Goal: Entertainment & Leisure: Consume media (video, audio)

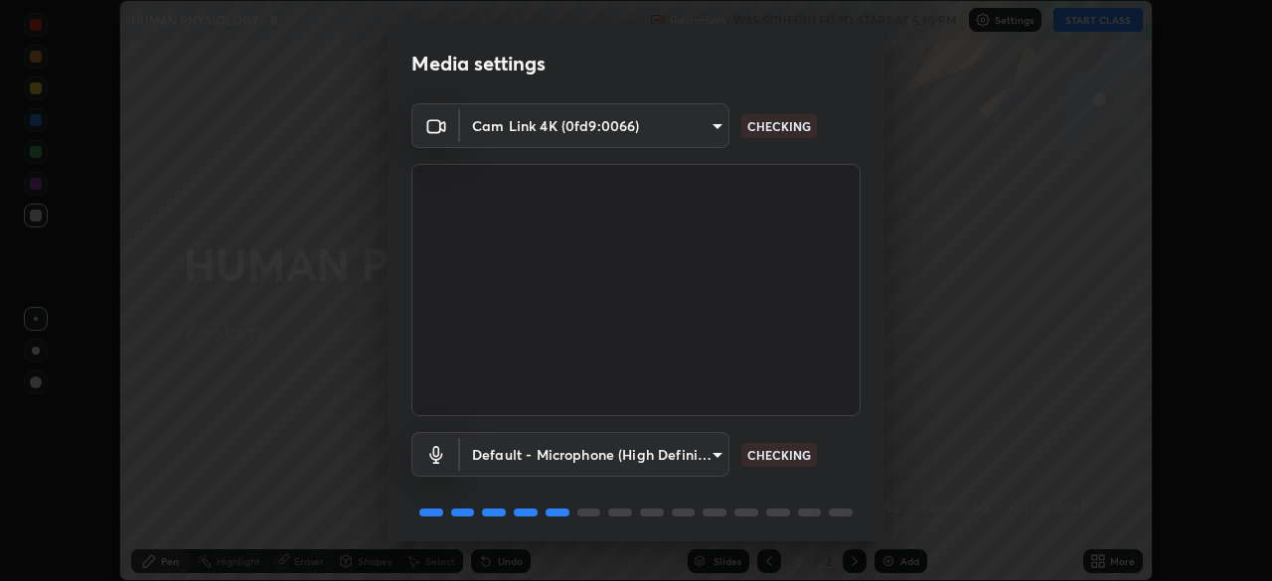
scroll to position [71, 0]
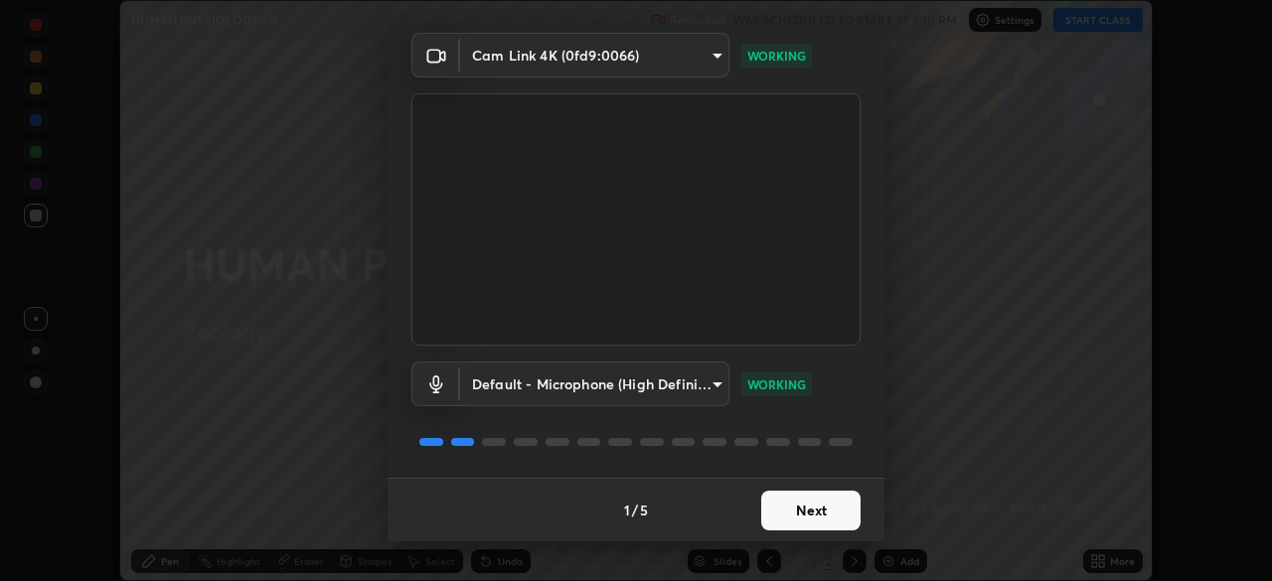
click at [838, 502] on button "Next" at bounding box center [810, 511] width 99 height 40
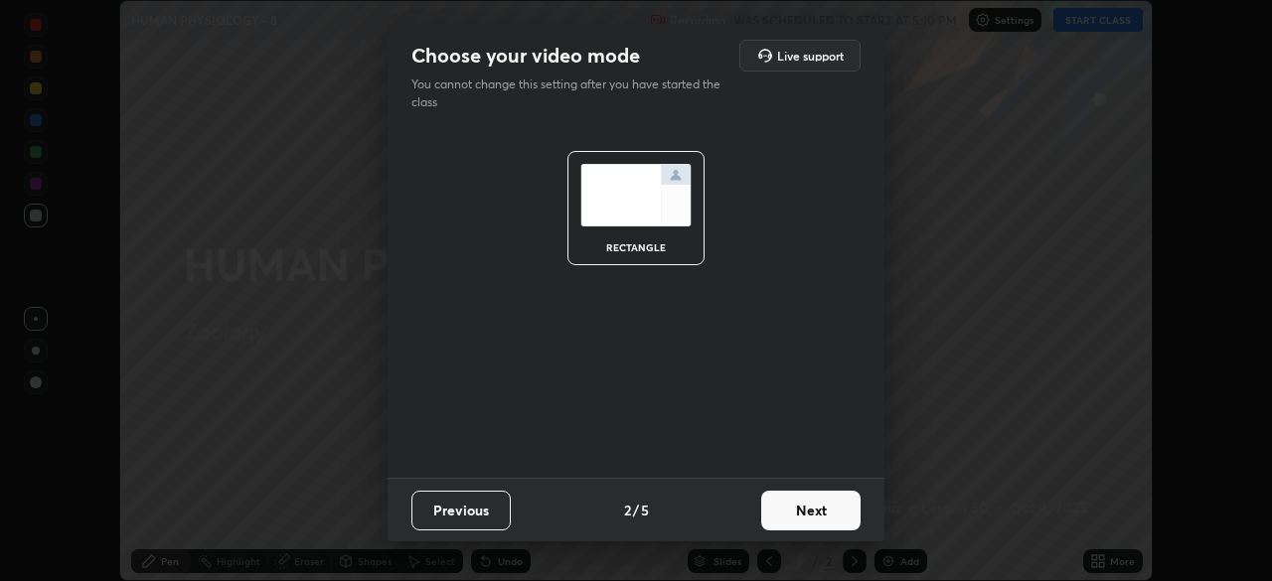
scroll to position [0, 0]
click at [849, 508] on button "Next" at bounding box center [810, 511] width 99 height 40
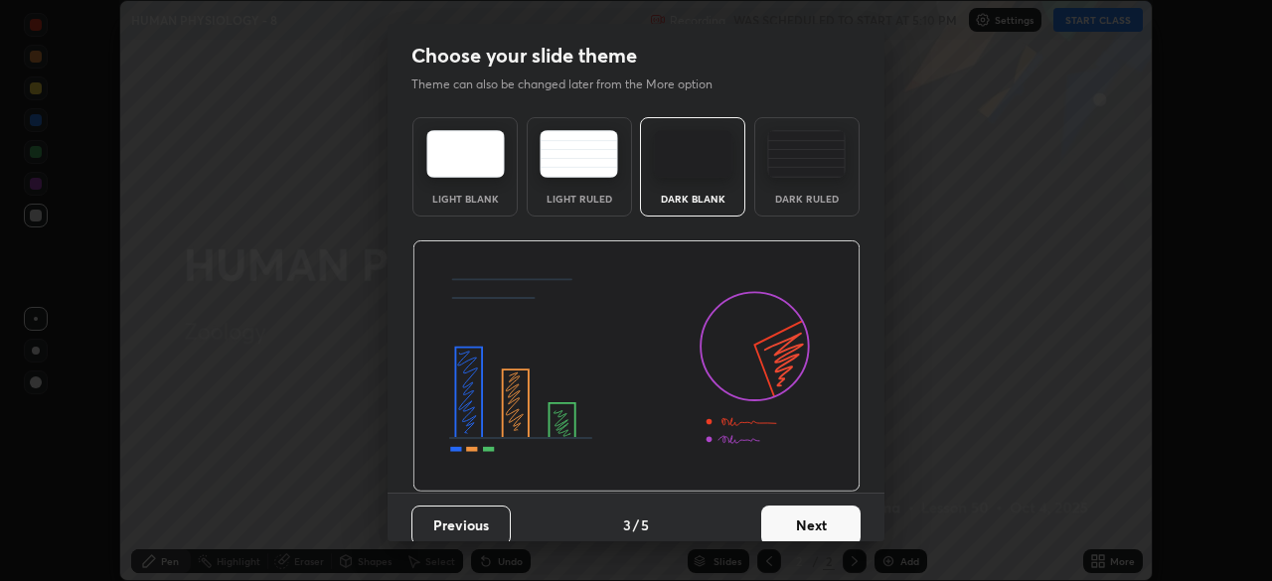
click at [852, 519] on button "Next" at bounding box center [810, 526] width 99 height 40
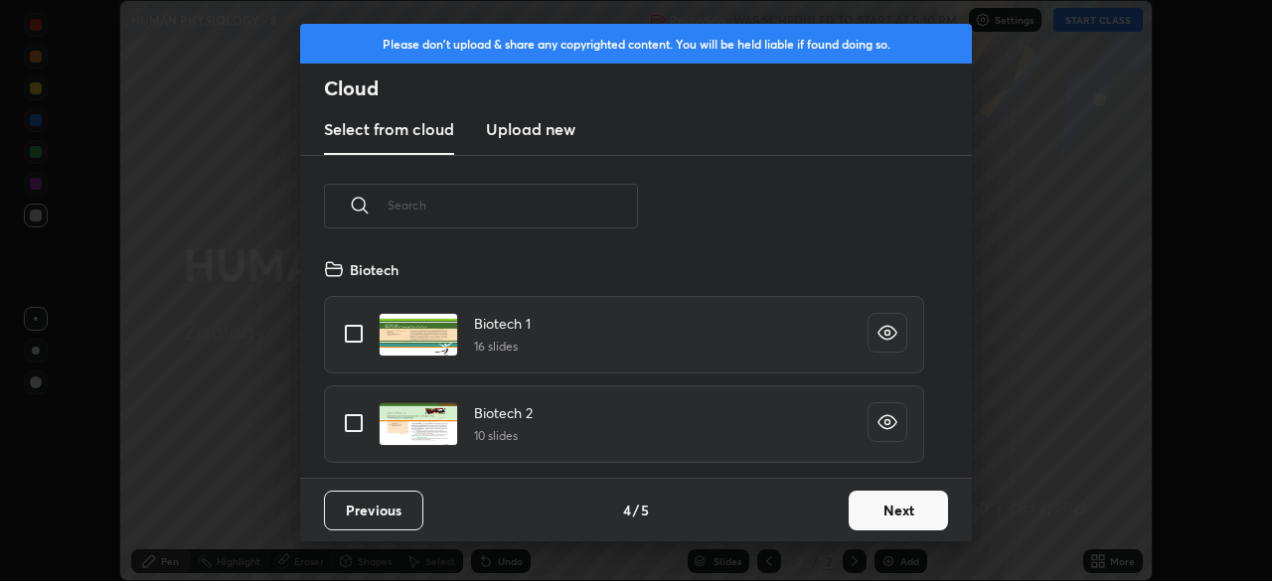
scroll to position [221, 638]
click at [889, 516] on button "Next" at bounding box center [898, 511] width 99 height 40
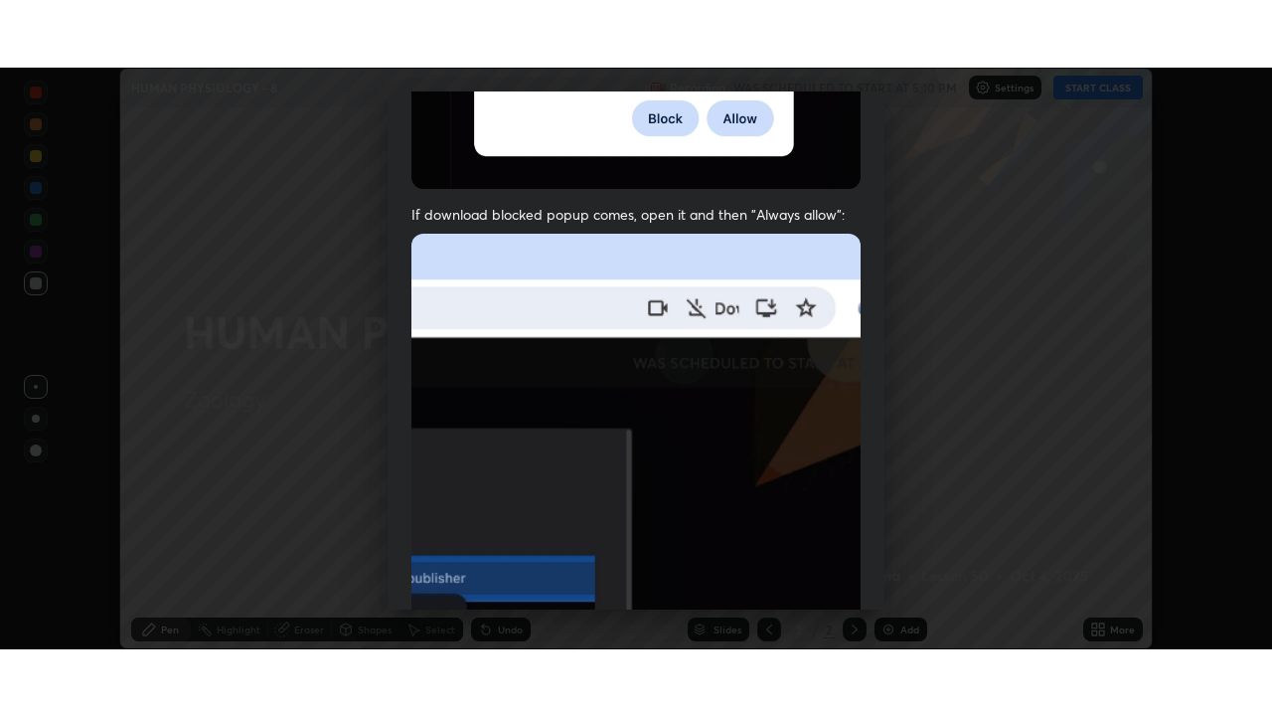
scroll to position [476, 0]
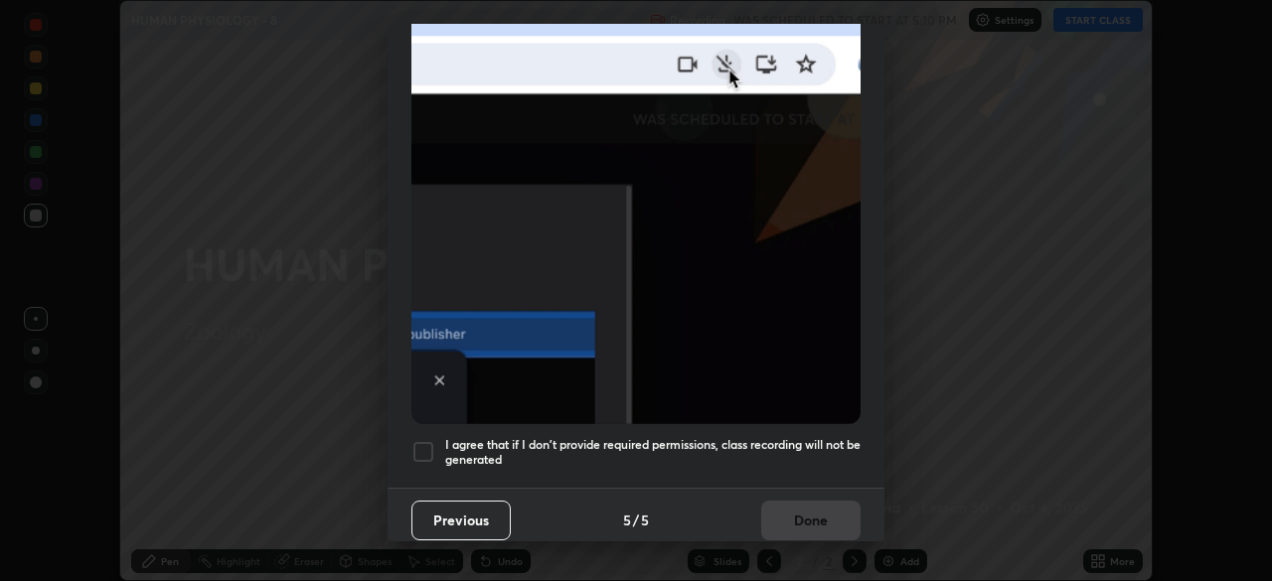
click at [807, 437] on h5 "I agree that if I don't provide required permissions, class recording will not …" at bounding box center [652, 452] width 415 height 31
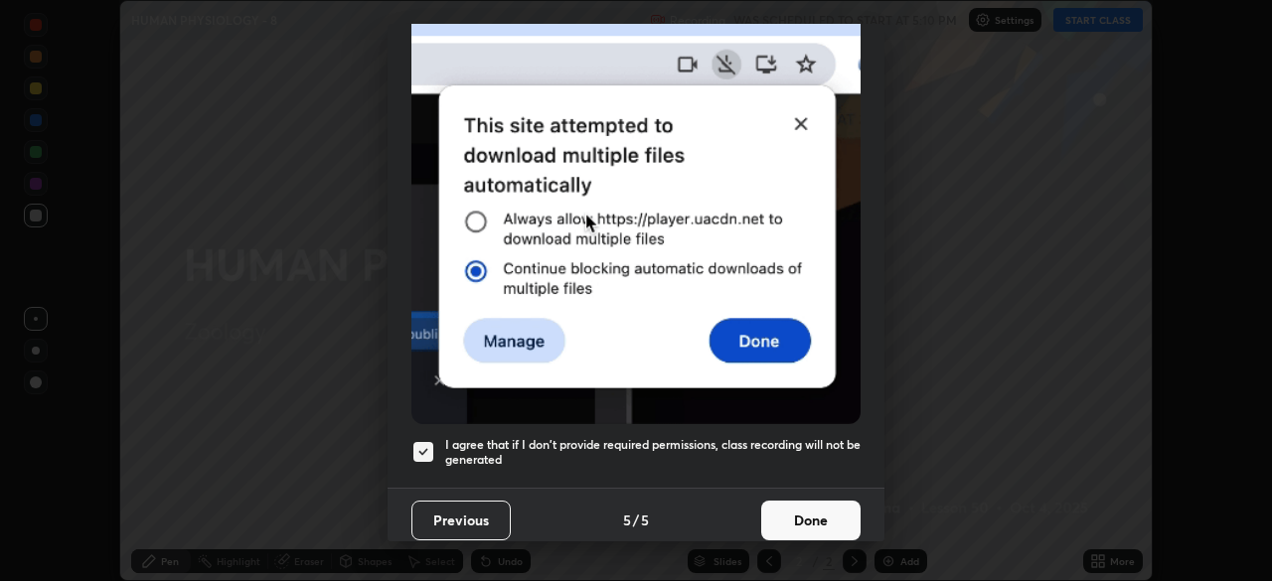
click at [818, 527] on button "Done" at bounding box center [810, 521] width 99 height 40
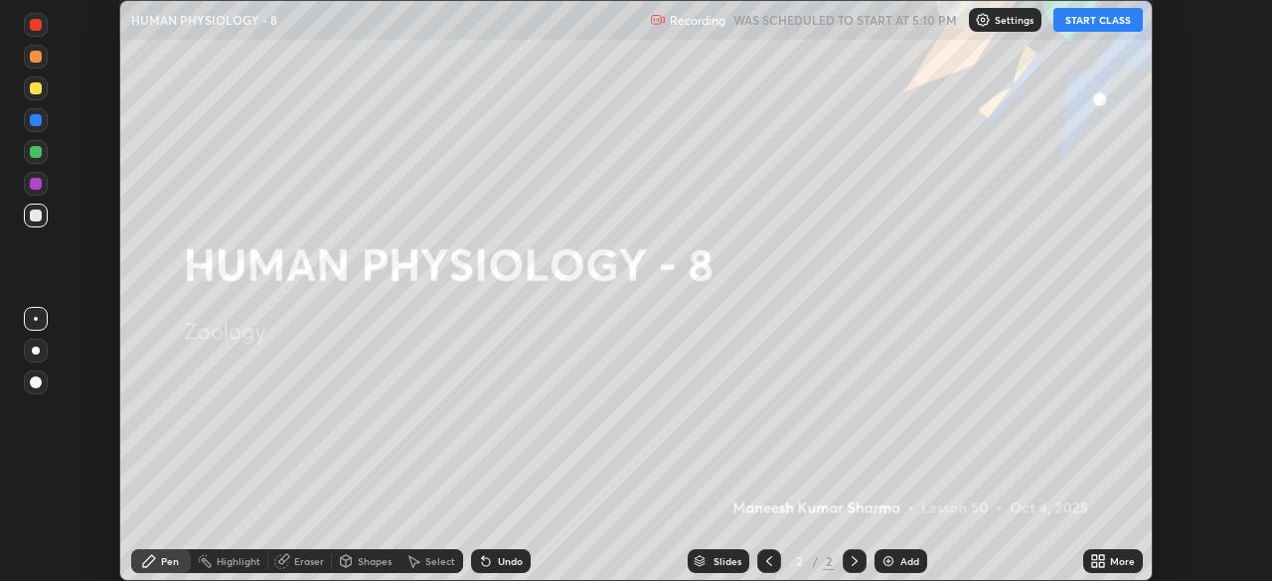
click at [1072, 29] on button "START CLASS" at bounding box center [1098, 20] width 89 height 24
click at [904, 557] on div "Add" at bounding box center [910, 562] width 19 height 10
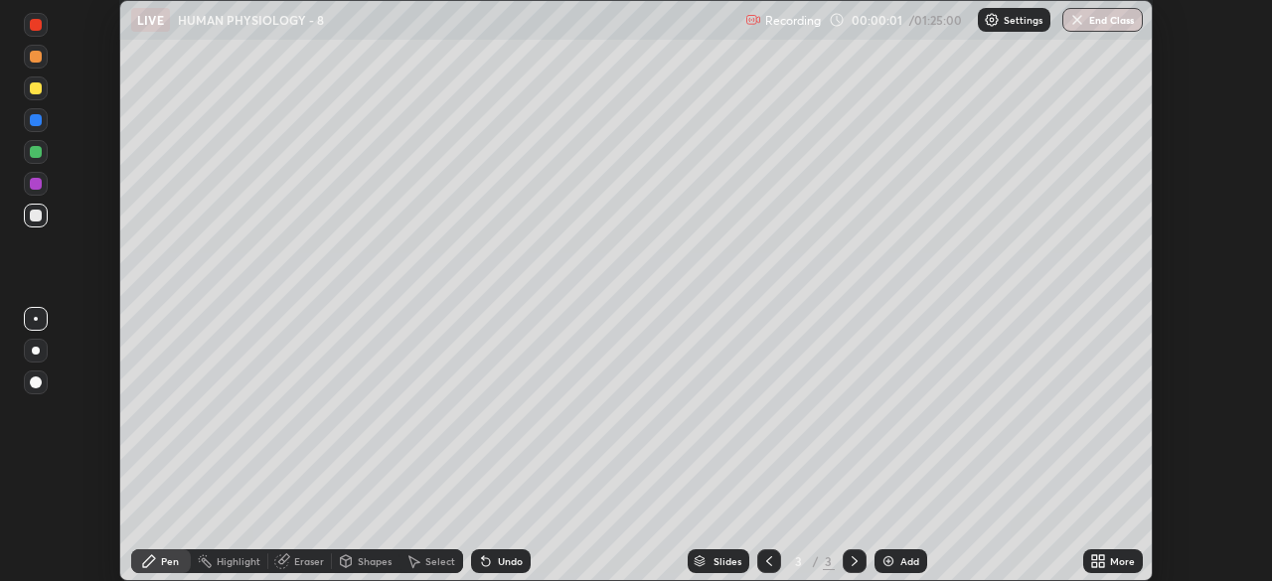
click at [1102, 567] on icon at bounding box center [1101, 565] width 5 height 5
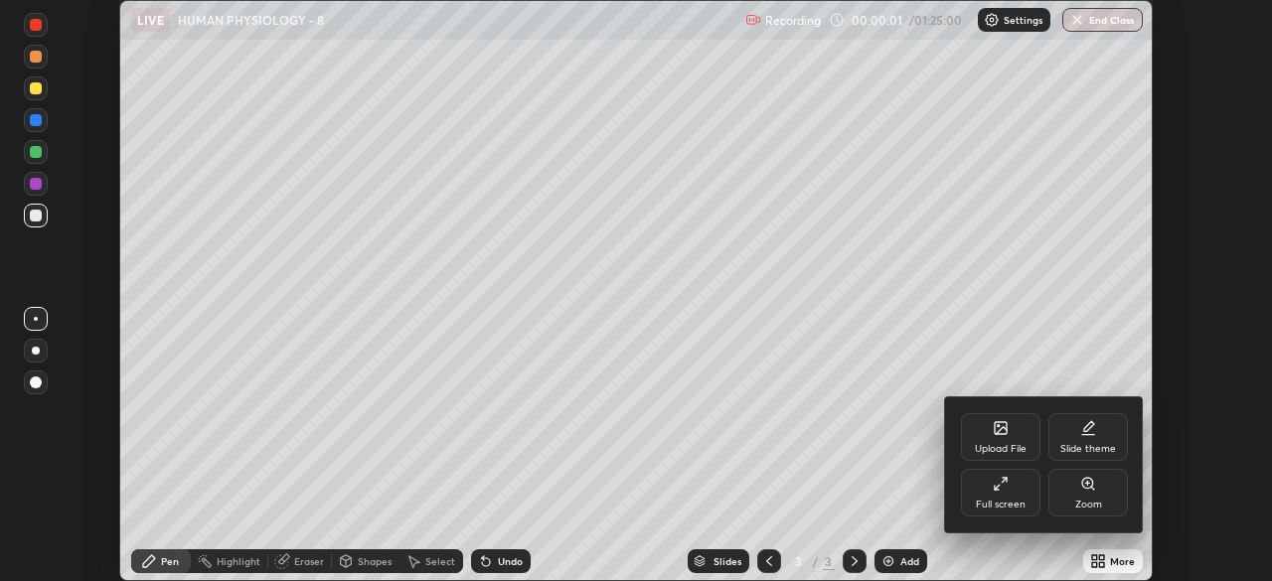
click at [1018, 501] on div "Full screen" at bounding box center [1001, 505] width 50 height 10
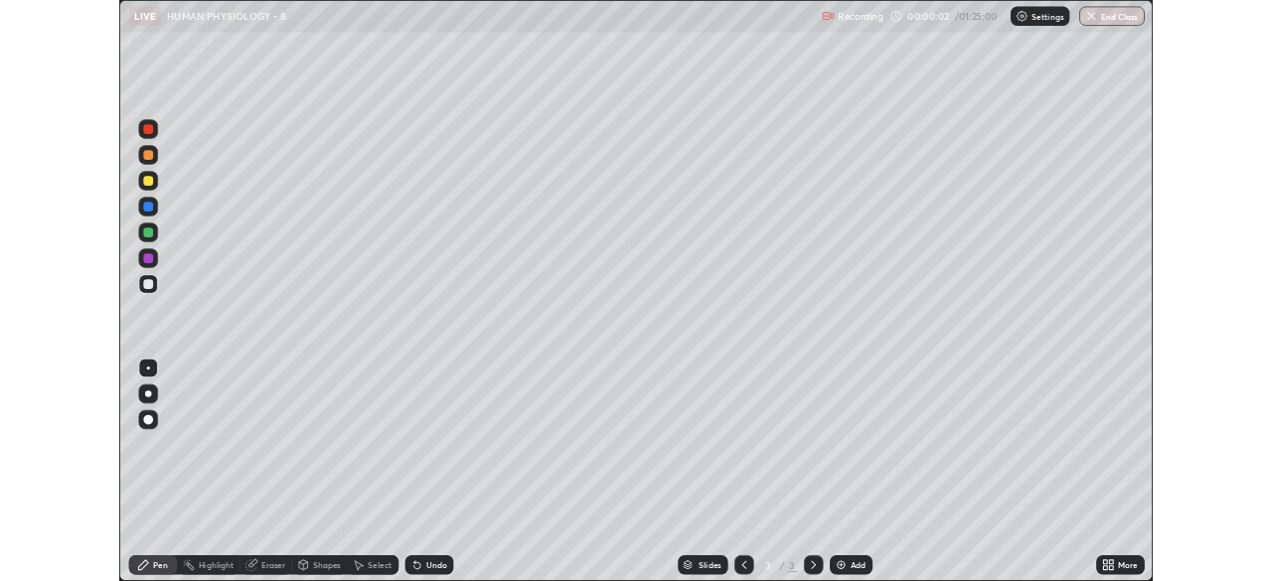
scroll to position [716, 1272]
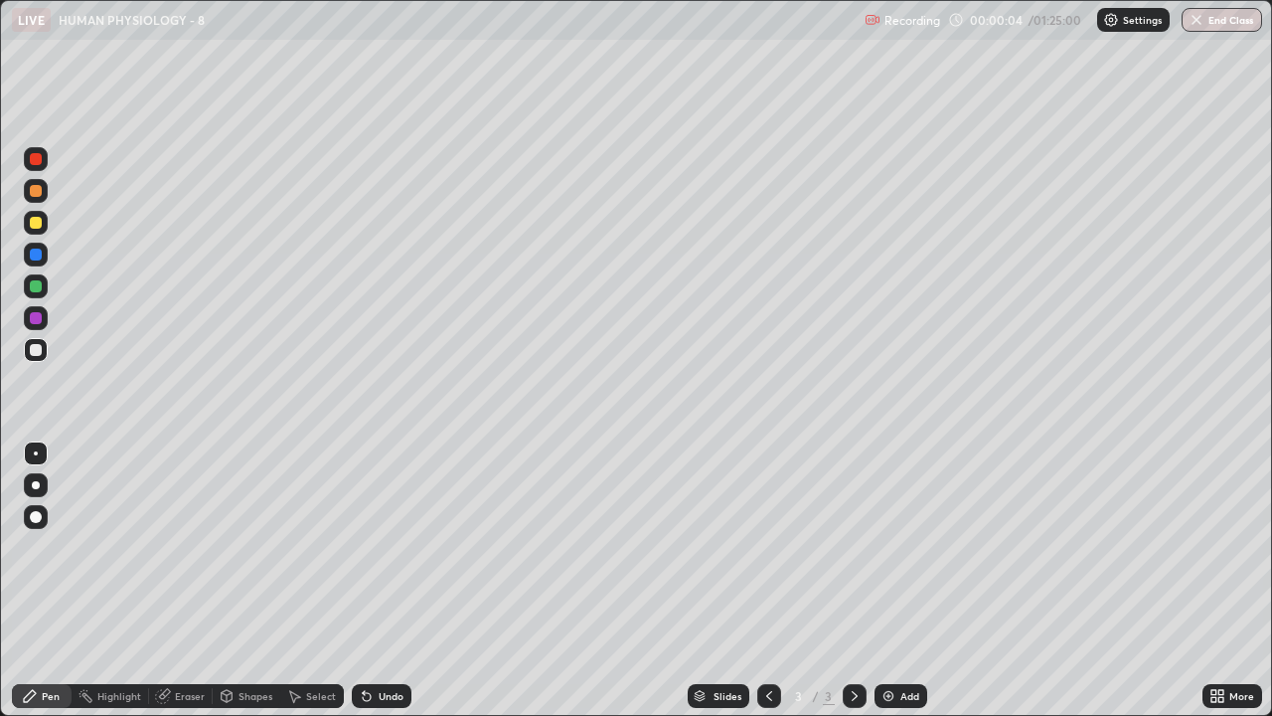
click at [36, 485] on div at bounding box center [36, 485] width 8 height 8
click at [37, 223] on div at bounding box center [36, 223] width 12 height 12
click at [43, 358] on div at bounding box center [36, 350] width 24 height 24
click at [892, 580] on img at bounding box center [889, 696] width 16 height 16
click at [249, 580] on div "Shapes" at bounding box center [256, 696] width 34 height 10
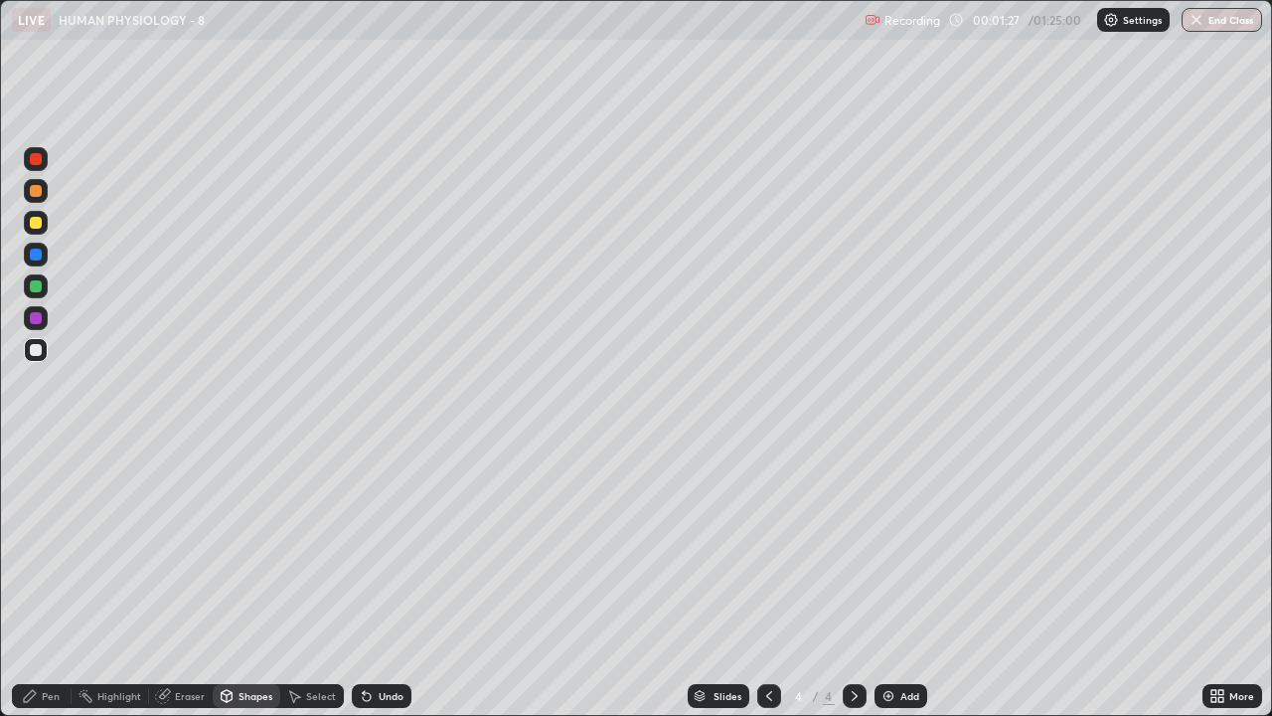
click at [52, 580] on div "Pen" at bounding box center [51, 696] width 18 height 10
click at [181, 580] on div "Eraser" at bounding box center [190, 696] width 30 height 10
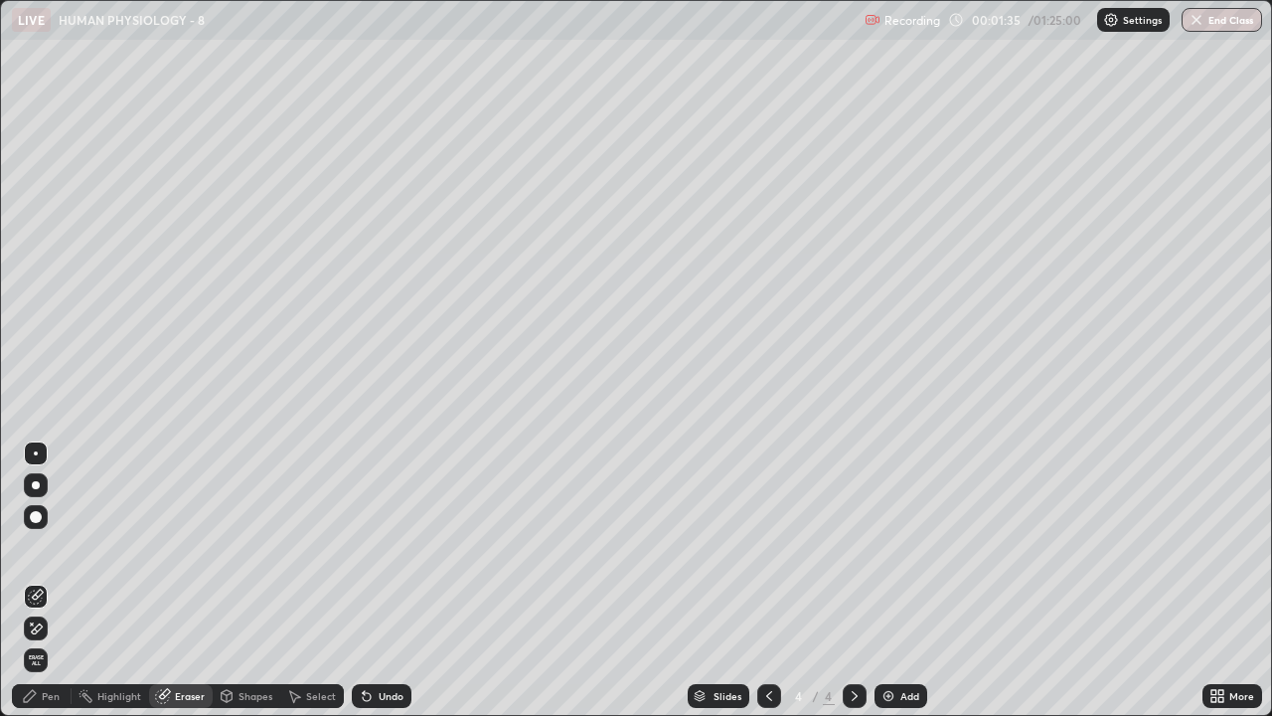
click at [49, 580] on div "Pen" at bounding box center [42, 696] width 60 height 24
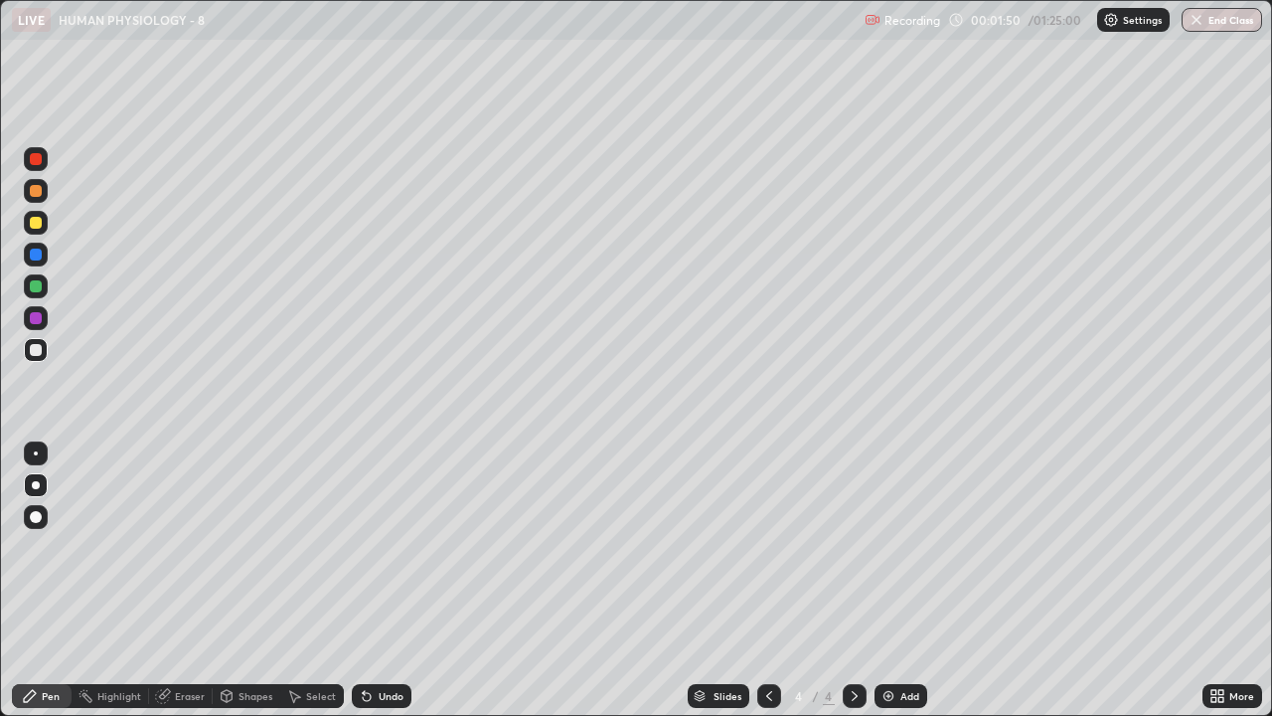
click at [385, 580] on div "Undo" at bounding box center [391, 696] width 25 height 10
click at [236, 580] on div "Shapes" at bounding box center [247, 696] width 68 height 24
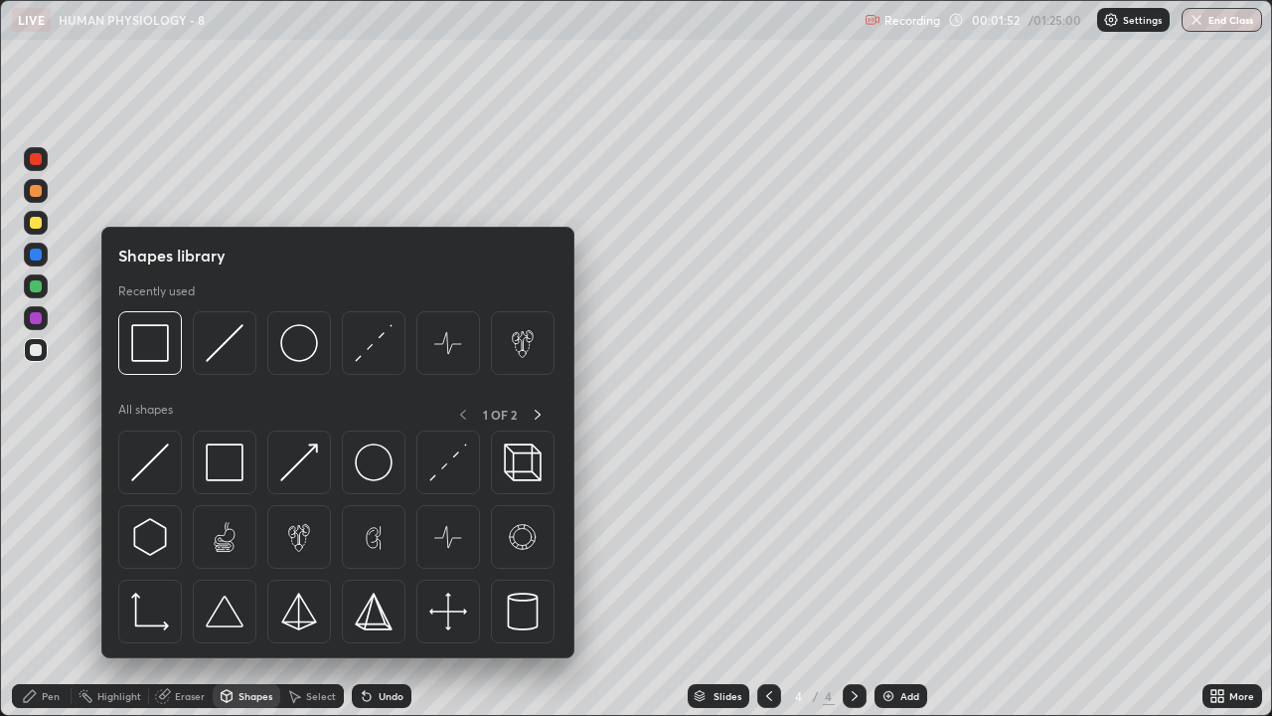
click at [45, 520] on div at bounding box center [36, 409] width 32 height 533
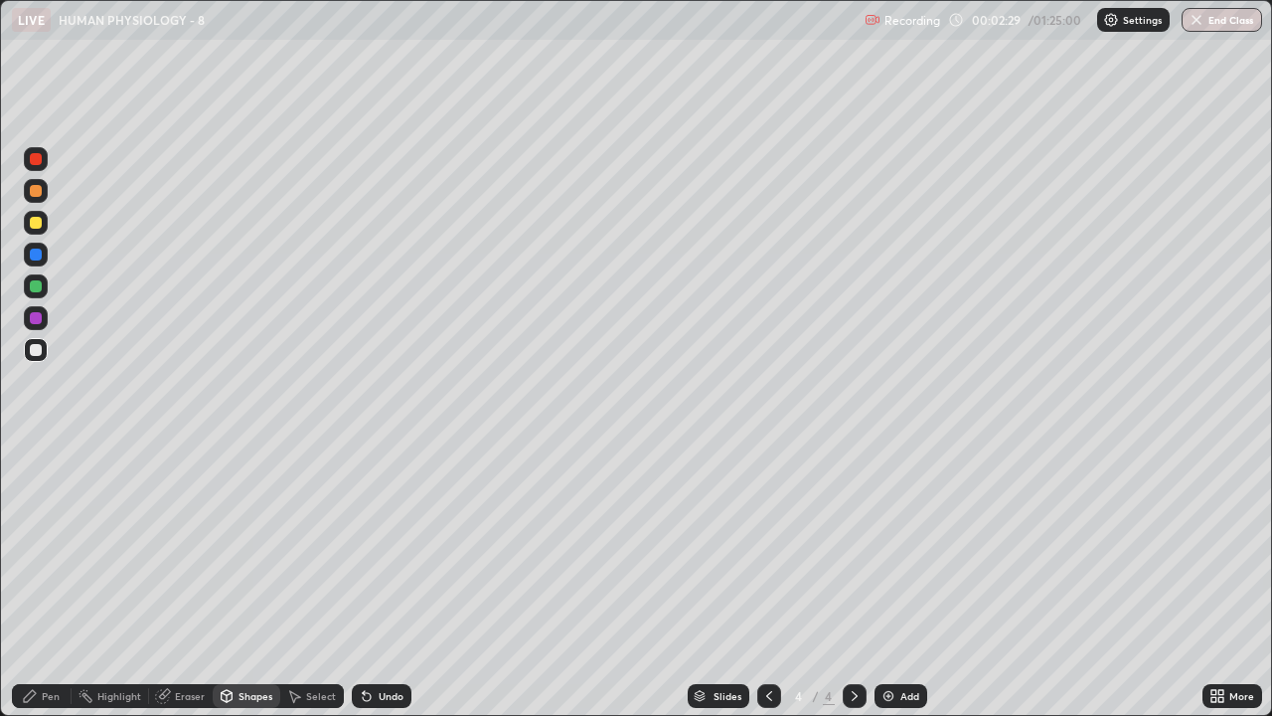
click at [892, 580] on img at bounding box center [889, 696] width 16 height 16
click at [46, 580] on div "Pen" at bounding box center [51, 696] width 18 height 10
click at [36, 224] on div at bounding box center [36, 223] width 12 height 12
click at [909, 580] on div "Add" at bounding box center [910, 696] width 19 height 10
click at [37, 351] on div at bounding box center [36, 350] width 12 height 12
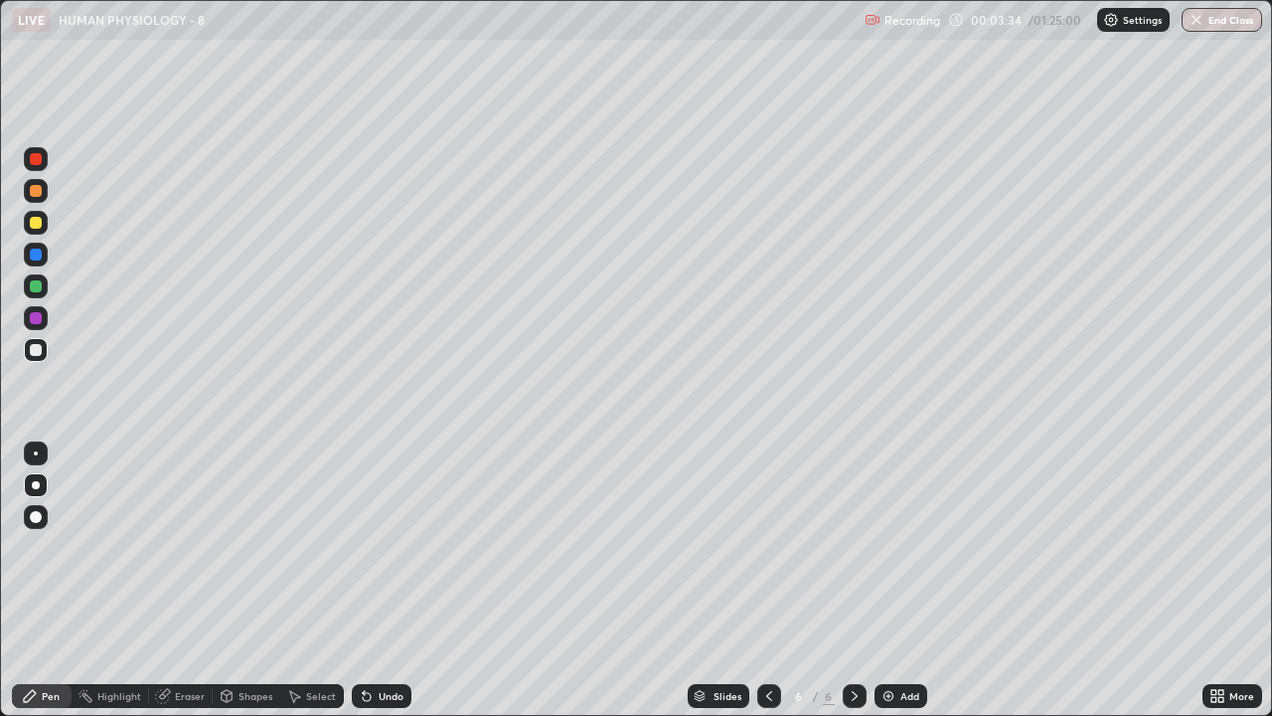
click at [35, 225] on div at bounding box center [36, 223] width 12 height 12
click at [901, 580] on div "Add" at bounding box center [910, 696] width 19 height 10
click at [245, 580] on div "Shapes" at bounding box center [256, 696] width 34 height 10
click at [36, 353] on div at bounding box center [36, 350] width 12 height 12
click at [53, 580] on div "Pen" at bounding box center [51, 696] width 18 height 10
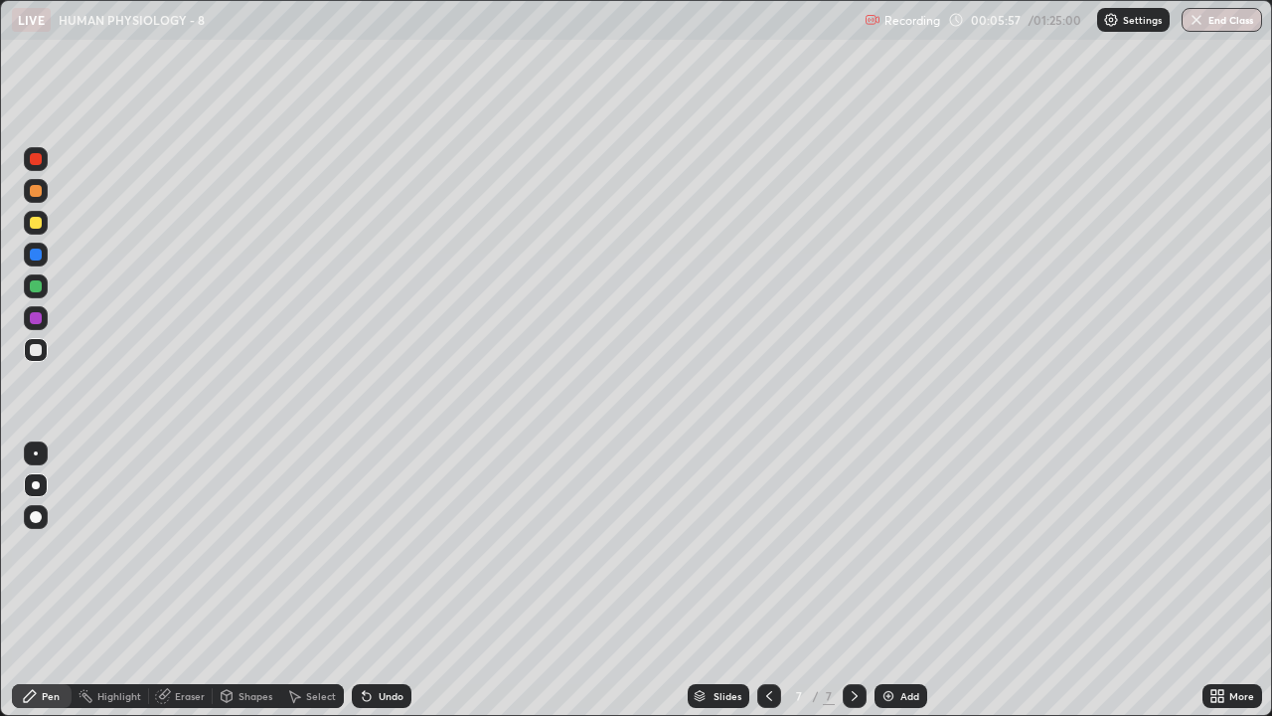
click at [891, 580] on img at bounding box center [889, 696] width 16 height 16
click at [243, 580] on div "Shapes" at bounding box center [256, 696] width 34 height 10
click at [41, 580] on div "Pen" at bounding box center [42, 696] width 60 height 24
click at [193, 580] on div "Eraser" at bounding box center [190, 696] width 30 height 10
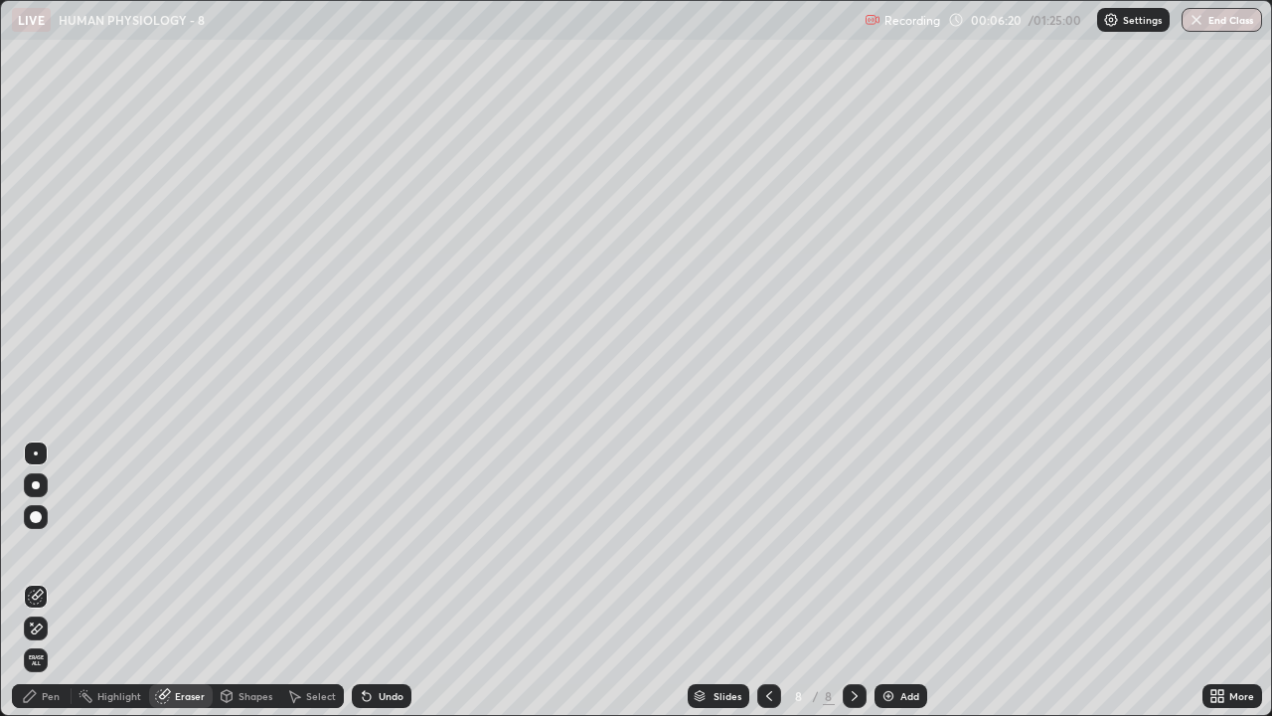
click at [237, 580] on div "Shapes" at bounding box center [247, 696] width 68 height 24
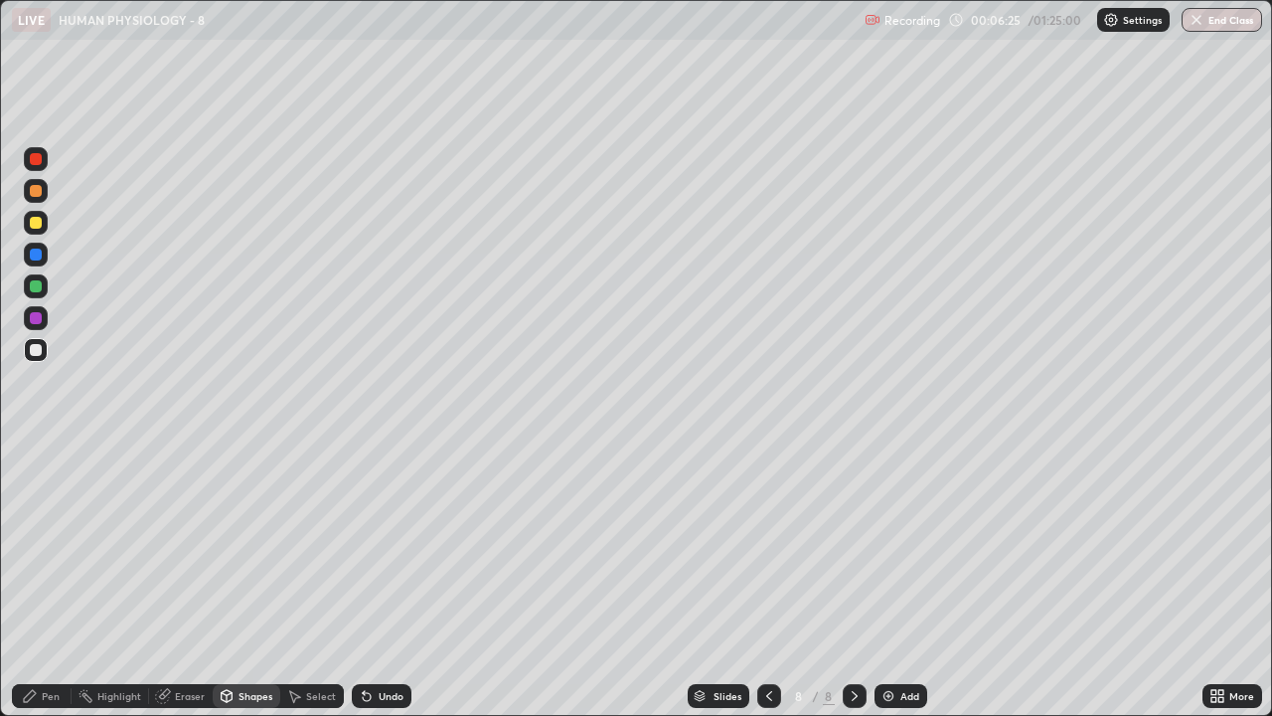
click at [48, 580] on div "Pen" at bounding box center [51, 696] width 18 height 10
click at [40, 228] on div at bounding box center [36, 223] width 24 height 24
click at [177, 580] on div "Eraser" at bounding box center [190, 696] width 30 height 10
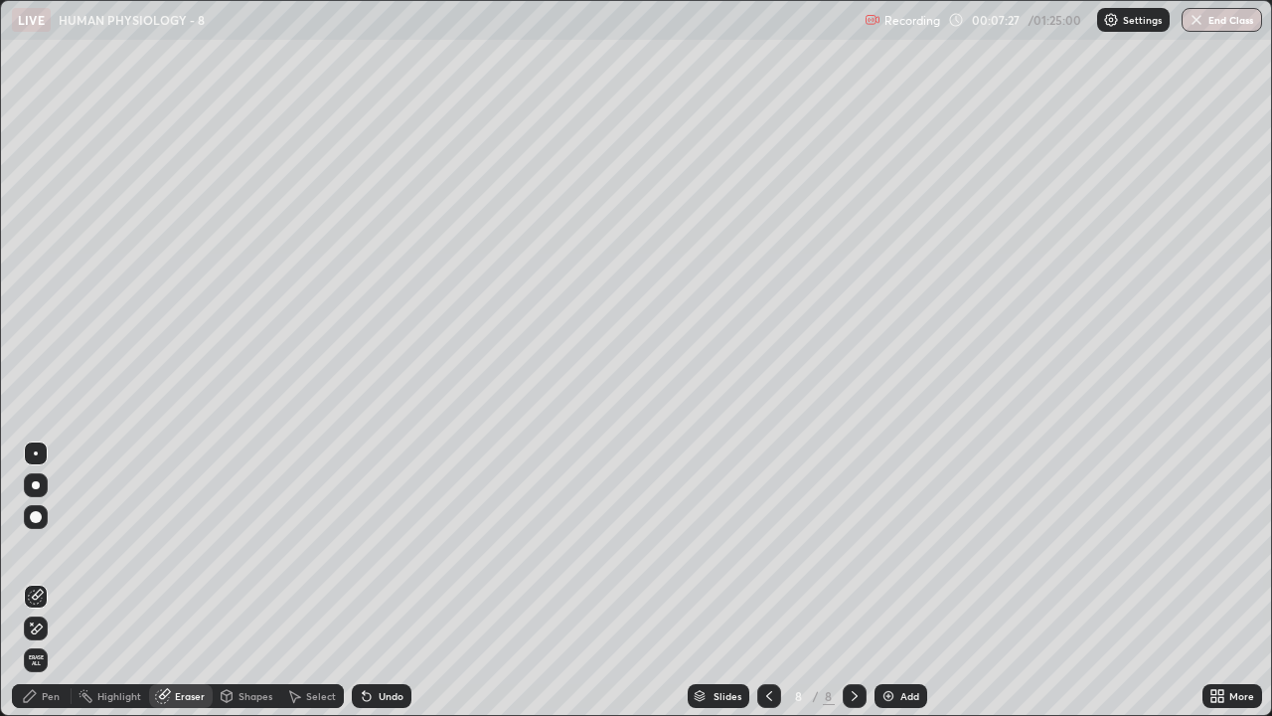
click at [51, 580] on div "Pen" at bounding box center [51, 696] width 18 height 10
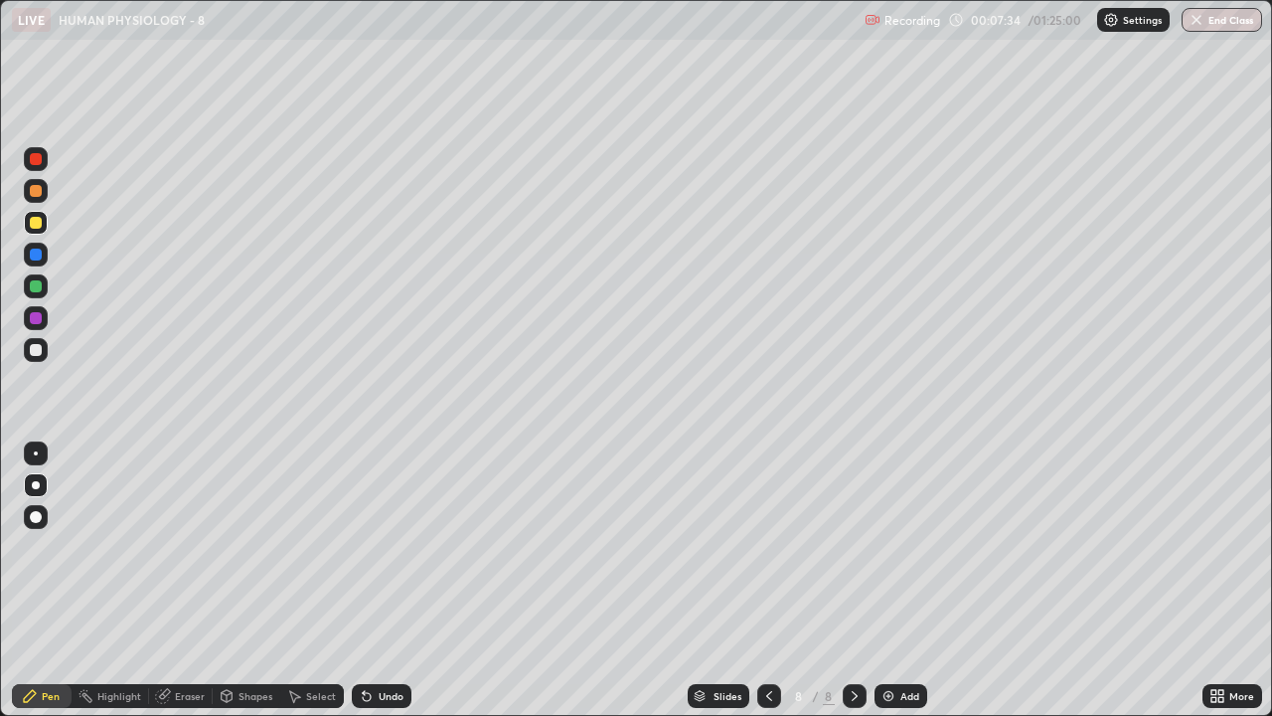
click at [34, 289] on div at bounding box center [36, 286] width 12 height 12
click at [45, 351] on div at bounding box center [36, 350] width 24 height 24
click at [179, 580] on div "Eraser" at bounding box center [190, 696] width 30 height 10
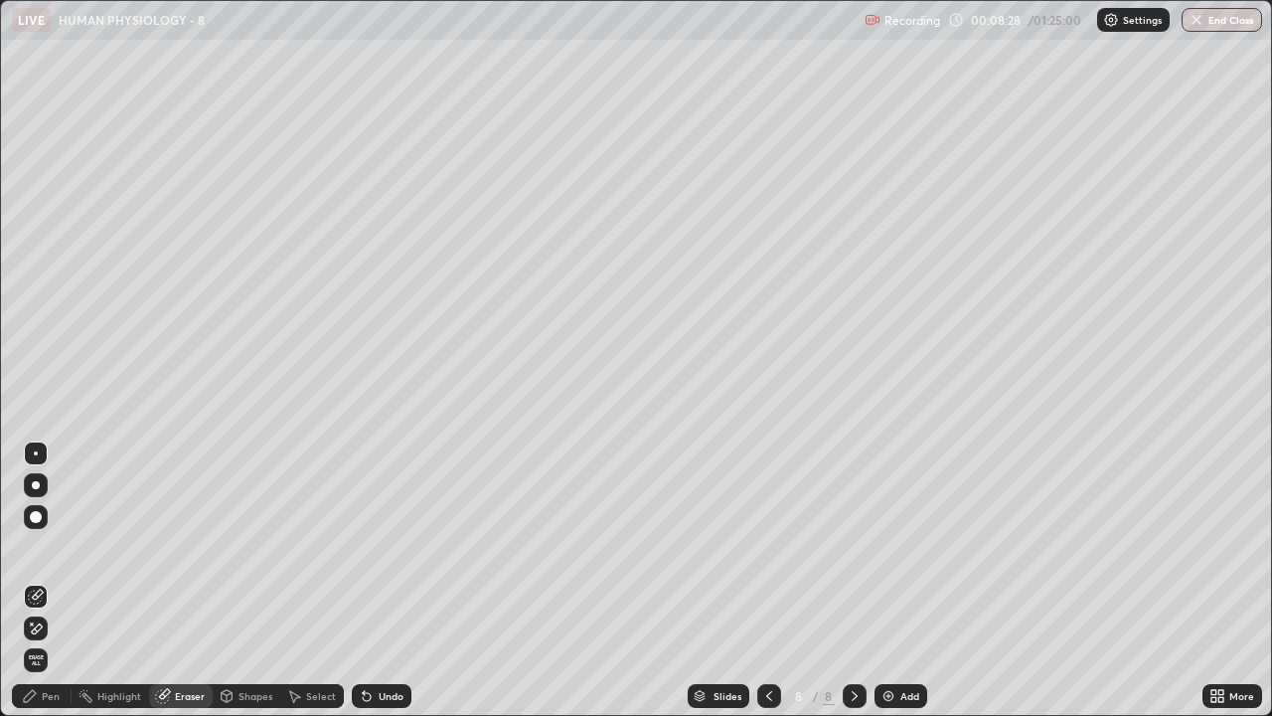
click at [46, 580] on div "Pen" at bounding box center [51, 696] width 18 height 10
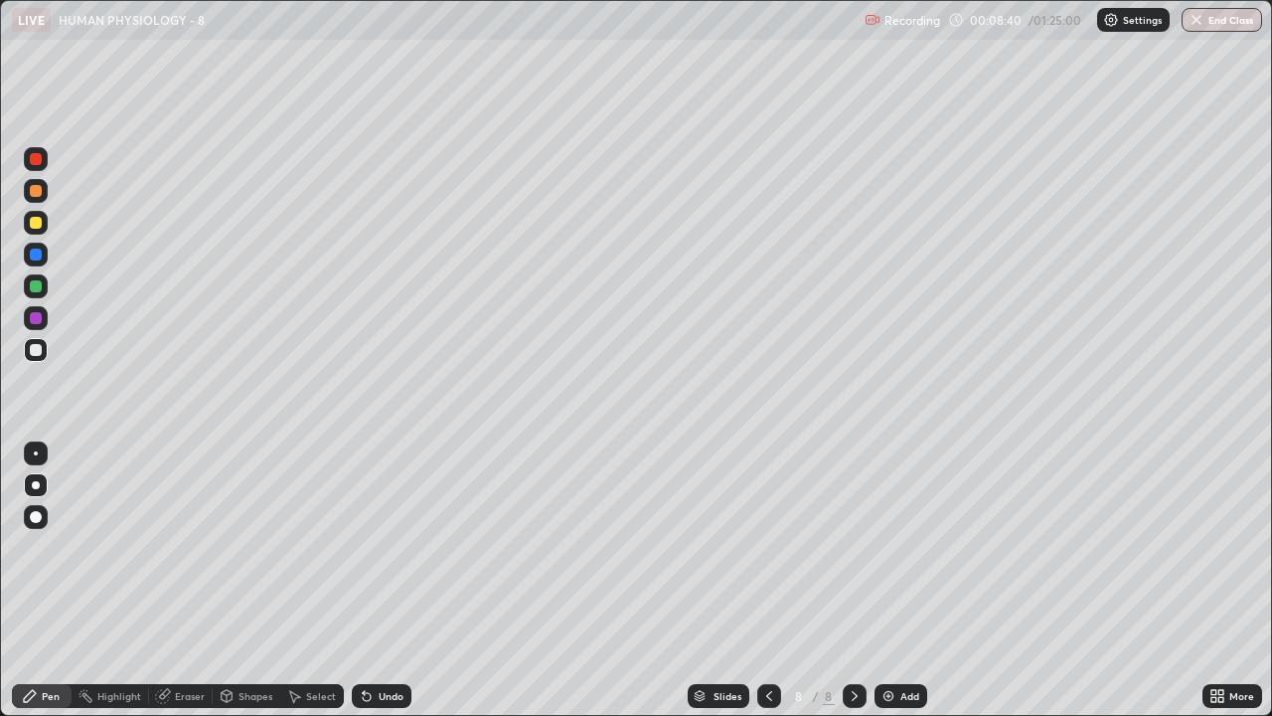
click at [188, 580] on div "Eraser" at bounding box center [190, 696] width 30 height 10
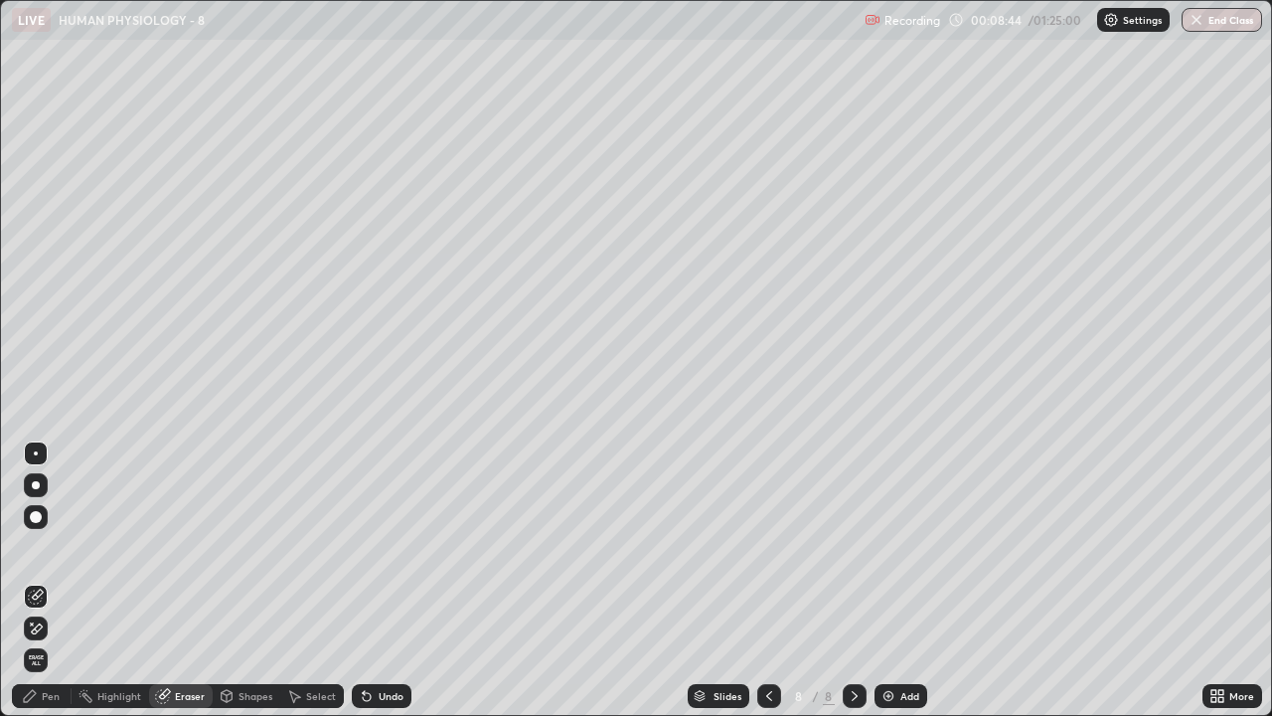
click at [35, 580] on icon at bounding box center [30, 696] width 16 height 16
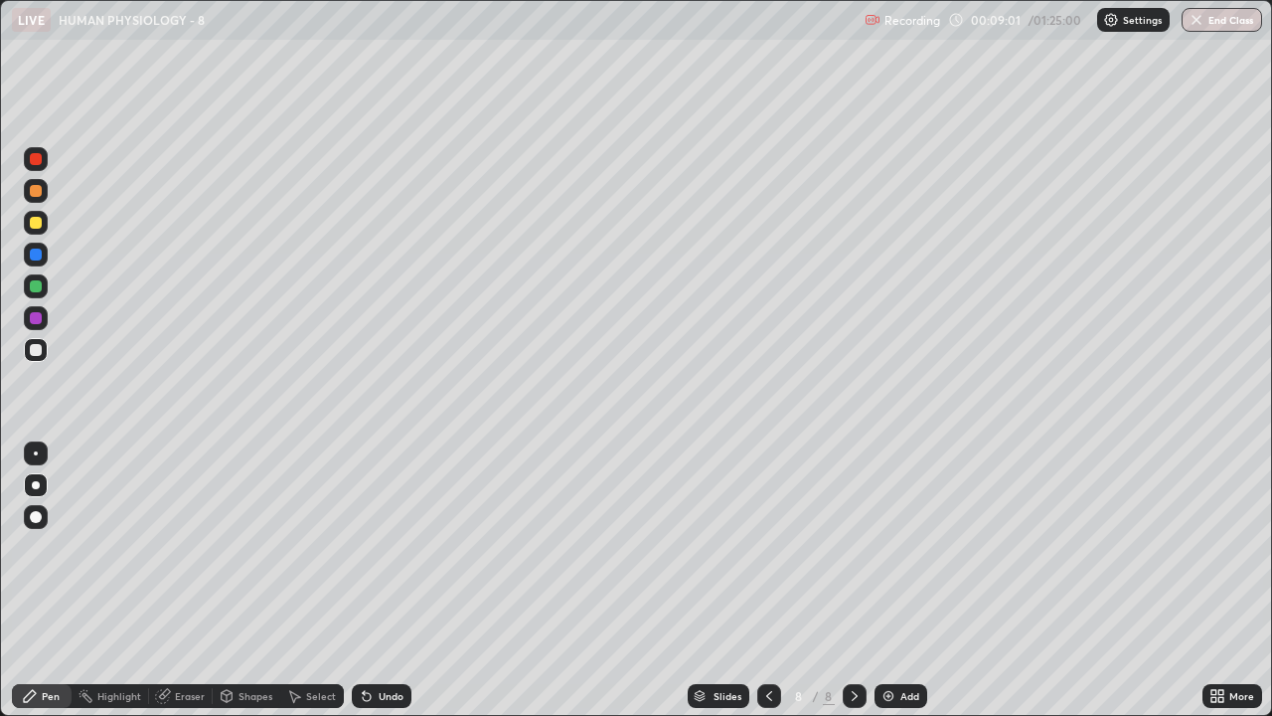
click at [247, 580] on div "Shapes" at bounding box center [256, 696] width 34 height 10
click at [48, 580] on div "Pen" at bounding box center [51, 696] width 18 height 10
click at [182, 580] on div "Eraser" at bounding box center [190, 696] width 30 height 10
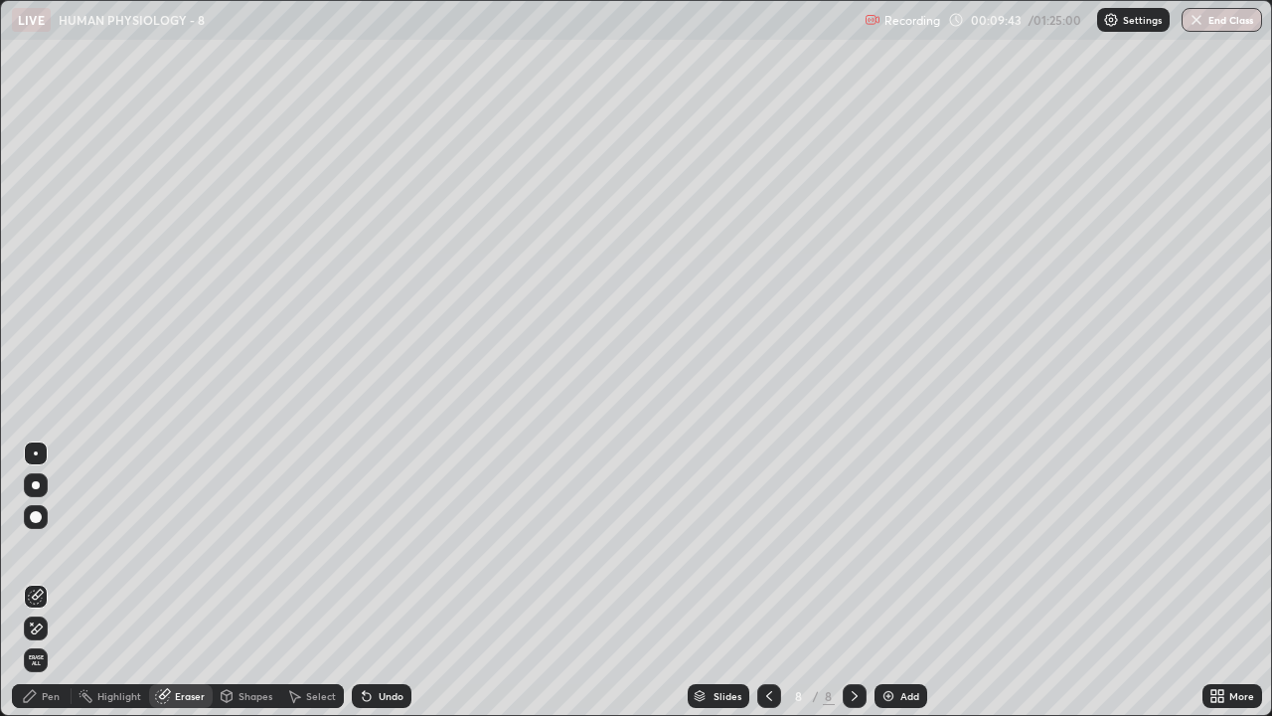
click at [46, 580] on div "Pen" at bounding box center [51, 696] width 18 height 10
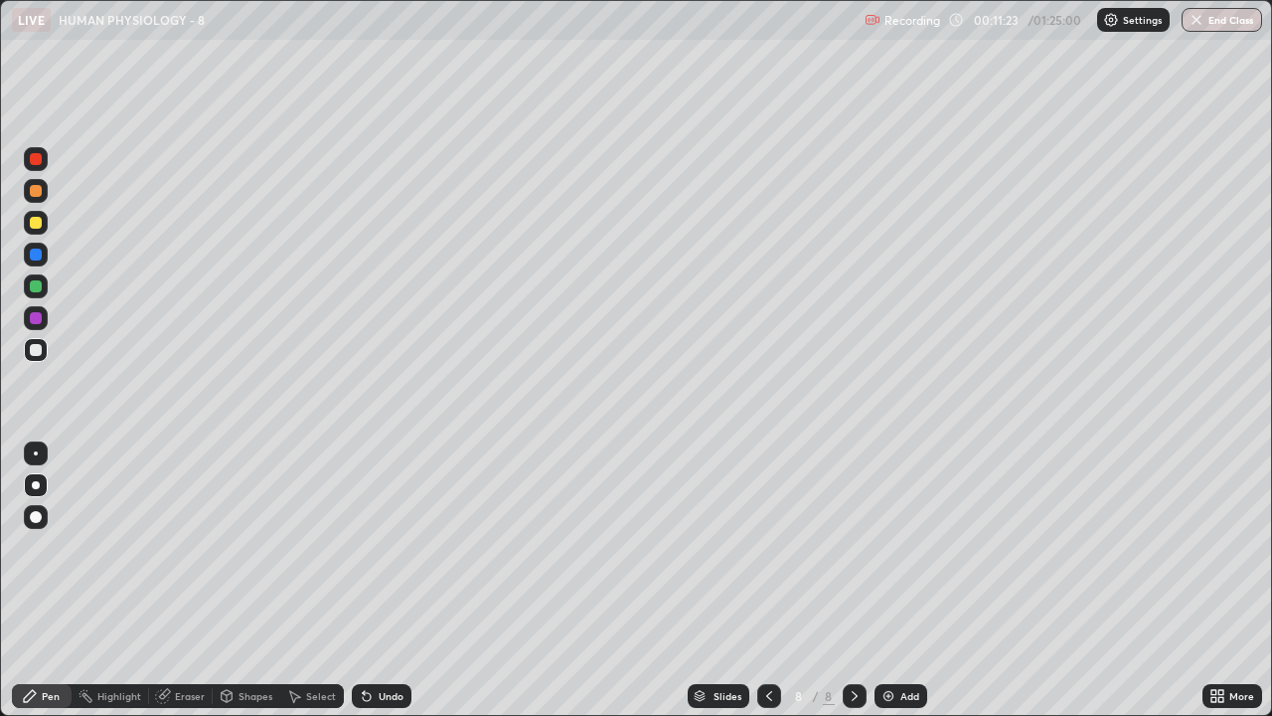
click at [43, 229] on div at bounding box center [36, 223] width 24 height 24
click at [894, 580] on img at bounding box center [889, 696] width 16 height 16
click at [766, 580] on icon at bounding box center [769, 696] width 16 height 16
click at [38, 354] on div at bounding box center [36, 350] width 12 height 12
click at [885, 580] on img at bounding box center [889, 696] width 16 height 16
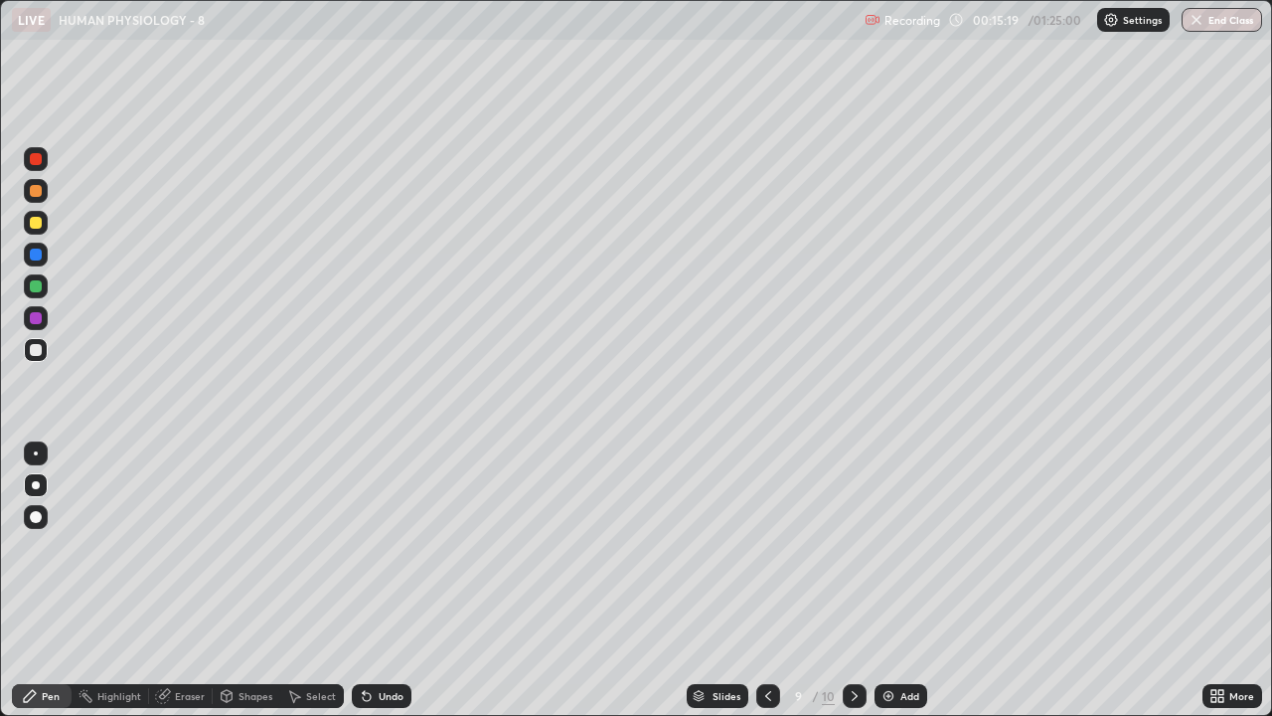
click at [236, 580] on div "Shapes" at bounding box center [247, 696] width 68 height 24
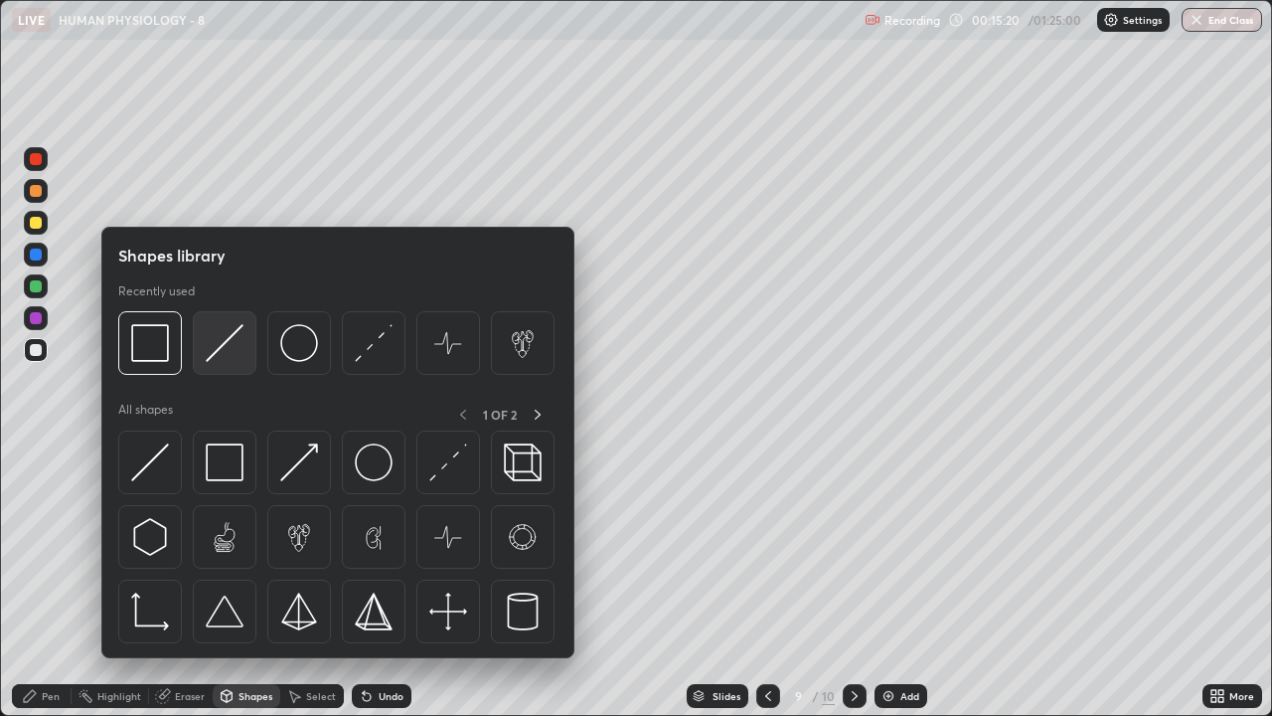
click at [230, 361] on img at bounding box center [225, 343] width 38 height 38
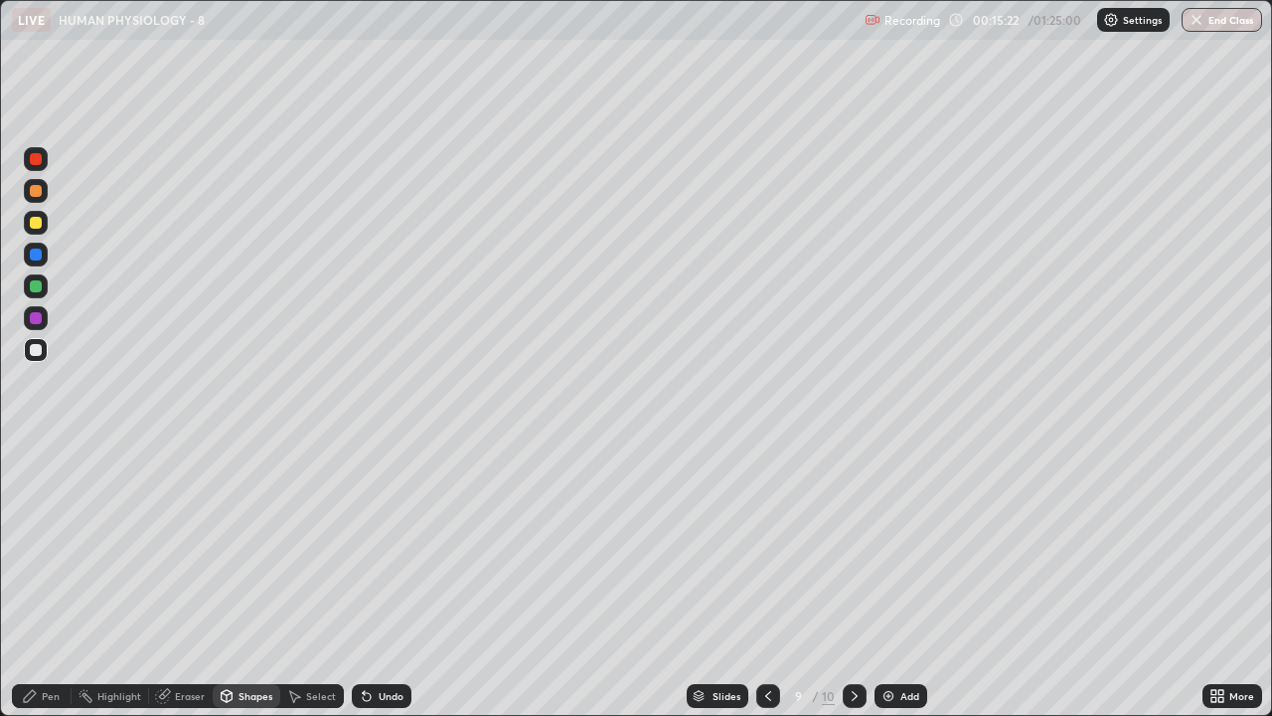
click at [36, 580] on icon at bounding box center [30, 696] width 16 height 16
click at [243, 580] on div "Shapes" at bounding box center [256, 696] width 34 height 10
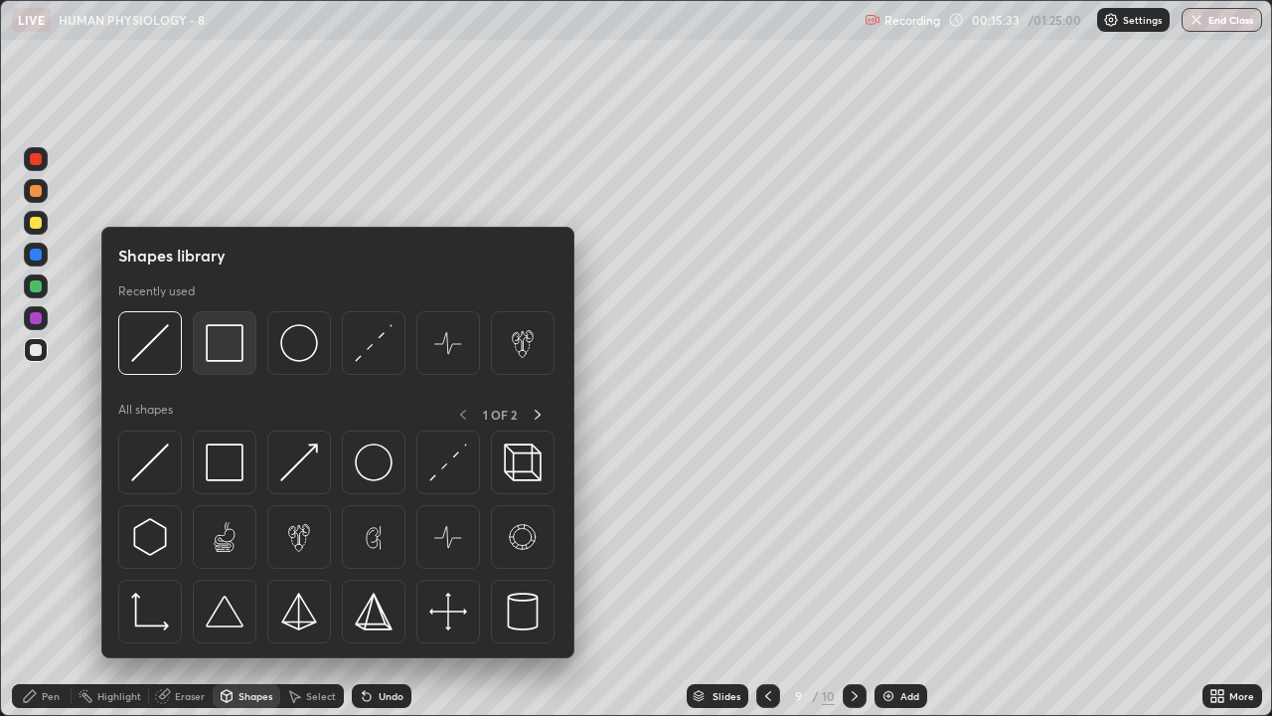
click at [241, 363] on div at bounding box center [225, 343] width 64 height 64
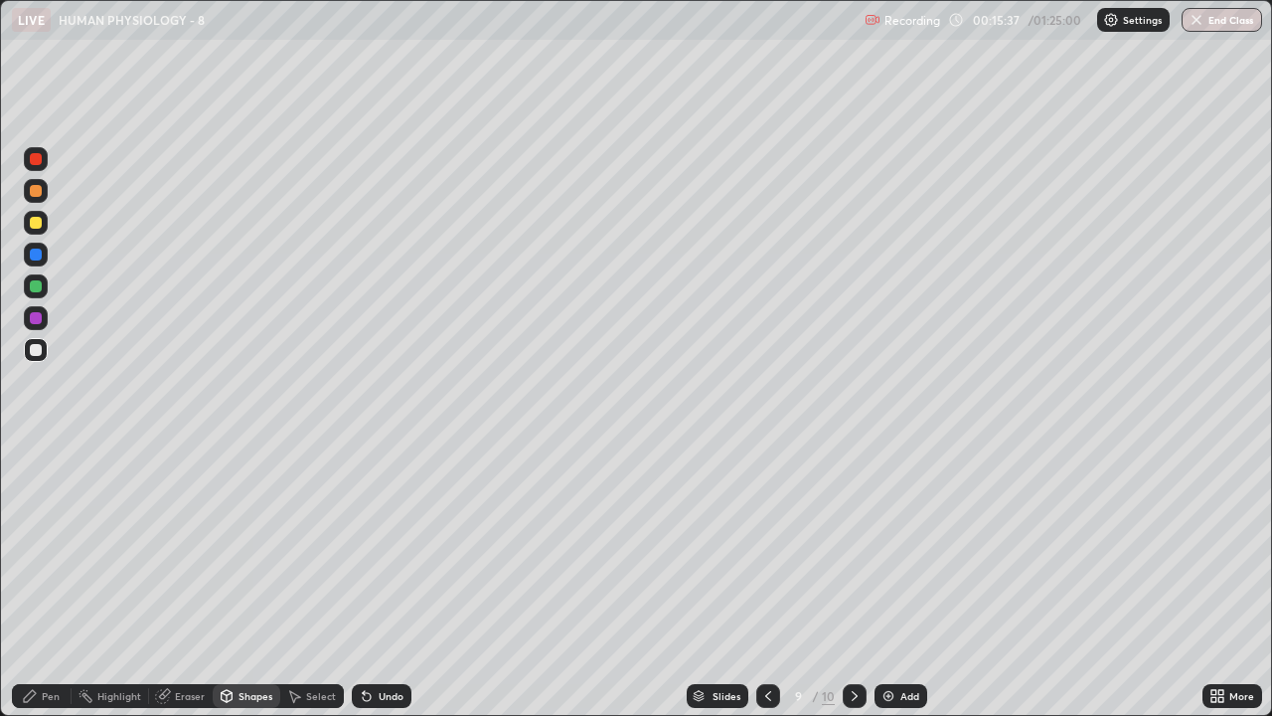
click at [35, 580] on icon at bounding box center [30, 696] width 16 height 16
click at [235, 580] on div "Shapes" at bounding box center [247, 696] width 68 height 24
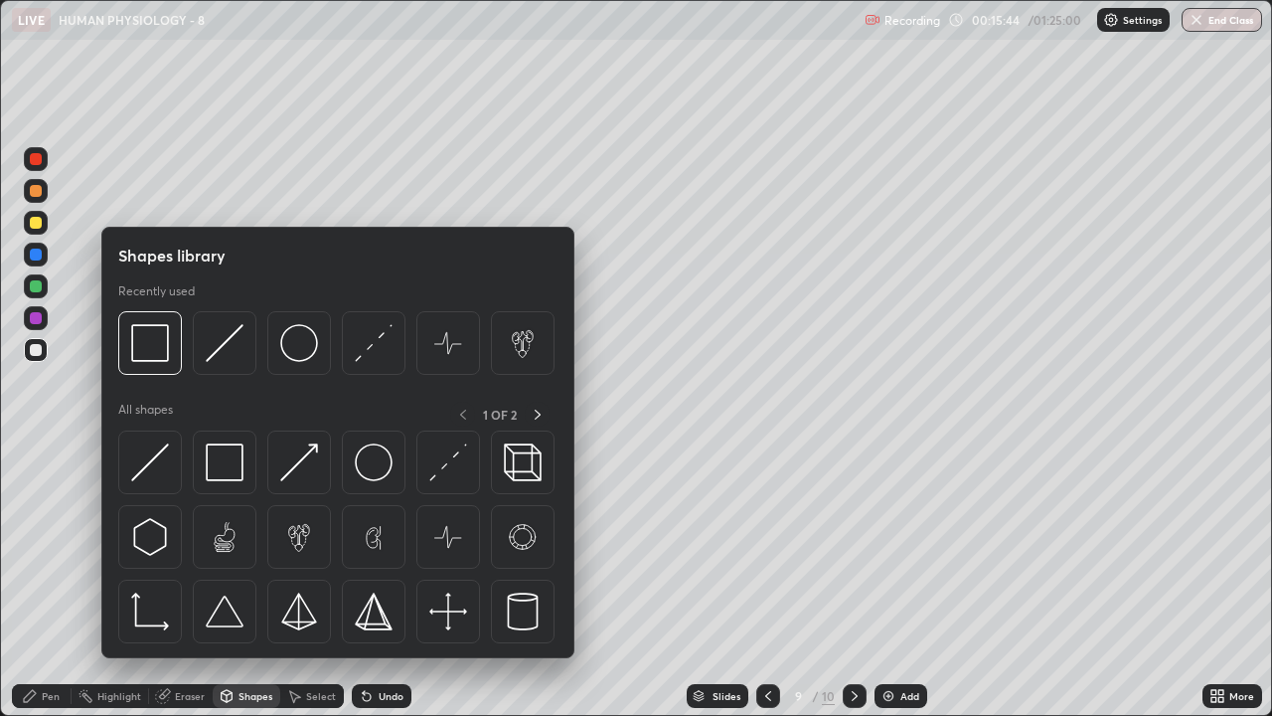
click at [58, 579] on div "Erase all" at bounding box center [36, 358] width 48 height 636
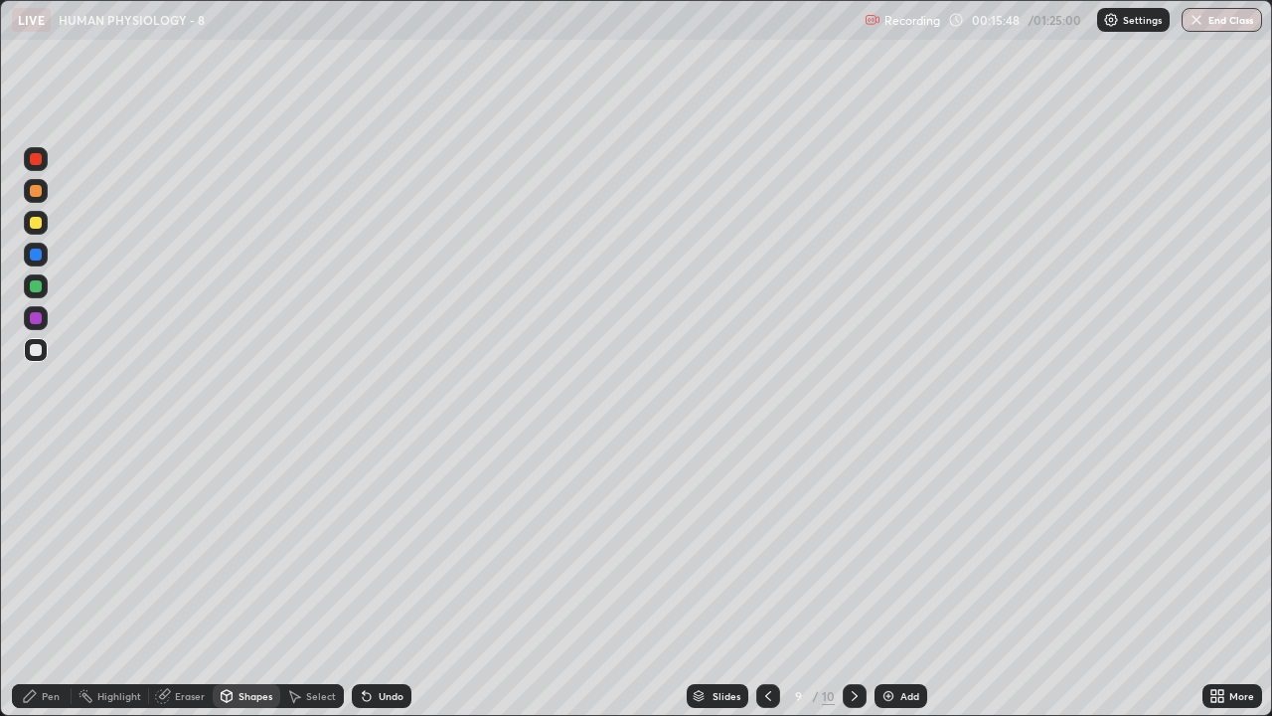
click at [44, 580] on div "Pen" at bounding box center [51, 696] width 18 height 10
click at [191, 580] on div "Eraser" at bounding box center [190, 696] width 30 height 10
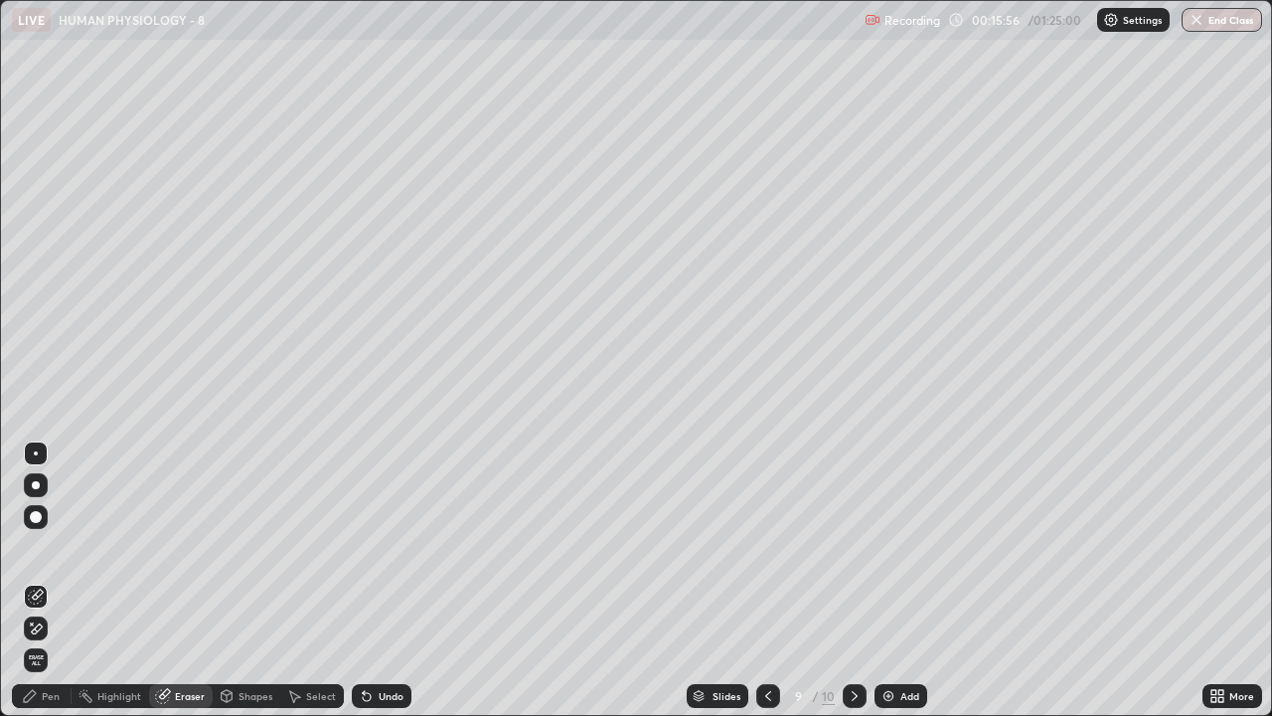
click at [31, 580] on icon at bounding box center [30, 696] width 16 height 16
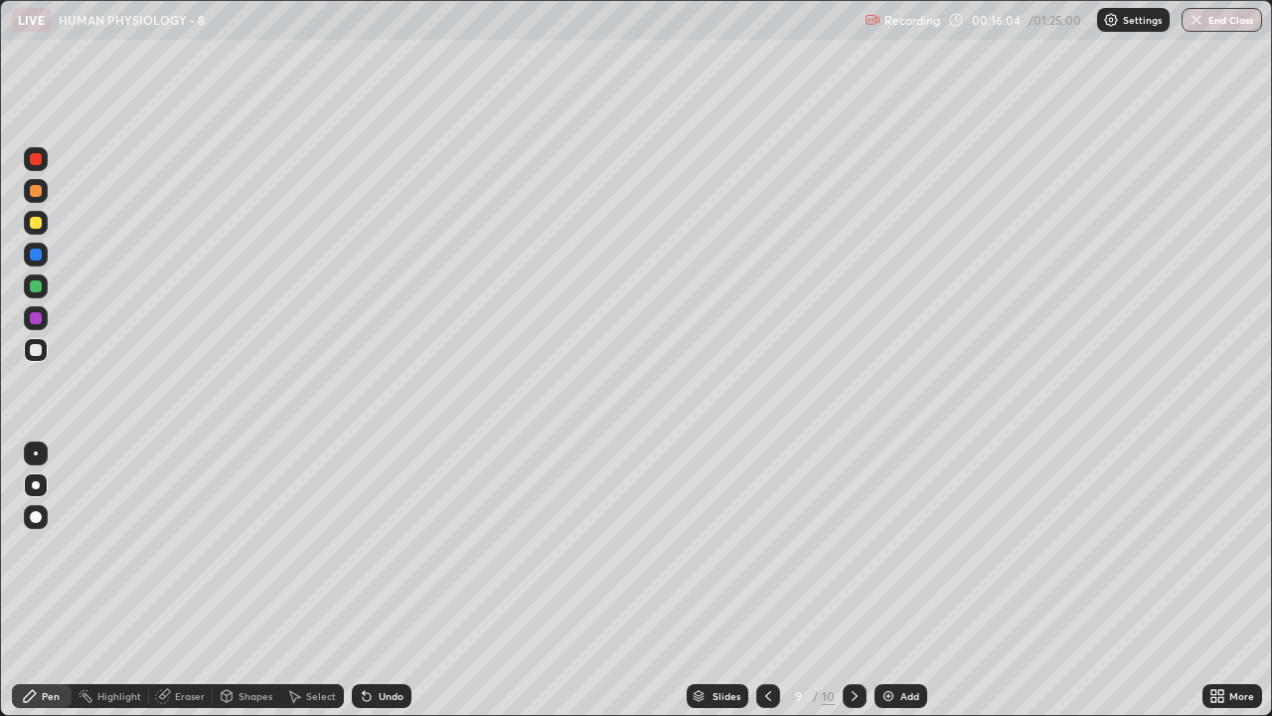
click at [194, 580] on div "Eraser" at bounding box center [190, 696] width 30 height 10
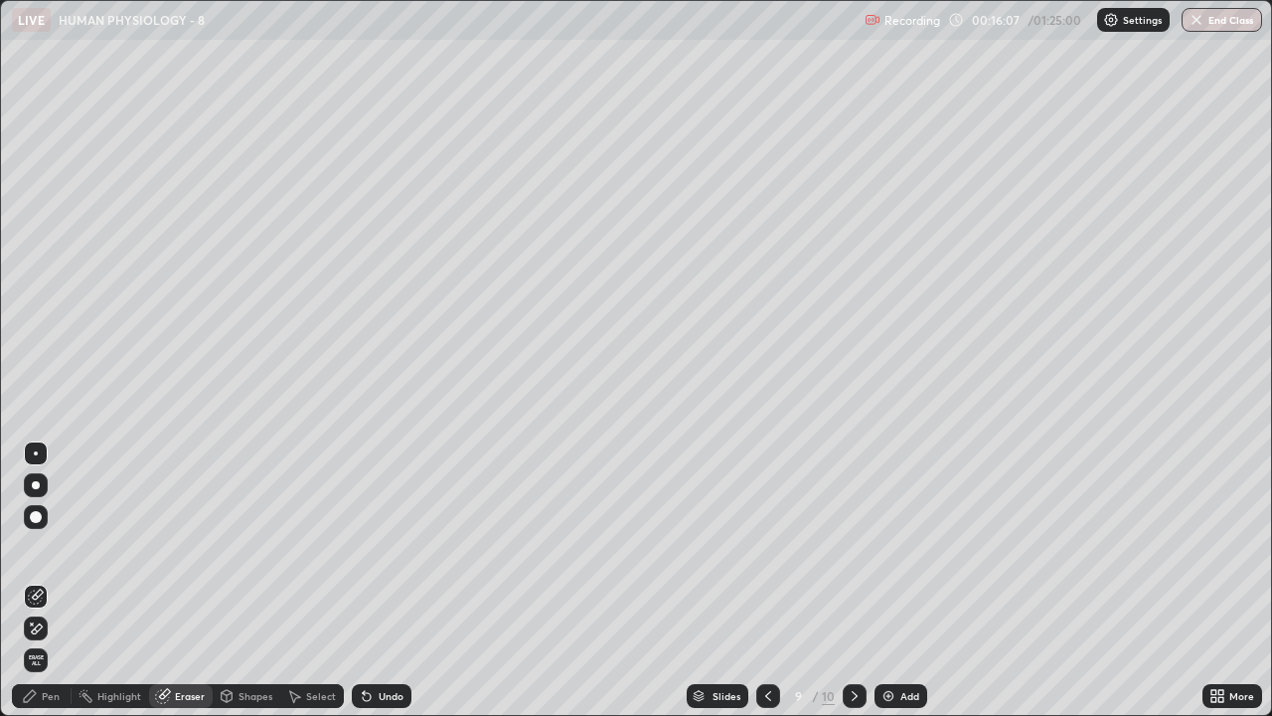
click at [42, 580] on div "Pen" at bounding box center [42, 696] width 60 height 24
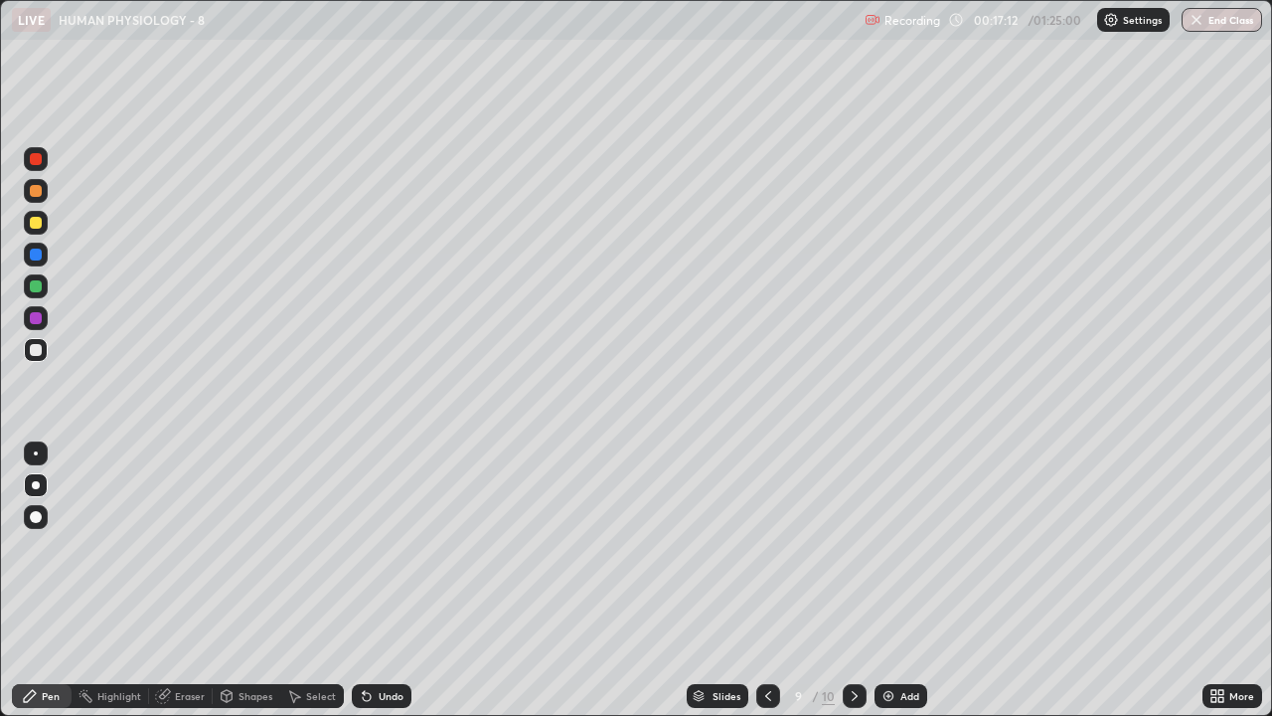
click at [36, 224] on div at bounding box center [36, 223] width 12 height 12
click at [42, 359] on div at bounding box center [36, 350] width 24 height 24
click at [895, 580] on div "Add" at bounding box center [901, 696] width 53 height 24
click at [769, 580] on icon at bounding box center [769, 696] width 16 height 16
click at [188, 580] on div "Eraser" at bounding box center [190, 696] width 30 height 10
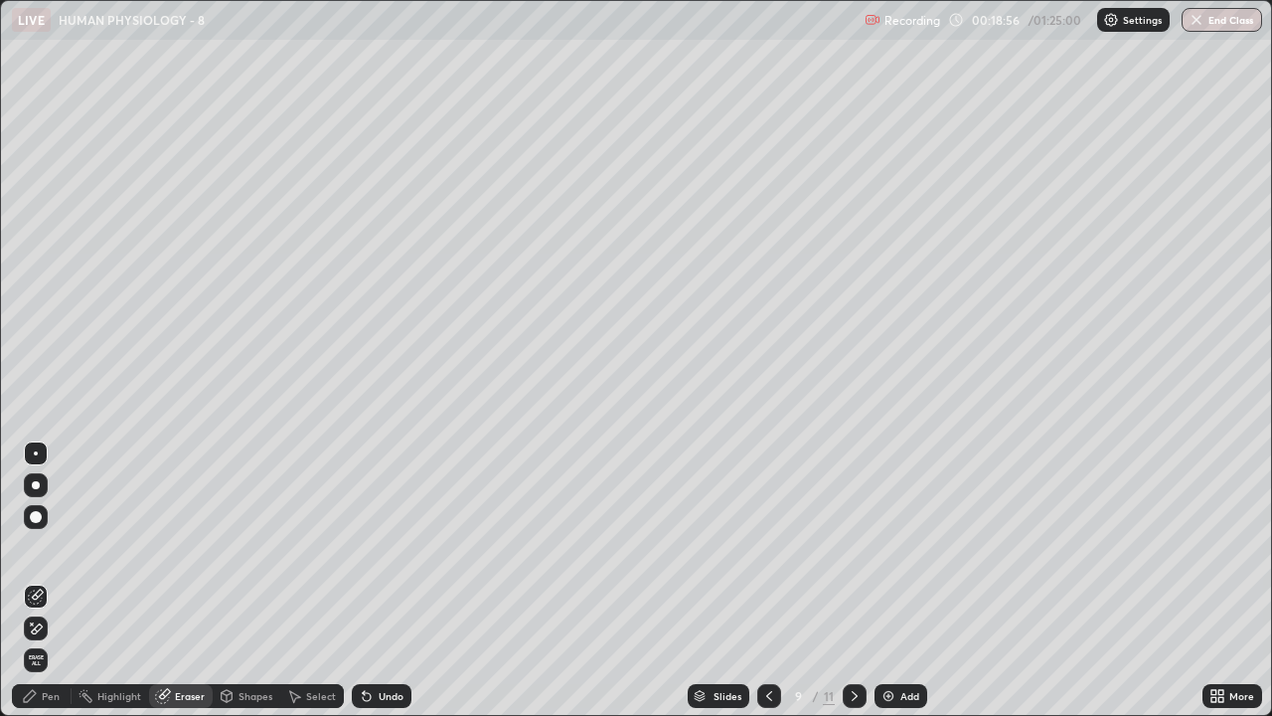
click at [45, 580] on div "Pen" at bounding box center [51, 696] width 18 height 10
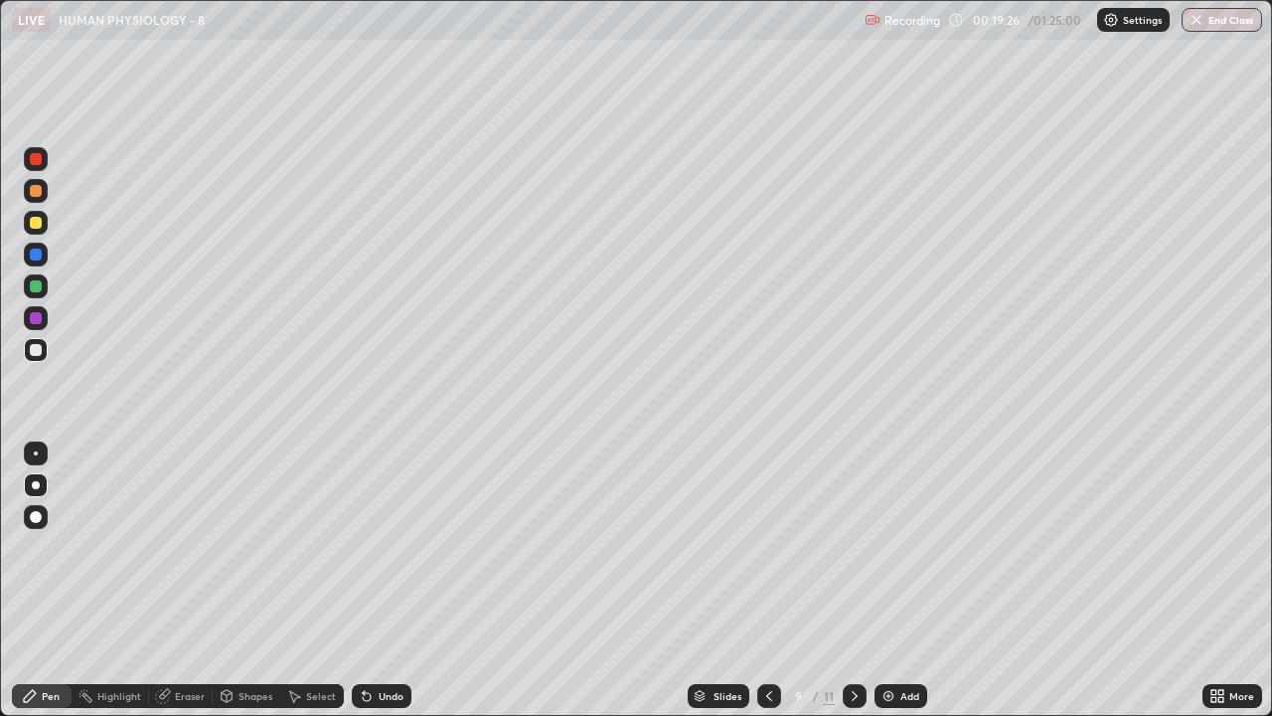
click at [320, 580] on div "Select" at bounding box center [321, 696] width 30 height 10
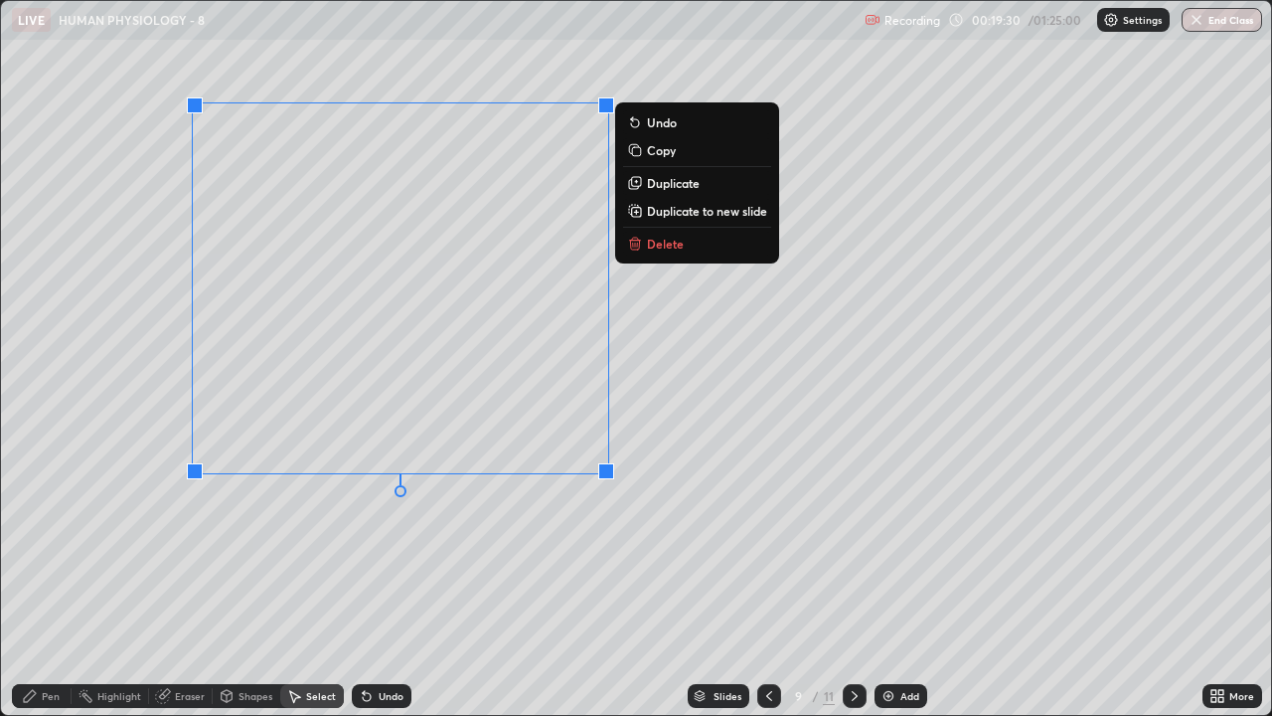
click at [668, 156] on p "Copy" at bounding box center [661, 150] width 29 height 16
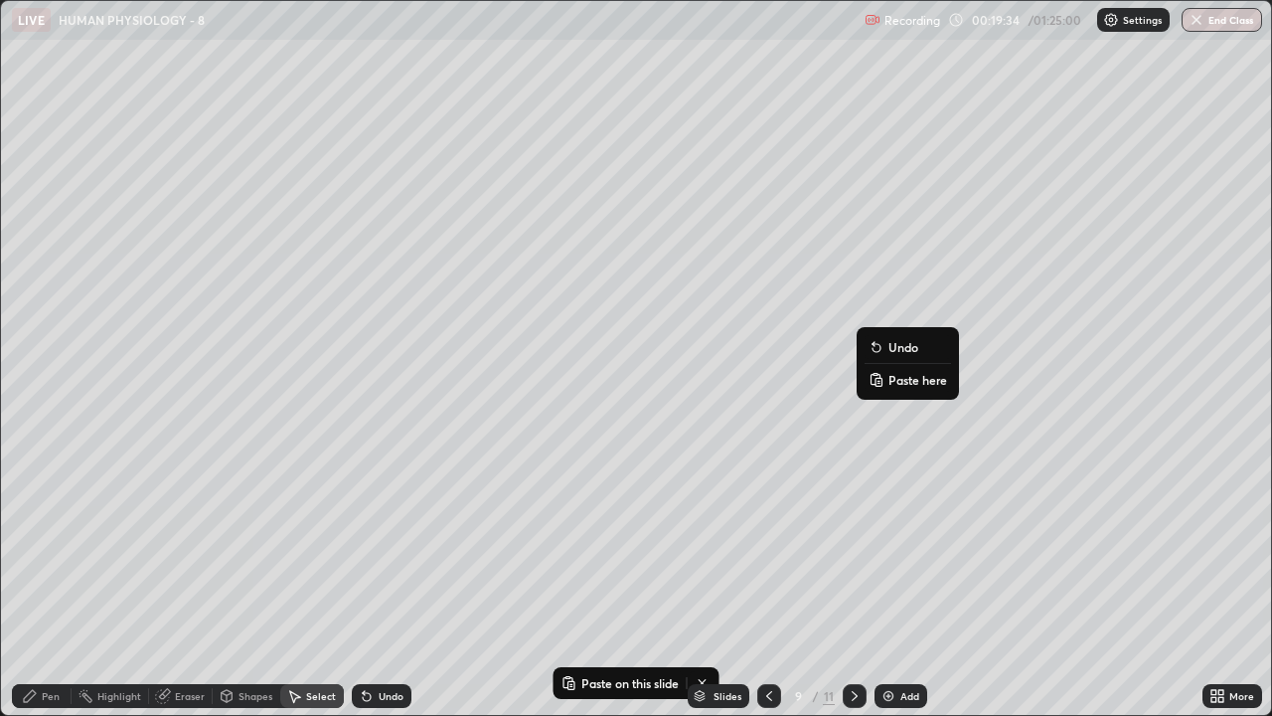
click at [912, 380] on p "Paste here" at bounding box center [918, 380] width 59 height 16
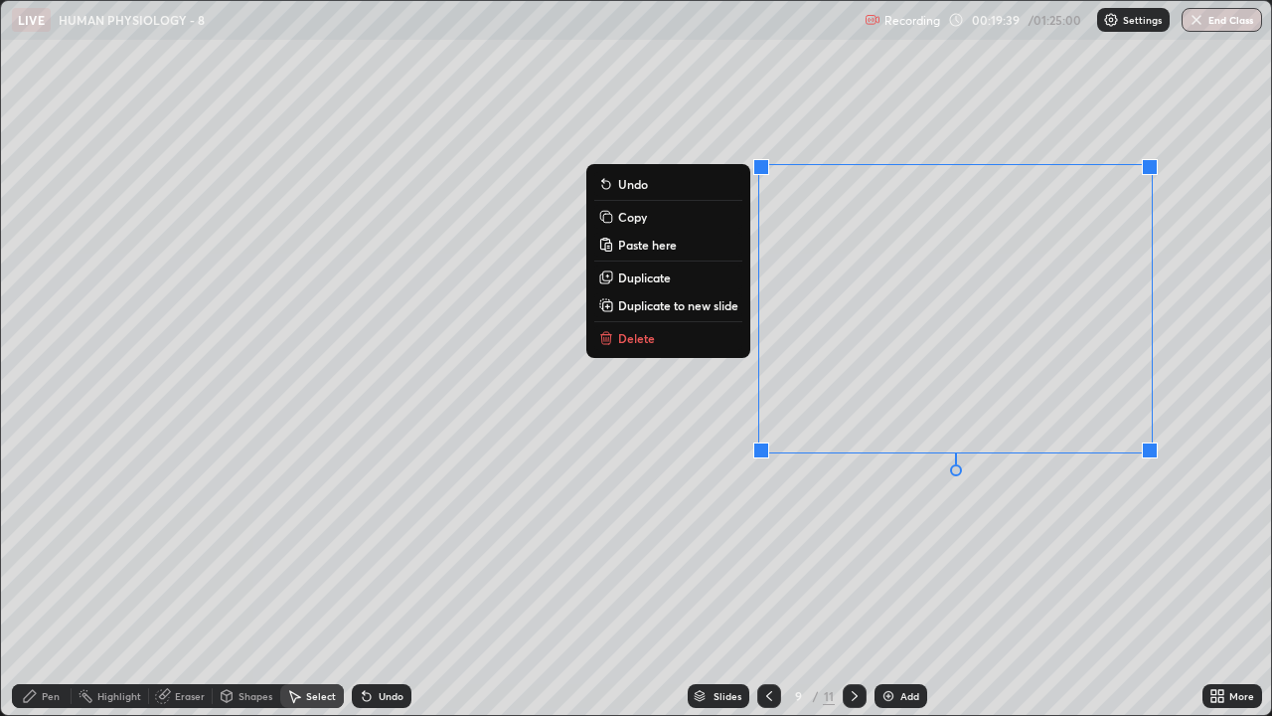
click at [57, 580] on div "Pen" at bounding box center [51, 696] width 18 height 10
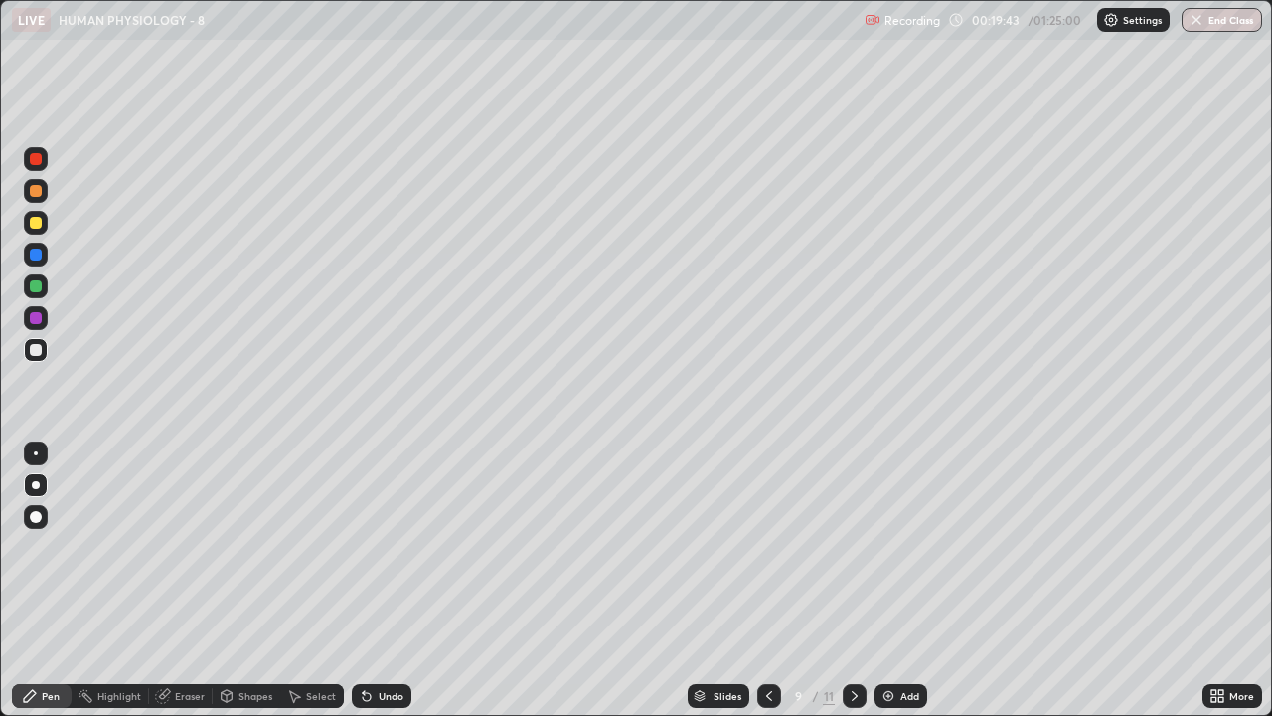
click at [181, 580] on div "Eraser" at bounding box center [190, 696] width 30 height 10
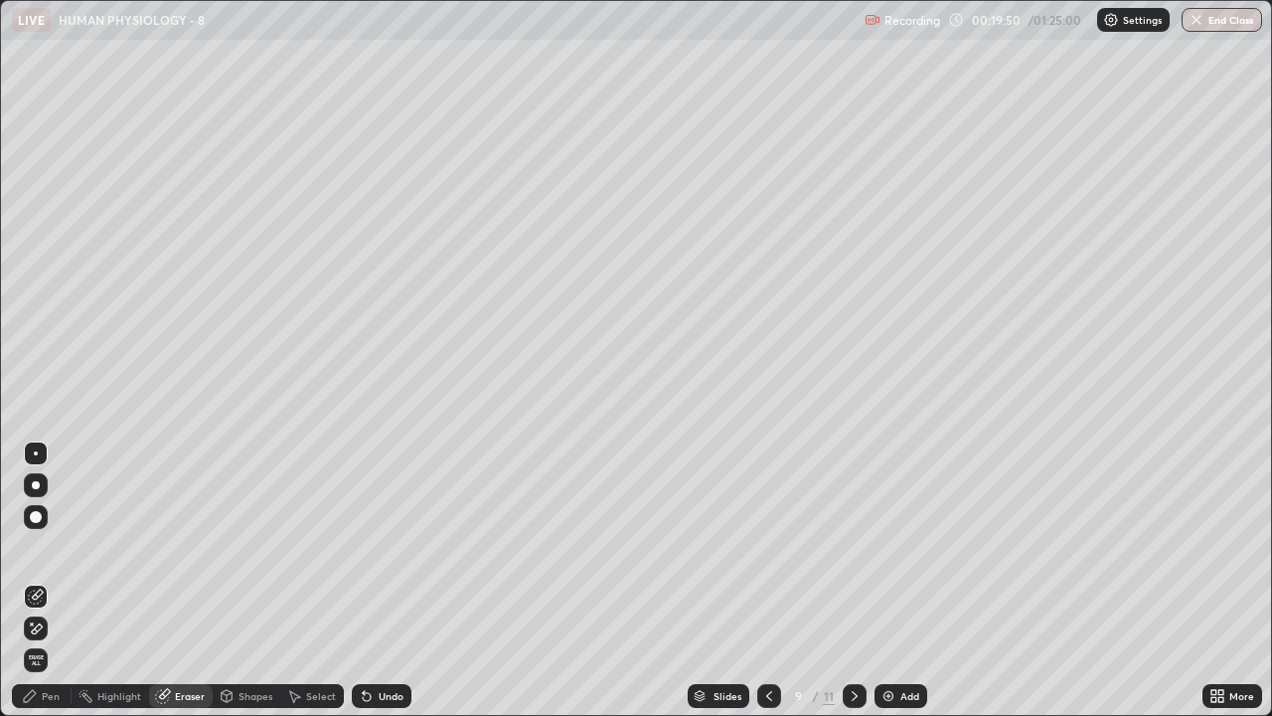
click at [43, 580] on div "Pen" at bounding box center [51, 696] width 18 height 10
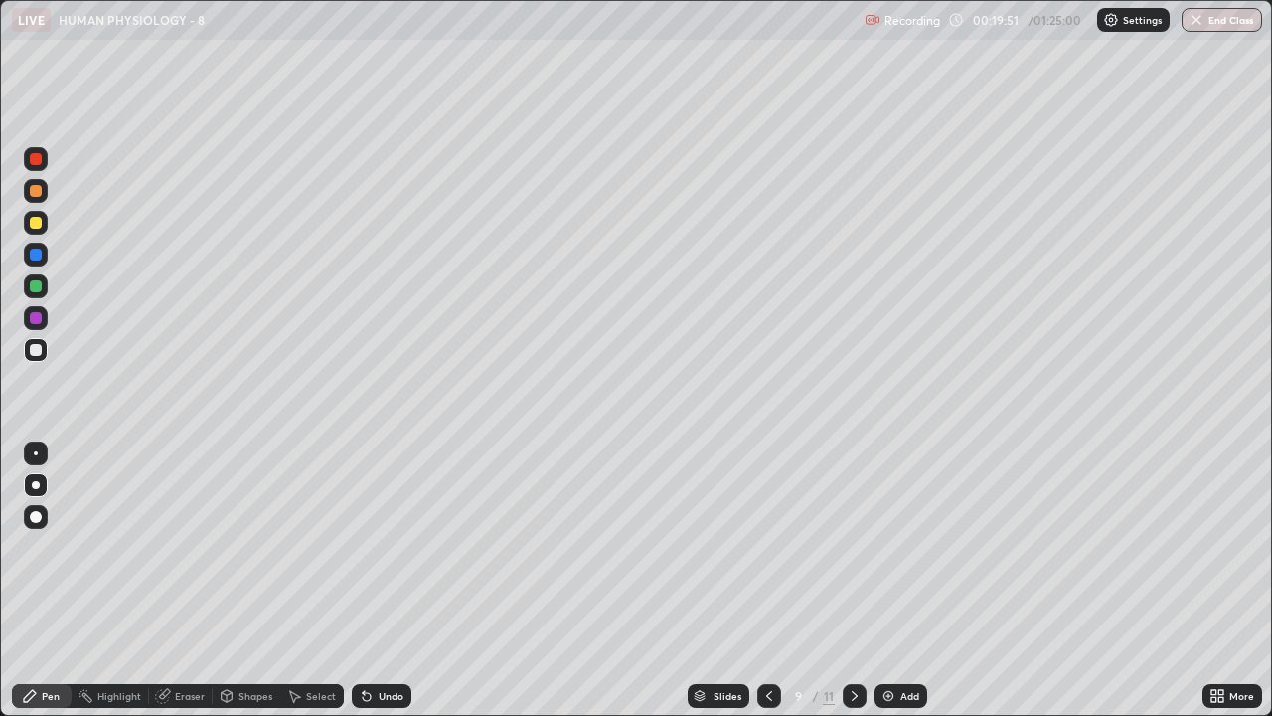
click at [32, 227] on div at bounding box center [36, 223] width 12 height 12
click at [39, 359] on div at bounding box center [36, 350] width 24 height 24
click at [895, 580] on img at bounding box center [889, 696] width 16 height 16
click at [778, 580] on div at bounding box center [769, 696] width 24 height 24
click at [767, 580] on icon at bounding box center [769, 696] width 16 height 16
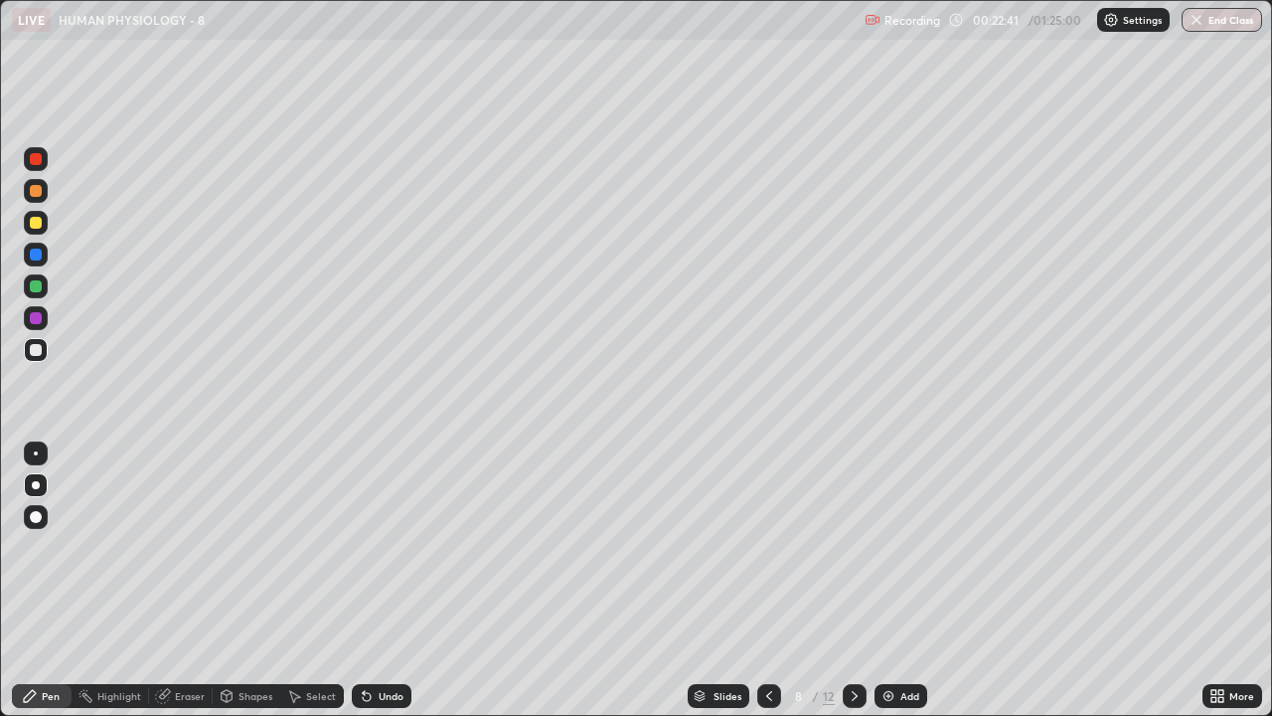
click at [850, 580] on icon at bounding box center [855, 696] width 16 height 16
click at [768, 580] on icon at bounding box center [769, 696] width 6 height 10
click at [854, 580] on icon at bounding box center [855, 696] width 6 height 10
click at [766, 580] on icon at bounding box center [769, 696] width 16 height 16
click at [853, 580] on icon at bounding box center [855, 696] width 16 height 16
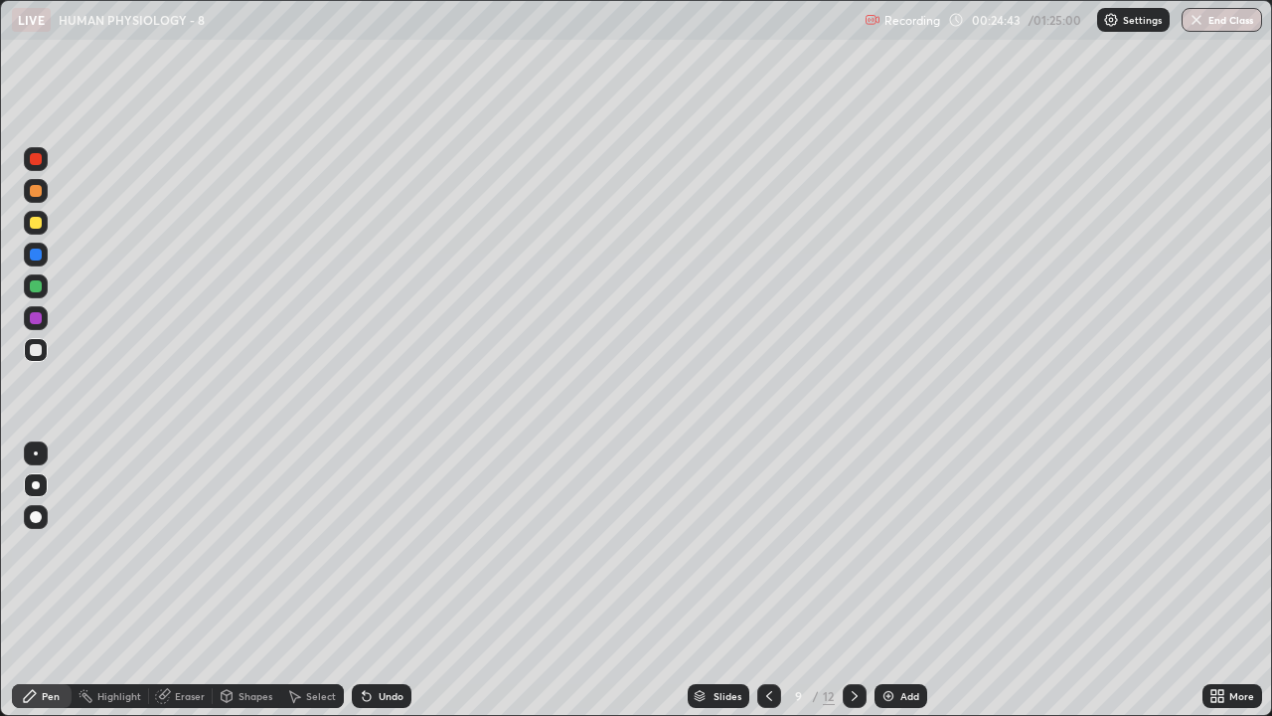
click at [918, 580] on div "Add" at bounding box center [901, 696] width 53 height 24
click at [887, 580] on div "Add" at bounding box center [901, 696] width 53 height 24
click at [889, 580] on img at bounding box center [889, 696] width 16 height 16
click at [1220, 580] on icon at bounding box center [1221, 699] width 5 height 5
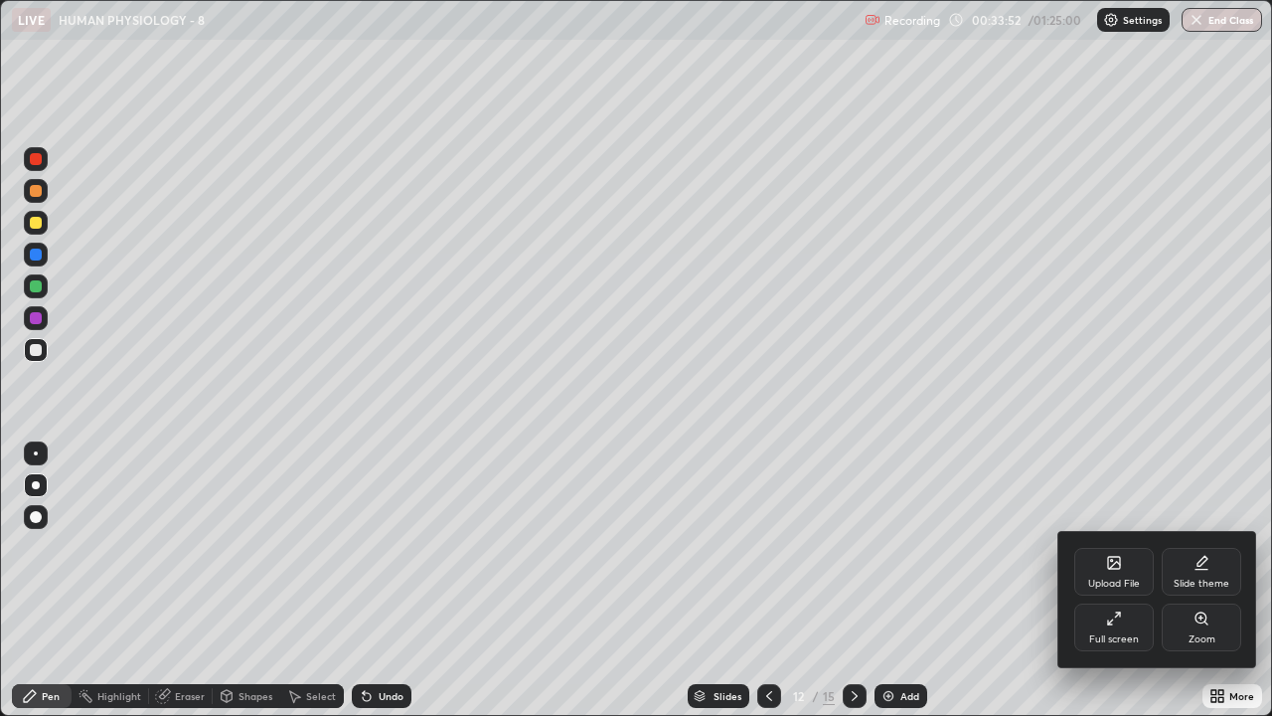
click at [1130, 580] on div "Full screen" at bounding box center [1114, 627] width 80 height 48
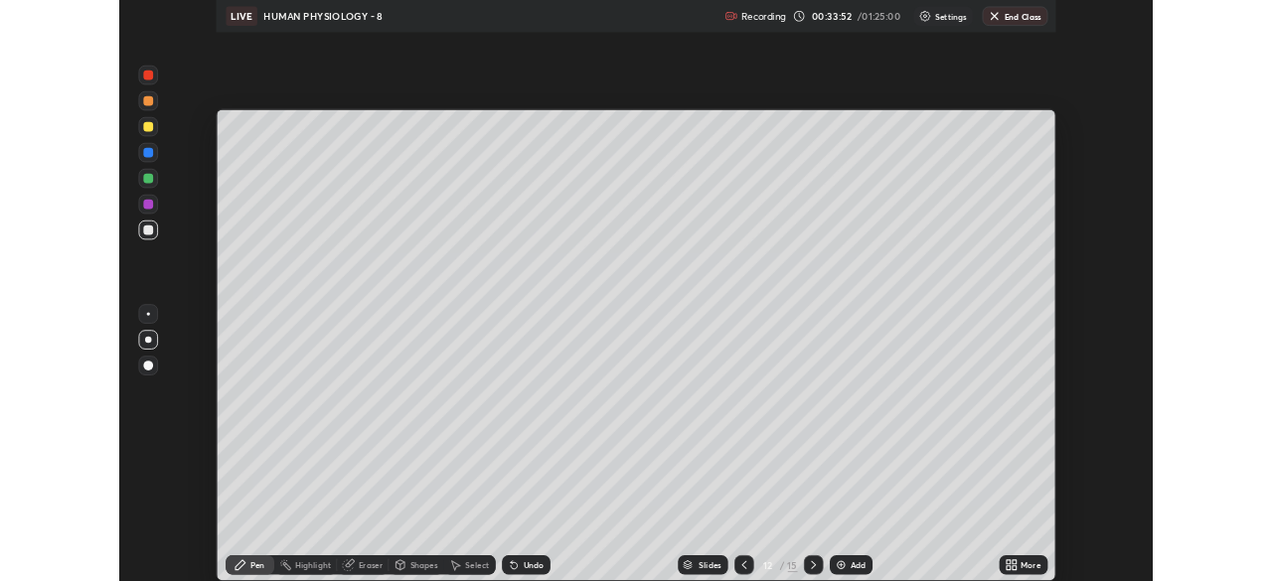
scroll to position [98815, 98125]
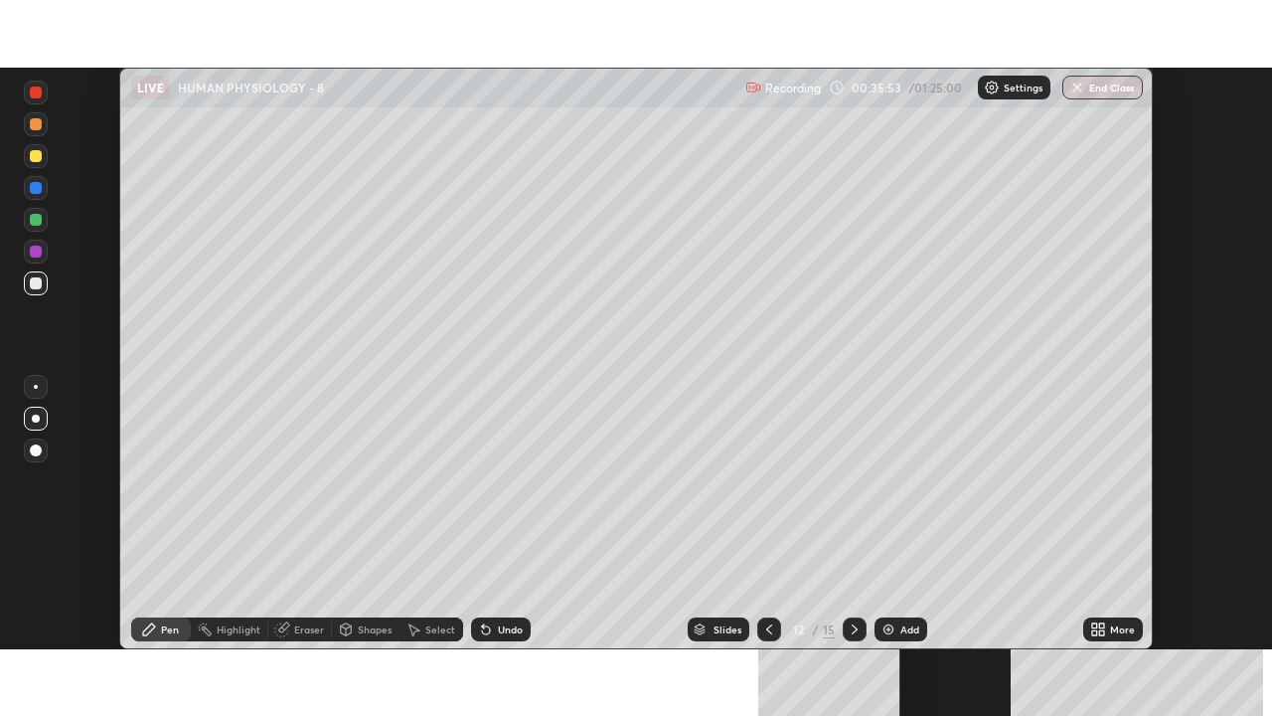
scroll to position [581, 1272]
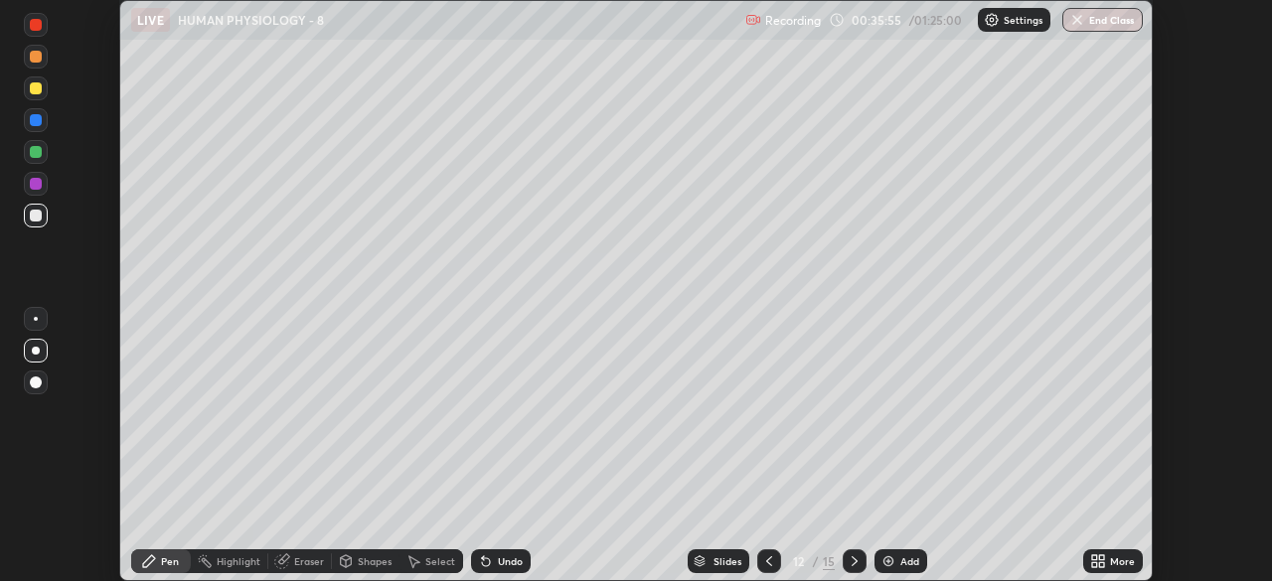
click at [1096, 558] on icon at bounding box center [1094, 558] width 5 height 5
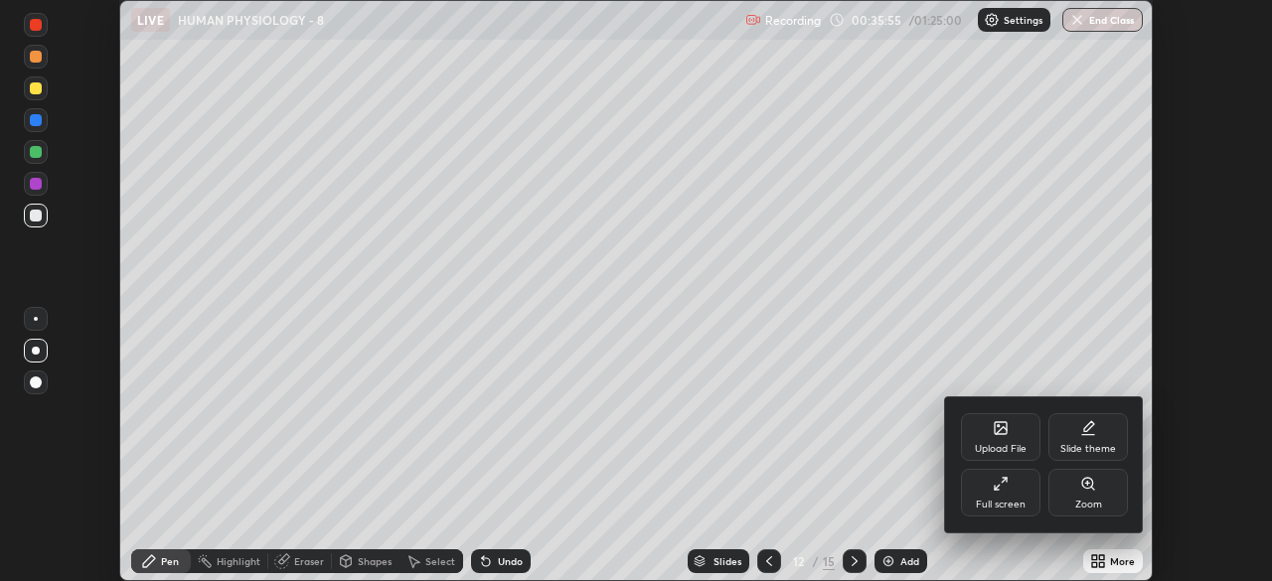
click at [1024, 493] on div "Full screen" at bounding box center [1001, 493] width 80 height 48
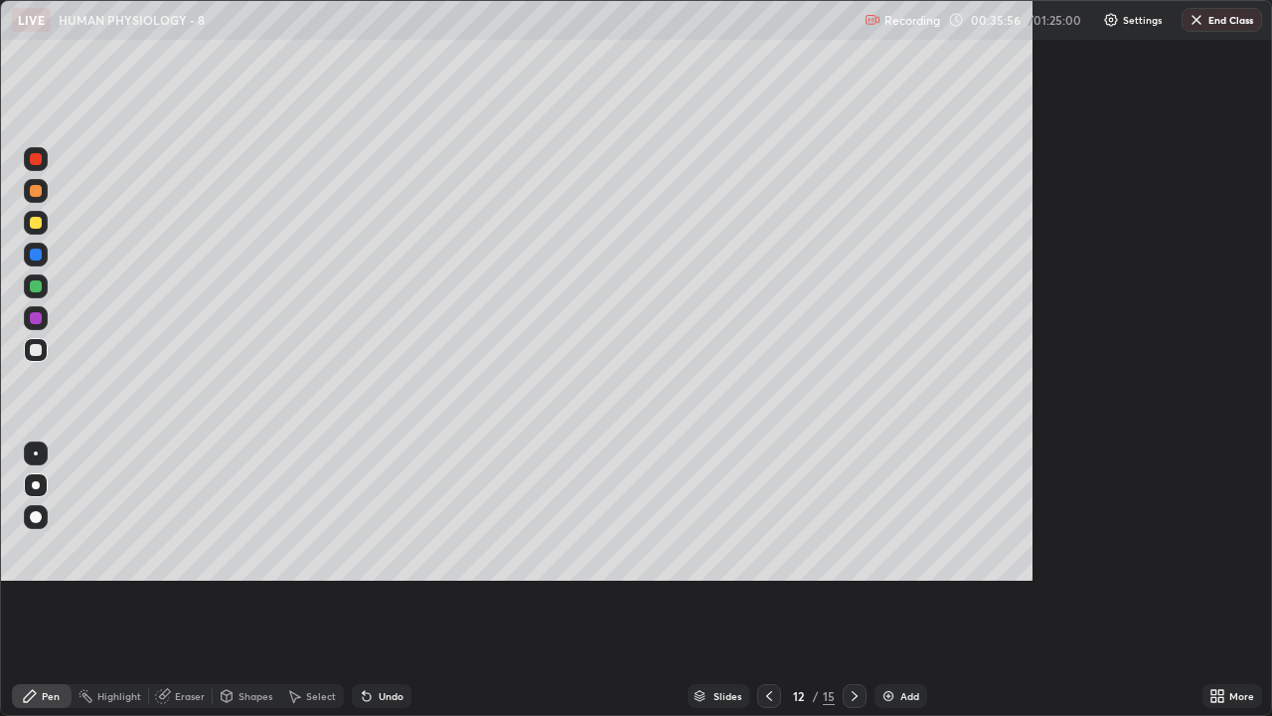
scroll to position [716, 1272]
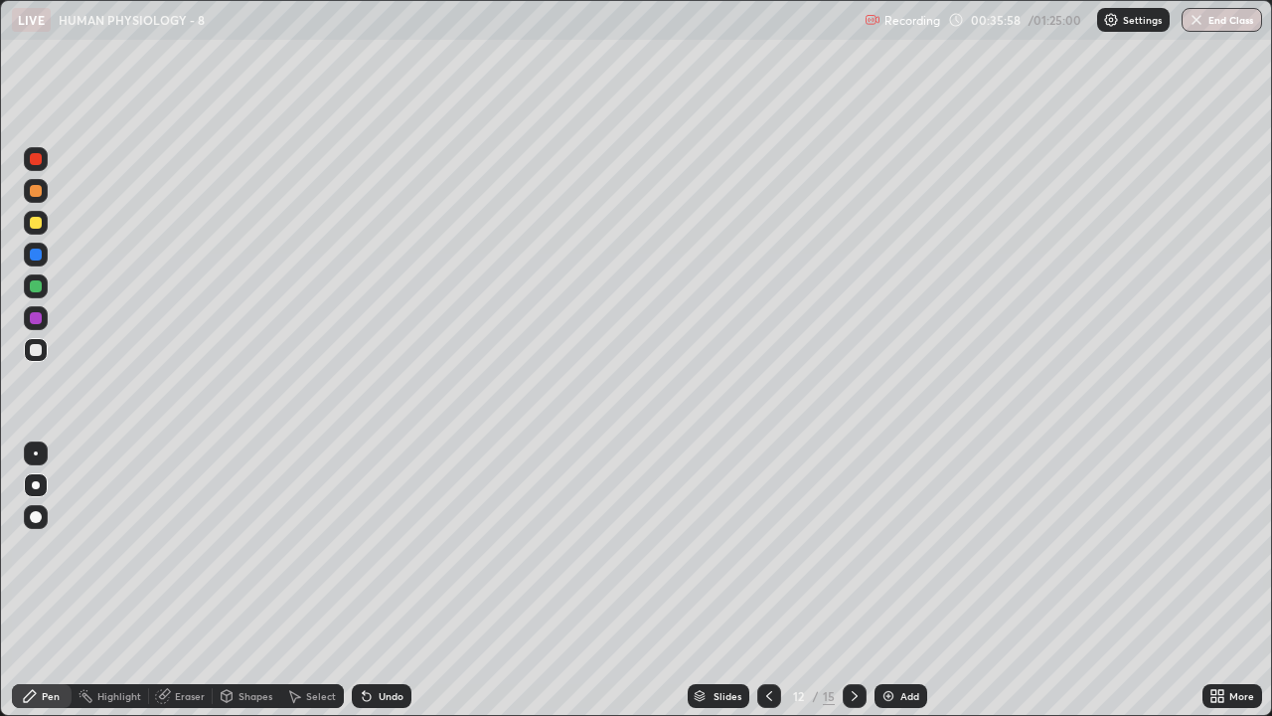
click at [47, 229] on div at bounding box center [36, 223] width 24 height 24
click at [39, 354] on div at bounding box center [36, 350] width 12 height 12
click at [253, 580] on div "Shapes" at bounding box center [256, 696] width 34 height 10
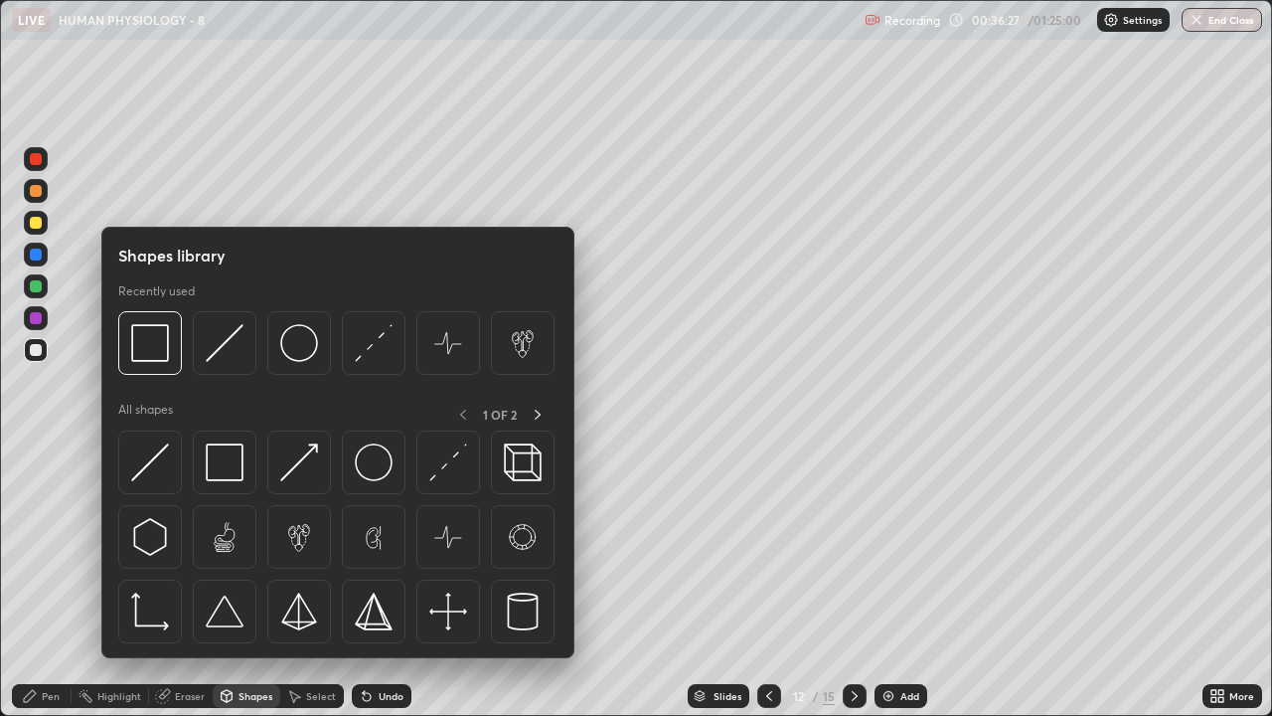
click at [55, 563] on div "Erase all" at bounding box center [36, 358] width 48 height 636
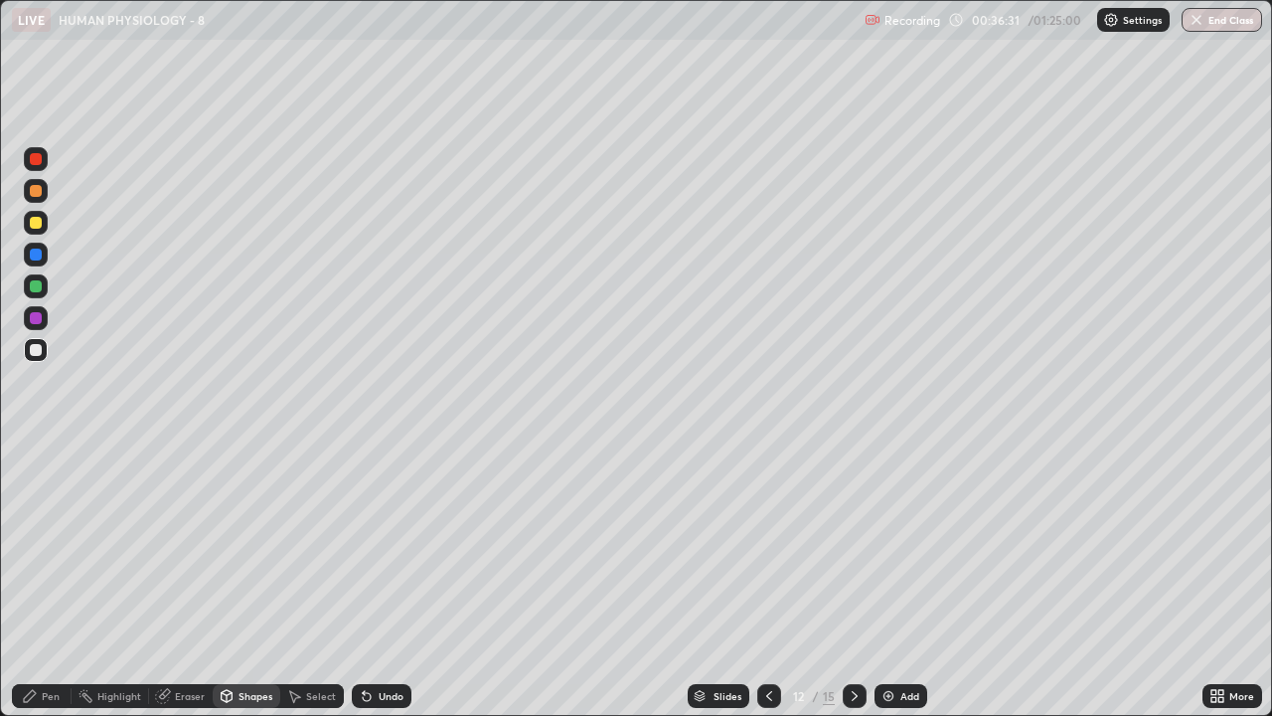
click at [38, 580] on div "Pen" at bounding box center [42, 696] width 60 height 24
click at [241, 580] on div "Shapes" at bounding box center [256, 696] width 34 height 10
click at [47, 549] on div at bounding box center [36, 409] width 32 height 533
click at [53, 580] on div "Pen" at bounding box center [51, 696] width 18 height 10
click at [163, 580] on icon at bounding box center [162, 696] width 13 height 13
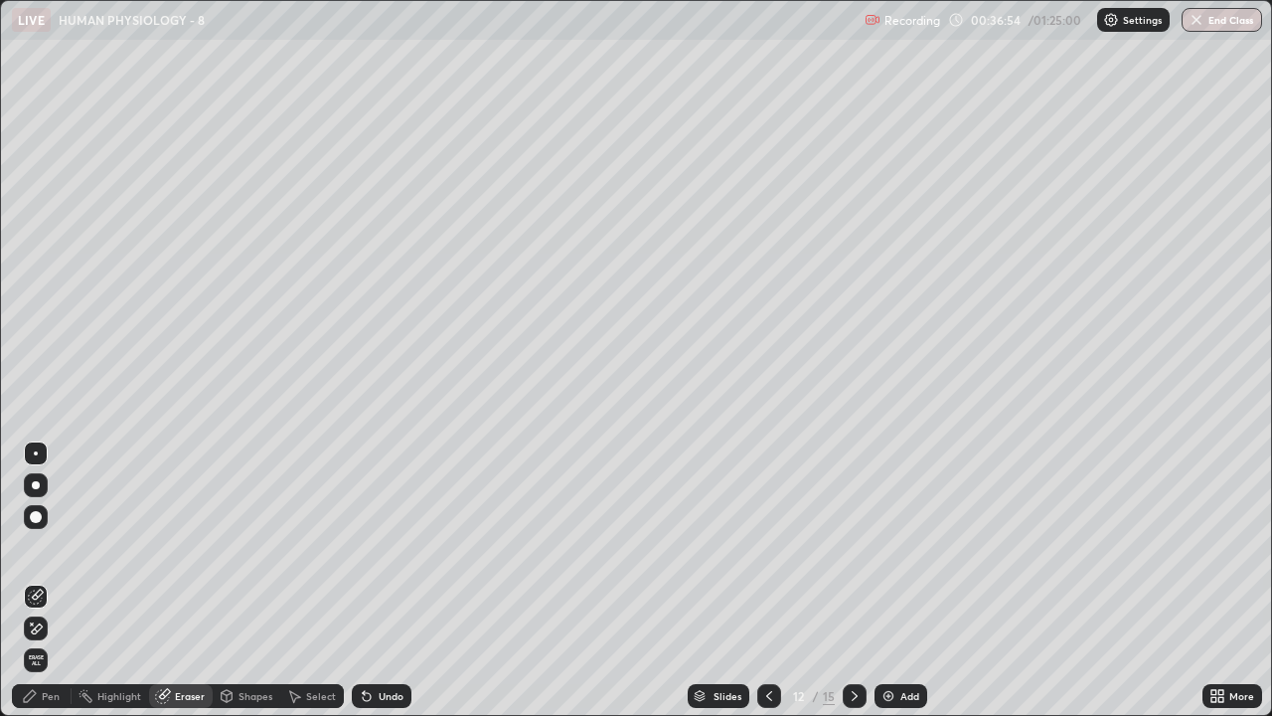
click at [44, 580] on div "Pen" at bounding box center [51, 696] width 18 height 10
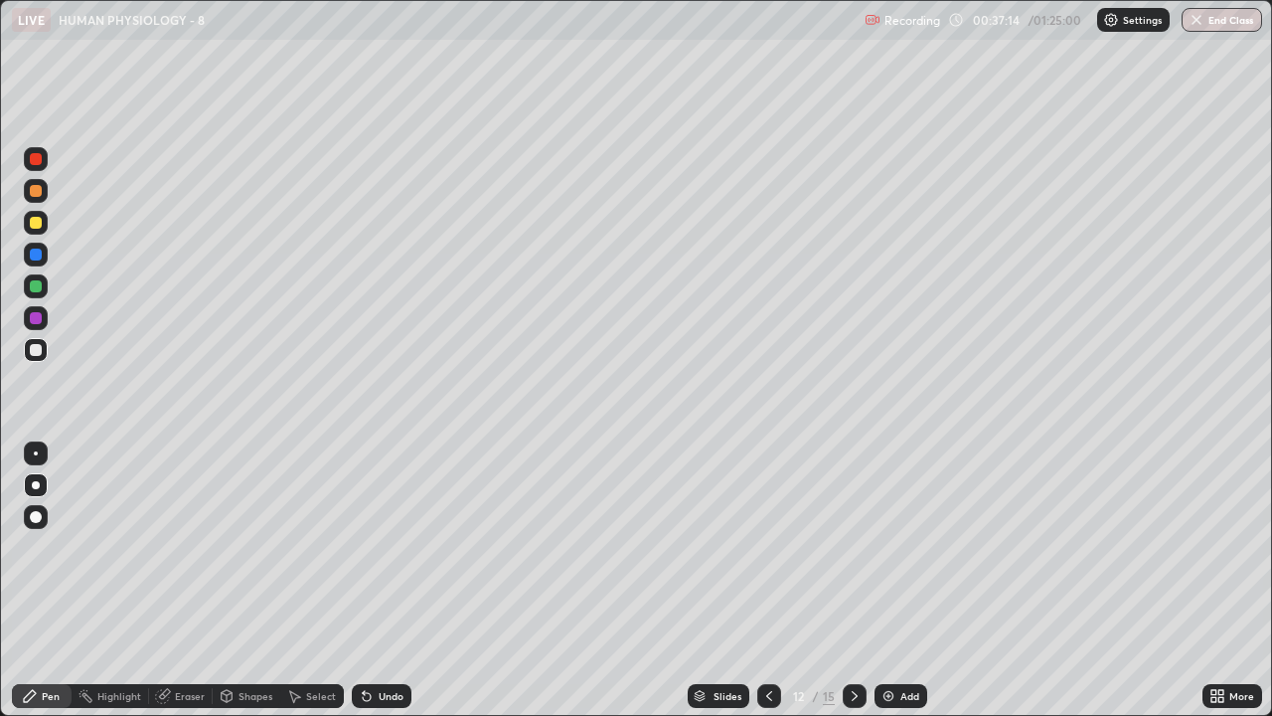
click at [375, 580] on div "Undo" at bounding box center [382, 696] width 60 height 24
click at [36, 224] on div at bounding box center [36, 223] width 12 height 12
click at [40, 355] on div at bounding box center [36, 350] width 24 height 24
click at [46, 229] on div at bounding box center [36, 223] width 24 height 24
click at [890, 580] on img at bounding box center [889, 696] width 16 height 16
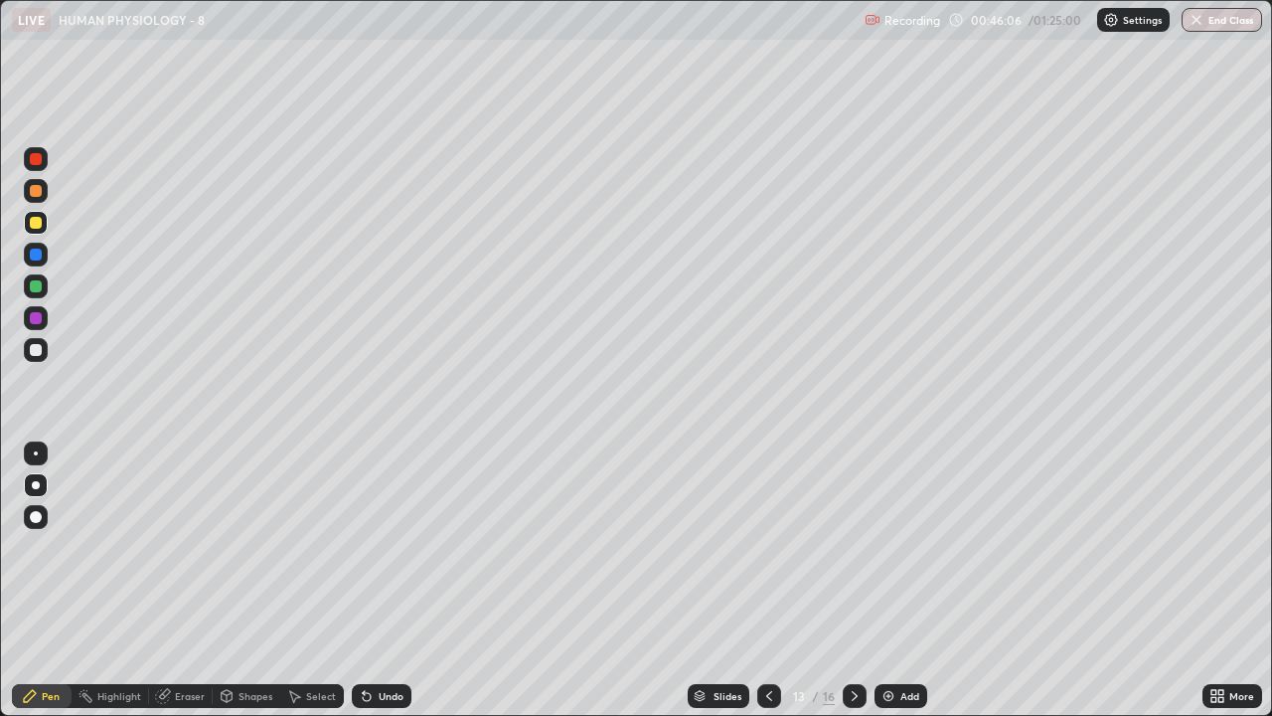
click at [46, 352] on div at bounding box center [36, 350] width 24 height 24
click at [33, 231] on div at bounding box center [36, 223] width 24 height 24
click at [44, 353] on div at bounding box center [36, 350] width 24 height 24
click at [44, 224] on div at bounding box center [36, 223] width 24 height 24
click at [44, 349] on div at bounding box center [36, 350] width 24 height 24
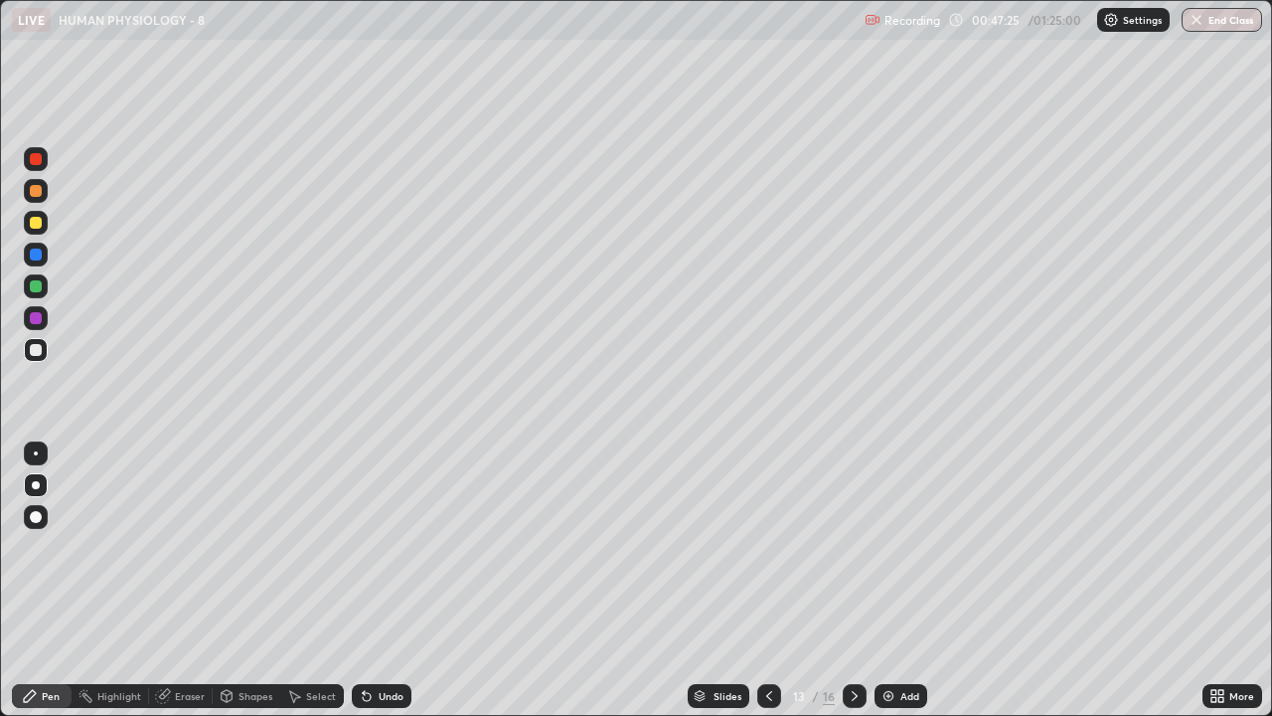
click at [46, 233] on div at bounding box center [36, 223] width 24 height 32
click at [36, 358] on div at bounding box center [36, 350] width 24 height 24
click at [32, 224] on div at bounding box center [36, 223] width 12 height 12
click at [34, 350] on div at bounding box center [36, 350] width 12 height 12
click at [892, 580] on img at bounding box center [889, 696] width 16 height 16
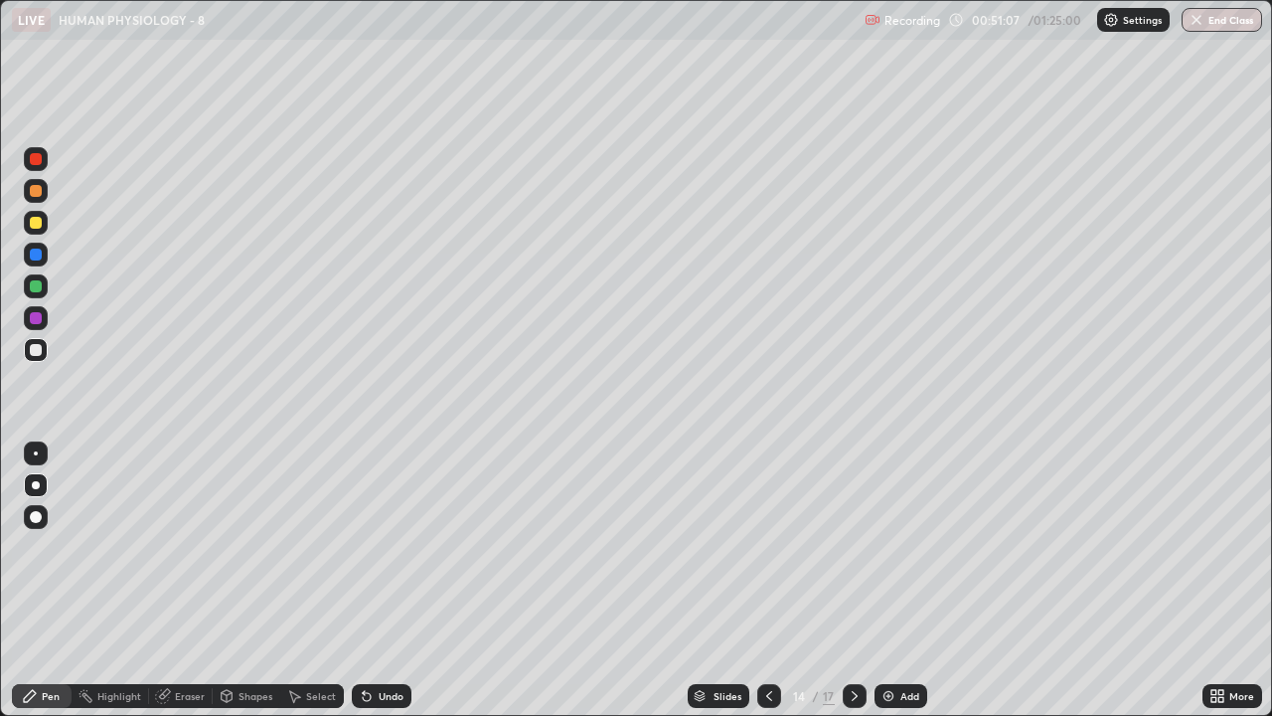
click at [764, 580] on icon at bounding box center [769, 696] width 16 height 16
click at [769, 580] on icon at bounding box center [769, 696] width 16 height 16
click at [767, 580] on icon at bounding box center [769, 696] width 16 height 16
click at [768, 580] on icon at bounding box center [769, 696] width 6 height 10
click at [766, 580] on icon at bounding box center [769, 696] width 6 height 10
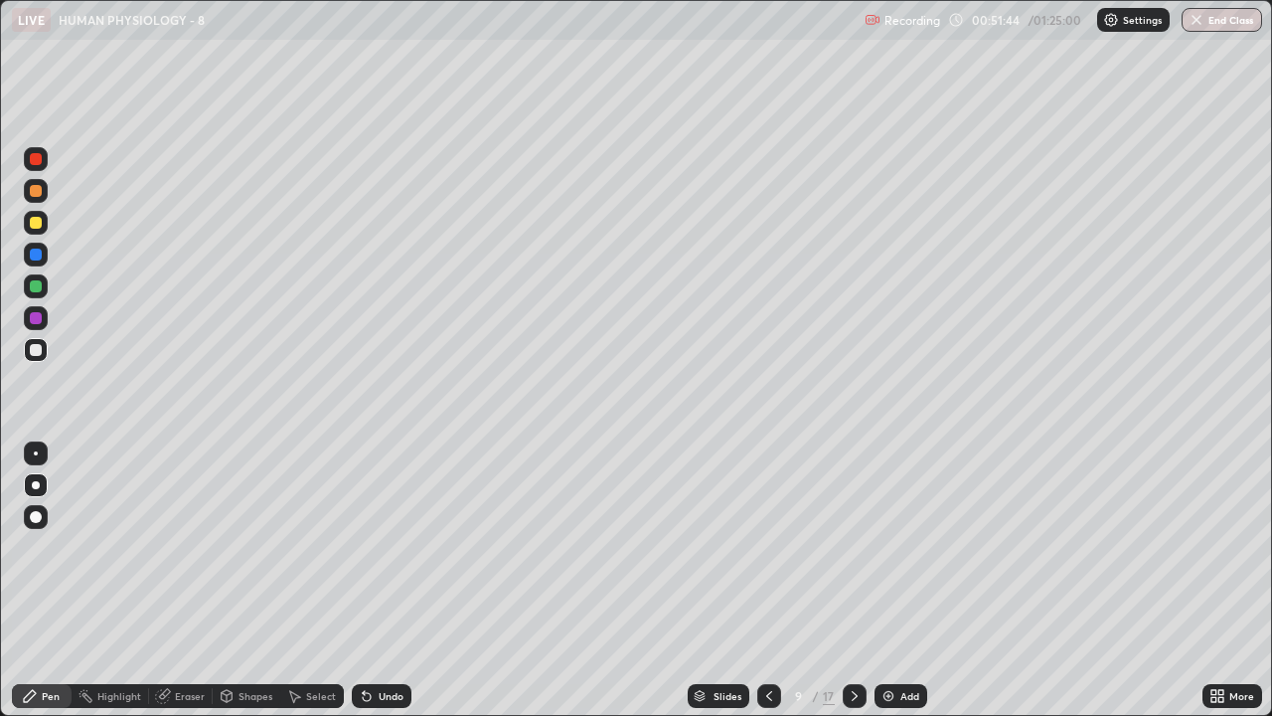
click at [766, 580] on icon at bounding box center [769, 696] width 6 height 10
click at [855, 580] on icon at bounding box center [855, 696] width 16 height 16
click at [854, 580] on icon at bounding box center [855, 696] width 16 height 16
click at [853, 580] on icon at bounding box center [855, 696] width 16 height 16
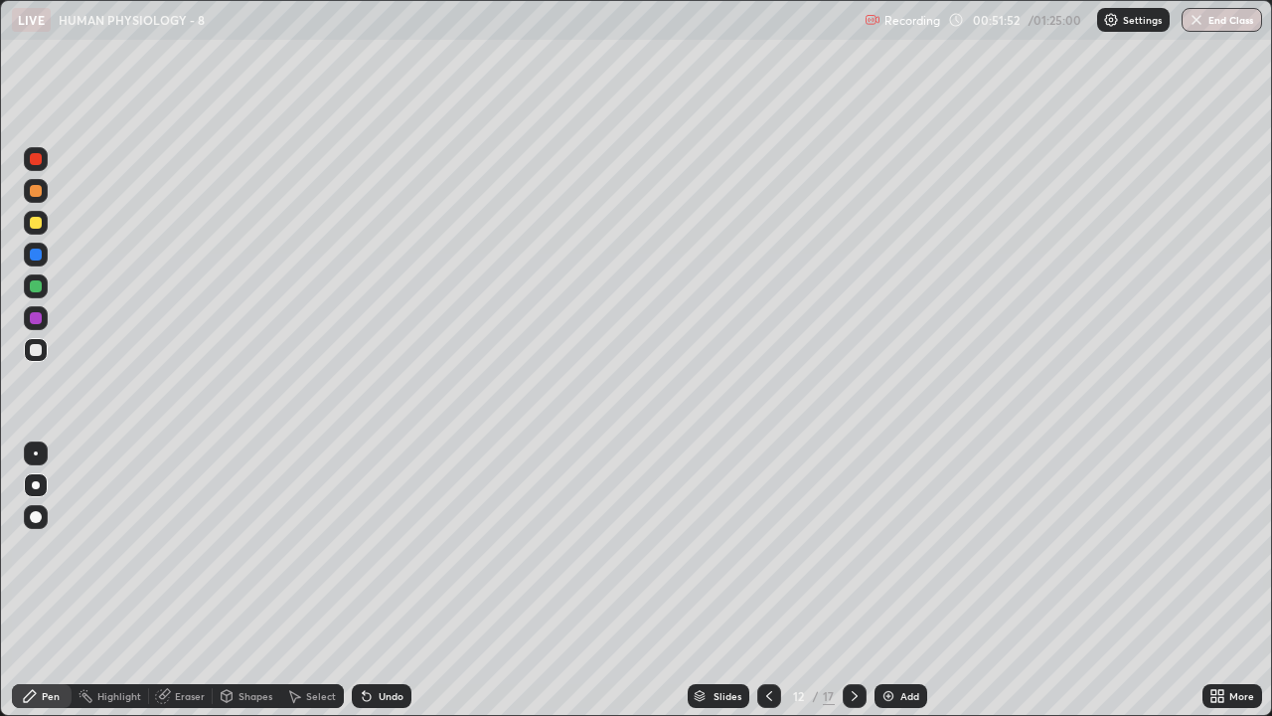
click at [853, 580] on icon at bounding box center [855, 696] width 16 height 16
click at [851, 580] on icon at bounding box center [855, 696] width 16 height 16
click at [896, 580] on div "Add" at bounding box center [901, 696] width 53 height 24
click at [253, 580] on div "Shapes" at bounding box center [256, 696] width 34 height 10
click at [42, 580] on div "Pen" at bounding box center [51, 696] width 18 height 10
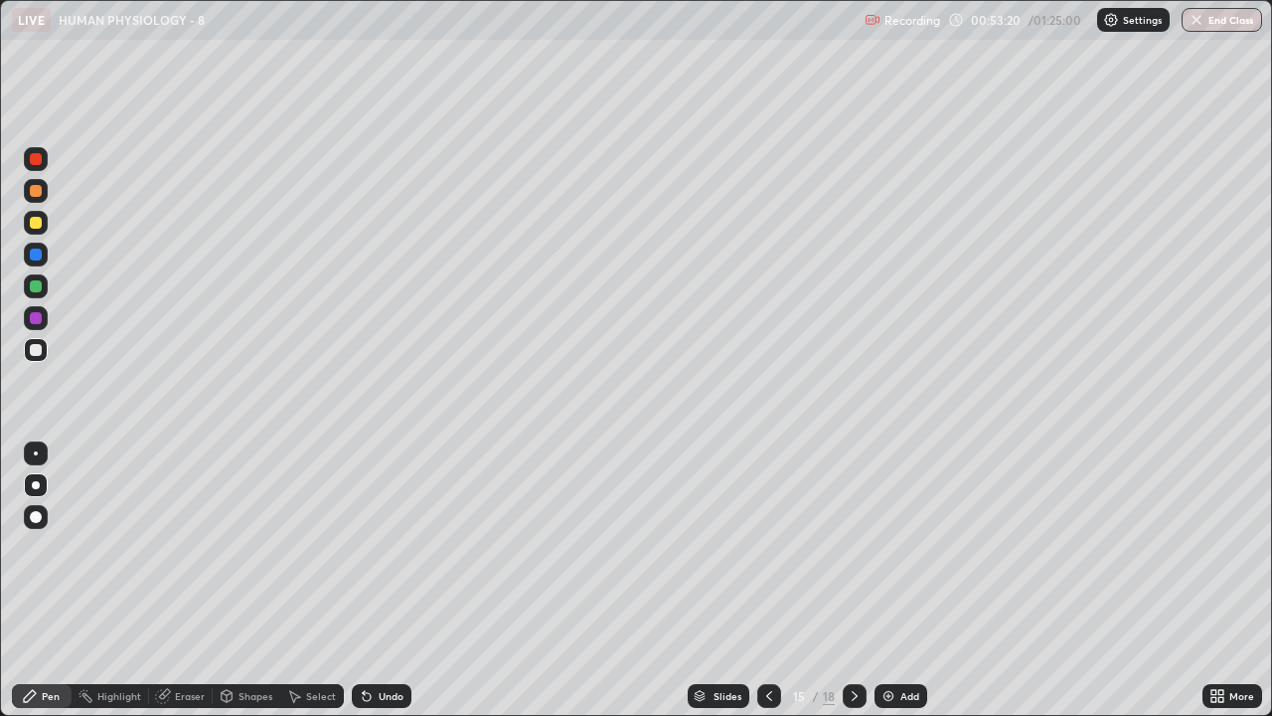
click at [173, 580] on div "Eraser" at bounding box center [181, 696] width 64 height 24
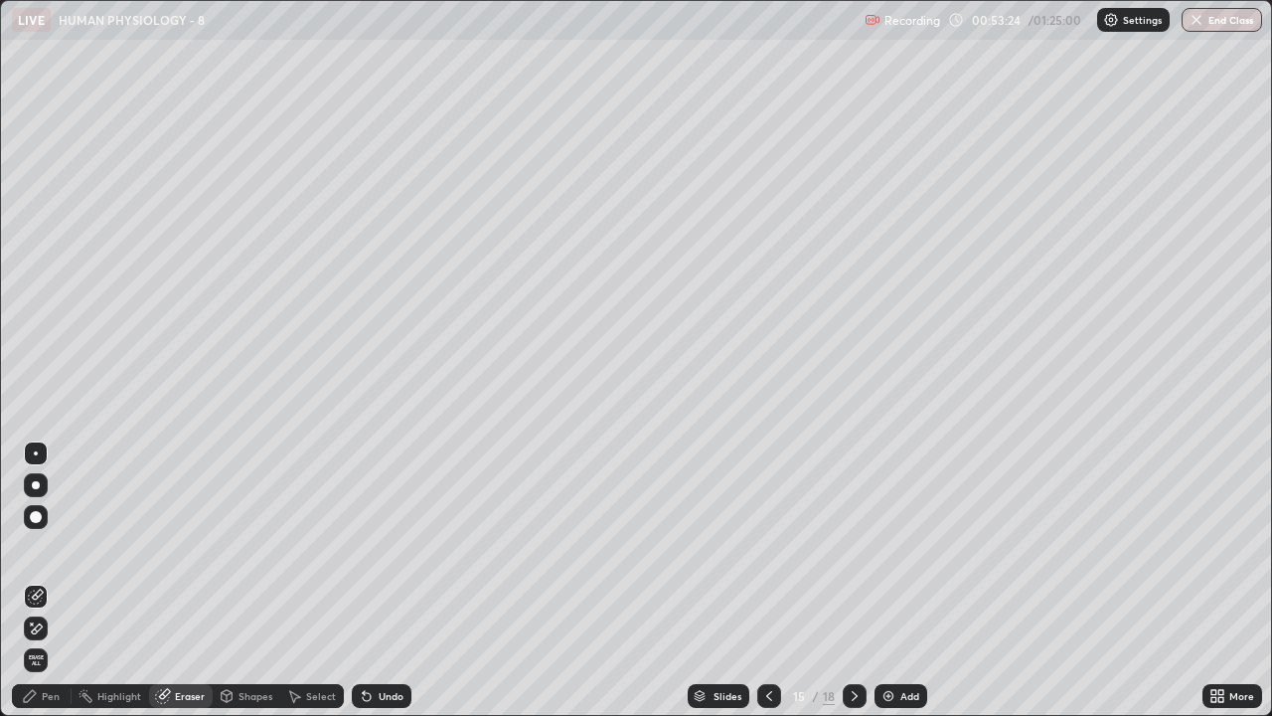
click at [48, 580] on div "Pen" at bounding box center [51, 696] width 18 height 10
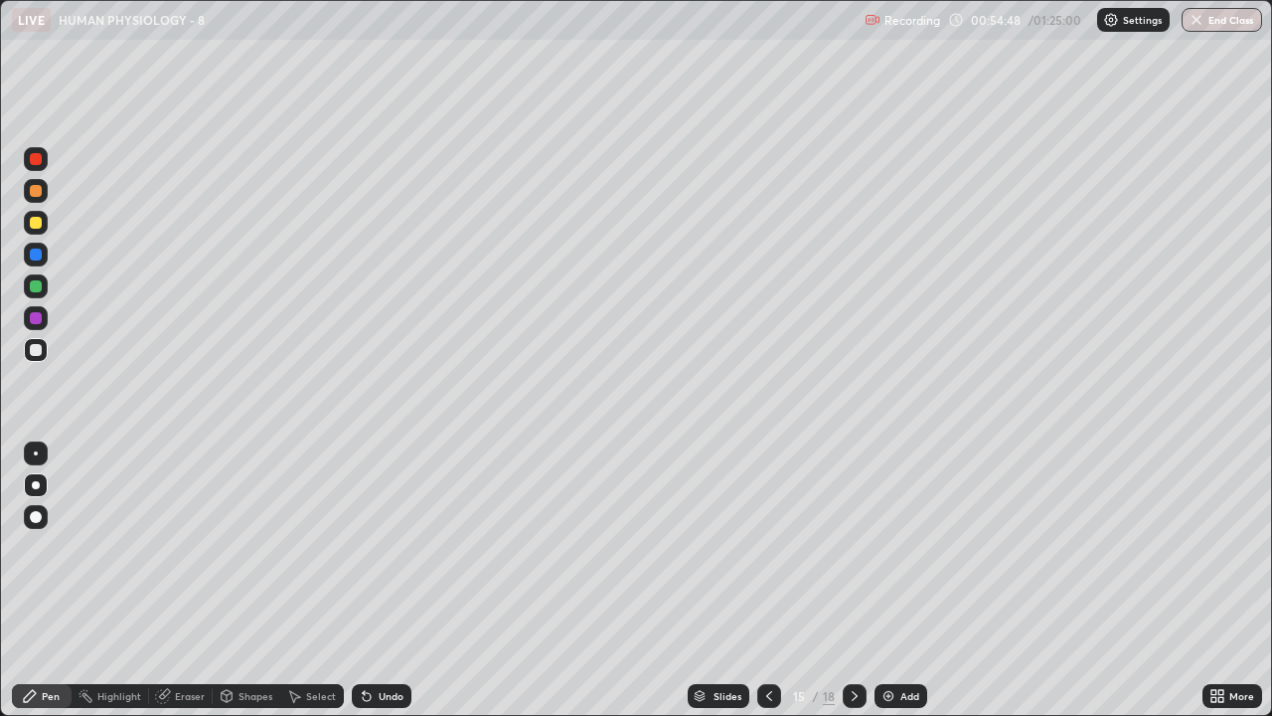
click at [763, 580] on icon at bounding box center [769, 696] width 16 height 16
click at [893, 580] on img at bounding box center [889, 696] width 16 height 16
click at [44, 226] on div at bounding box center [36, 223] width 24 height 24
click at [233, 580] on icon at bounding box center [227, 696] width 16 height 16
click at [36, 351] on div at bounding box center [36, 350] width 12 height 12
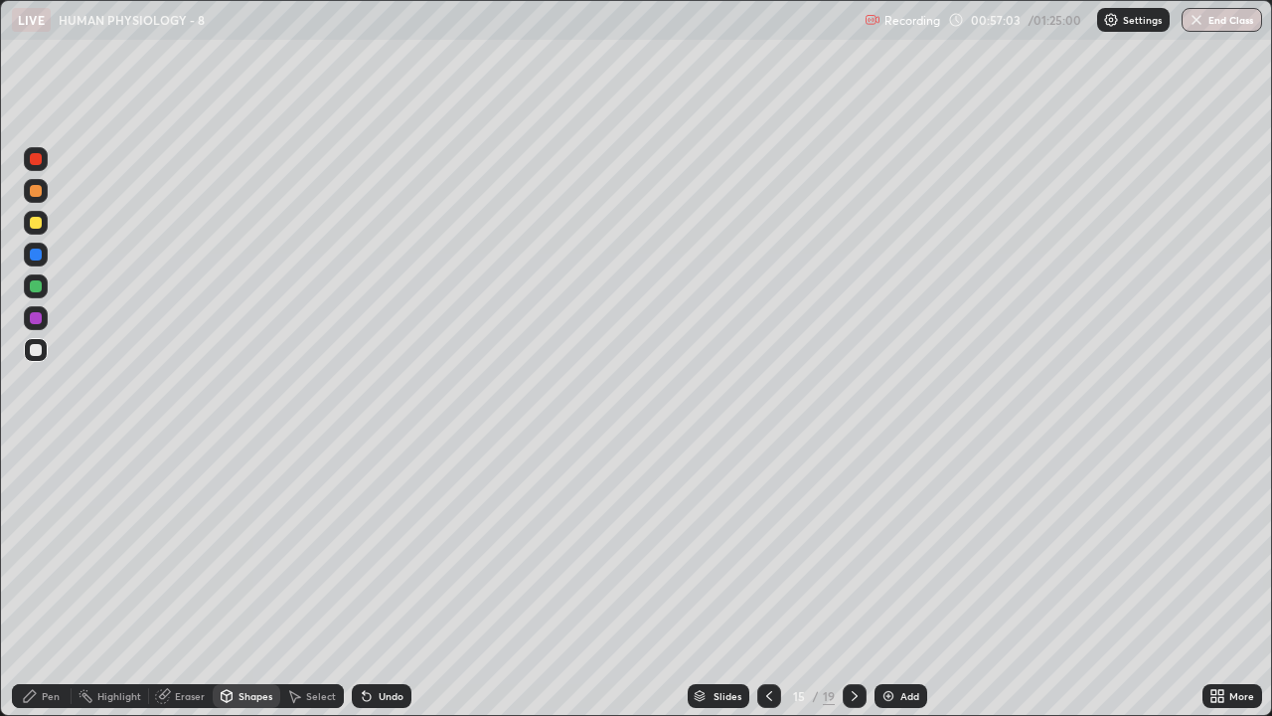
click at [36, 224] on div at bounding box center [36, 223] width 12 height 12
click at [379, 580] on div "Undo" at bounding box center [391, 696] width 25 height 10
click at [53, 580] on div "Pen" at bounding box center [51, 696] width 18 height 10
click at [262, 580] on div "Shapes" at bounding box center [256, 696] width 34 height 10
click at [243, 580] on div "Shapes" at bounding box center [256, 696] width 34 height 10
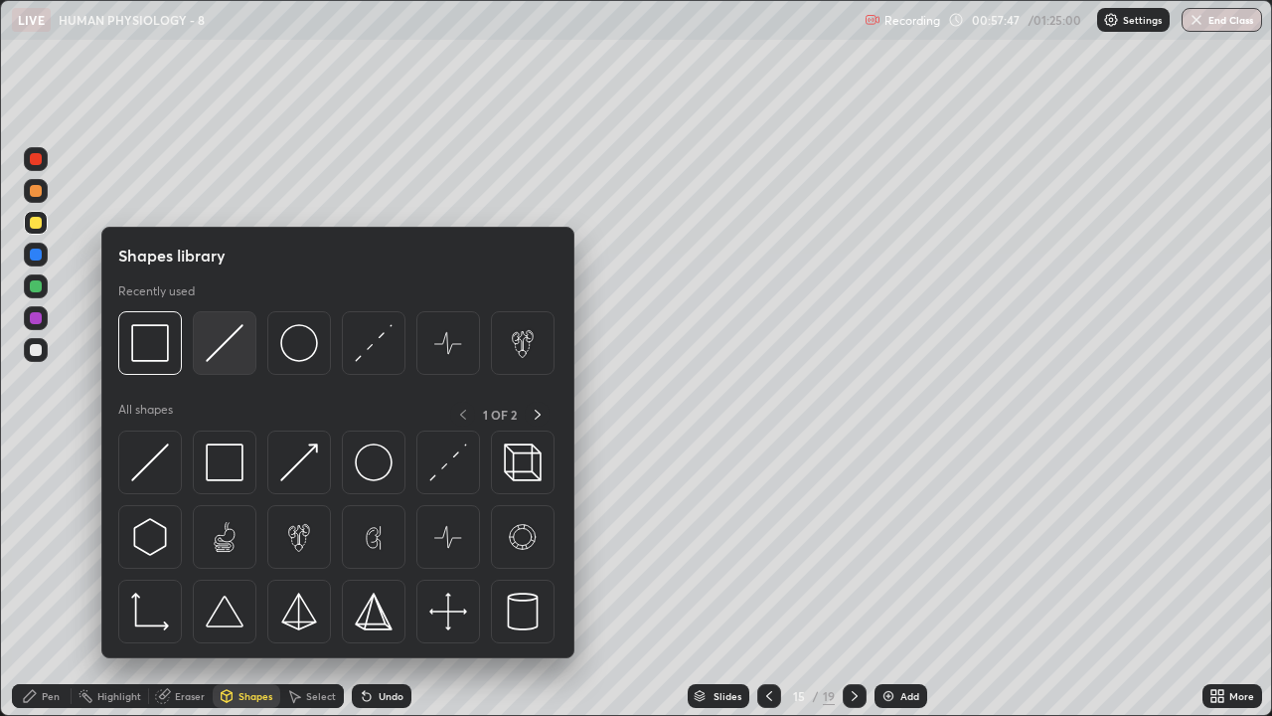
click at [235, 357] on img at bounding box center [225, 343] width 38 height 38
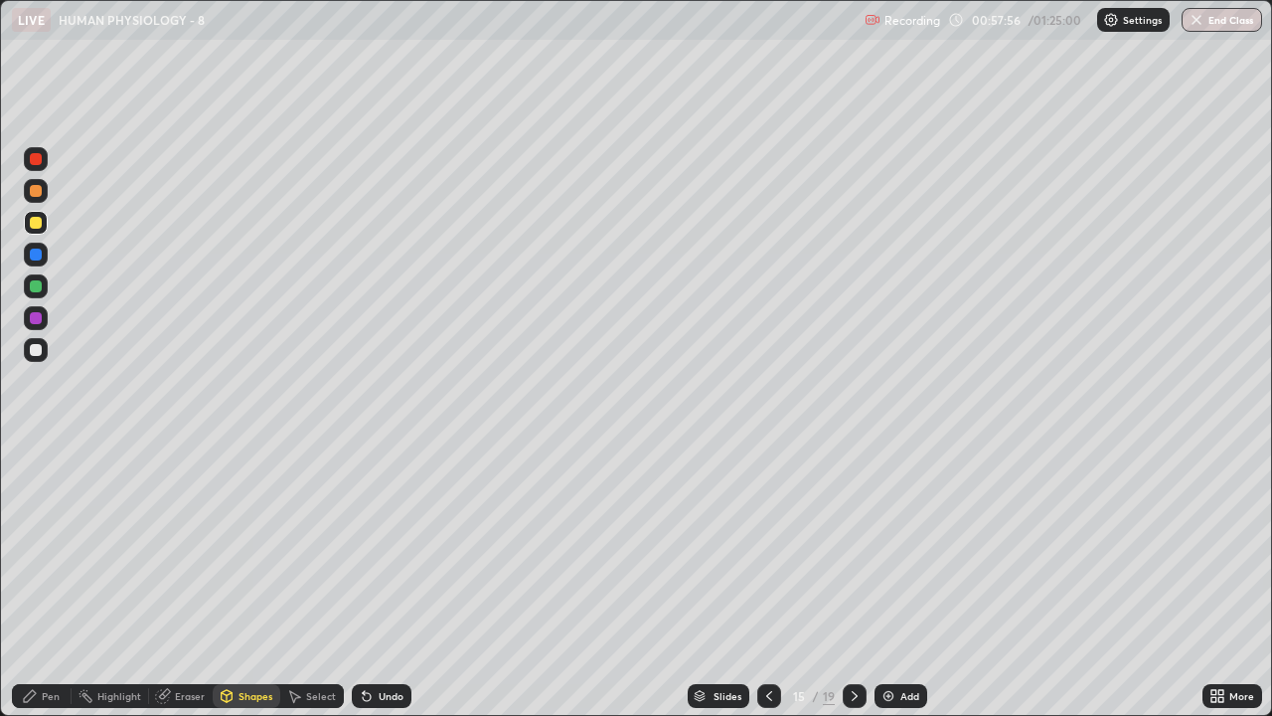
click at [41, 358] on div at bounding box center [36, 350] width 24 height 24
click at [54, 580] on div "Pen" at bounding box center [42, 696] width 60 height 24
click at [379, 580] on div "Undo" at bounding box center [382, 696] width 60 height 24
click at [887, 580] on img at bounding box center [889, 696] width 16 height 16
click at [763, 580] on icon at bounding box center [768, 696] width 16 height 16
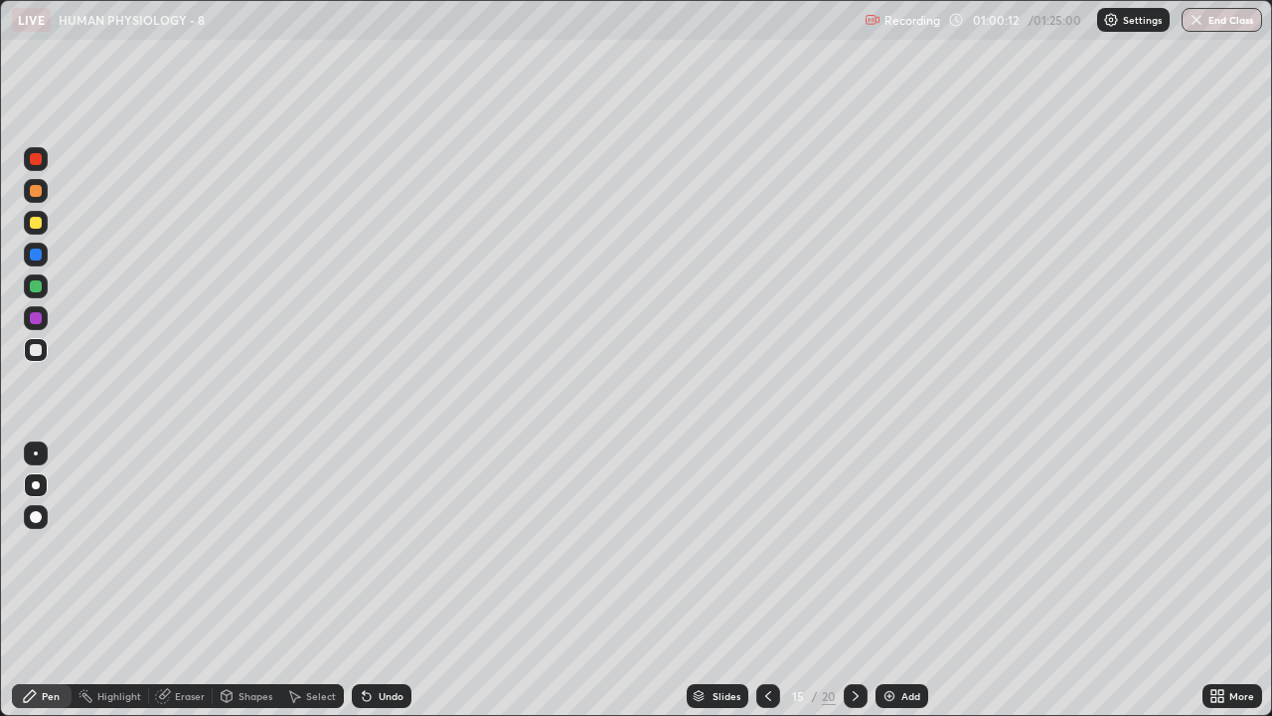
click at [38, 219] on div at bounding box center [36, 223] width 12 height 12
click at [28, 348] on div at bounding box center [36, 350] width 24 height 24
click at [895, 580] on img at bounding box center [890, 696] width 16 height 16
click at [765, 580] on icon at bounding box center [769, 696] width 16 height 16
click at [40, 225] on div at bounding box center [36, 223] width 12 height 12
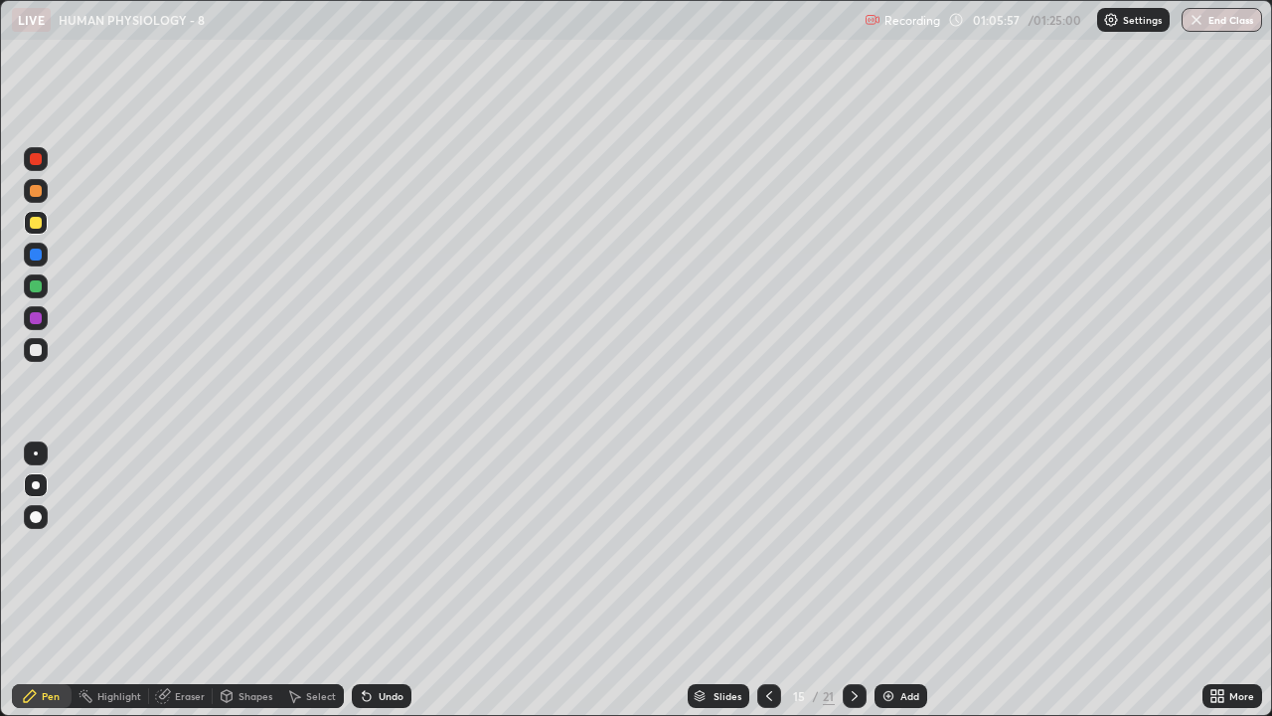
click at [37, 349] on div at bounding box center [36, 350] width 12 height 12
click at [1195, 28] on button "End Class" at bounding box center [1222, 20] width 81 height 24
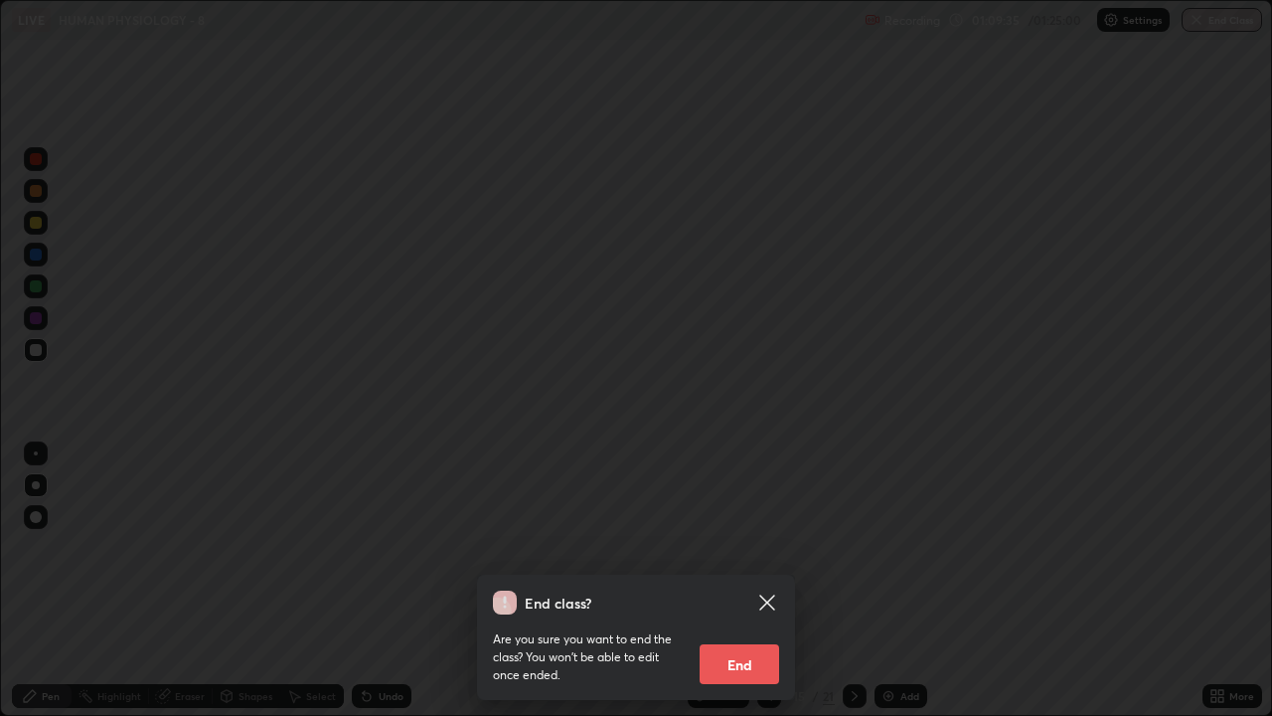
click at [742, 580] on button "End" at bounding box center [740, 664] width 80 height 40
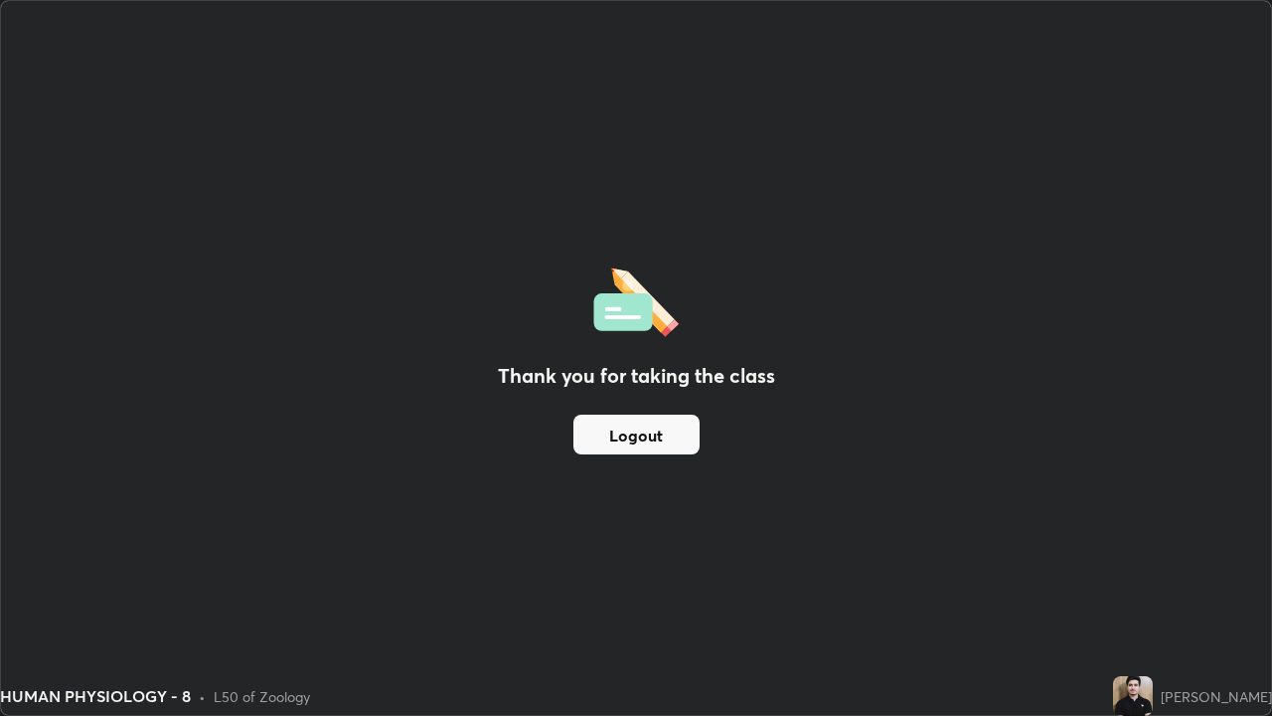
click at [659, 439] on button "Logout" at bounding box center [637, 434] width 126 height 40
